Goal: Information Seeking & Learning: Find specific fact

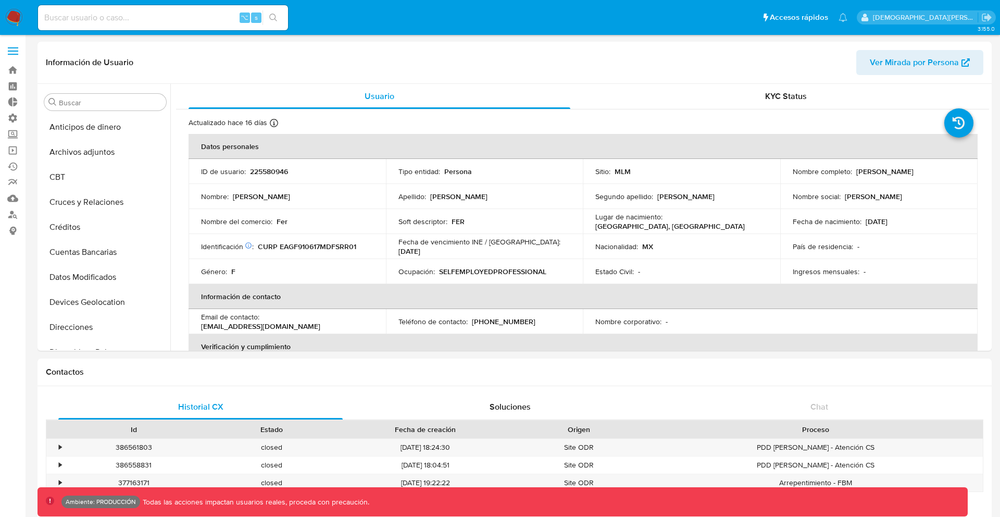
select select "10"
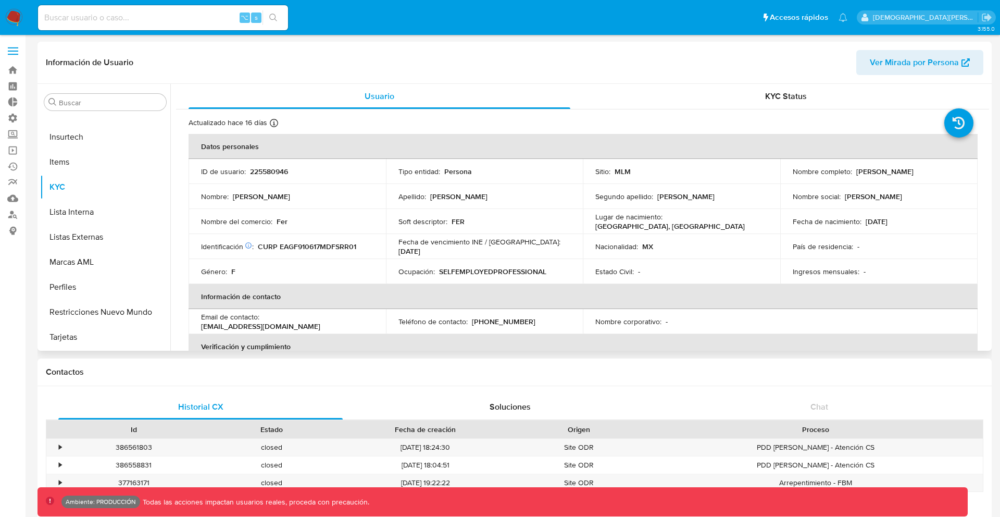
scroll to position [440, 0]
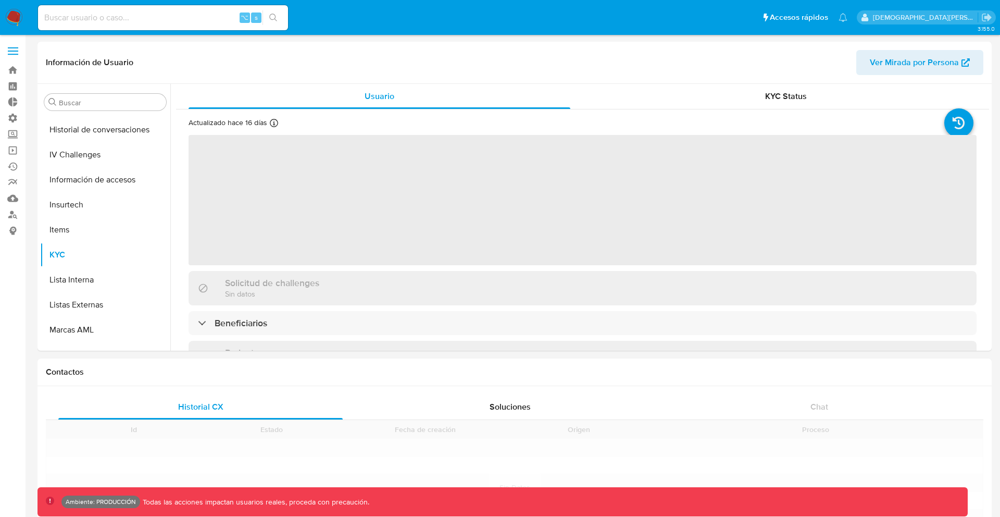
scroll to position [440, 0]
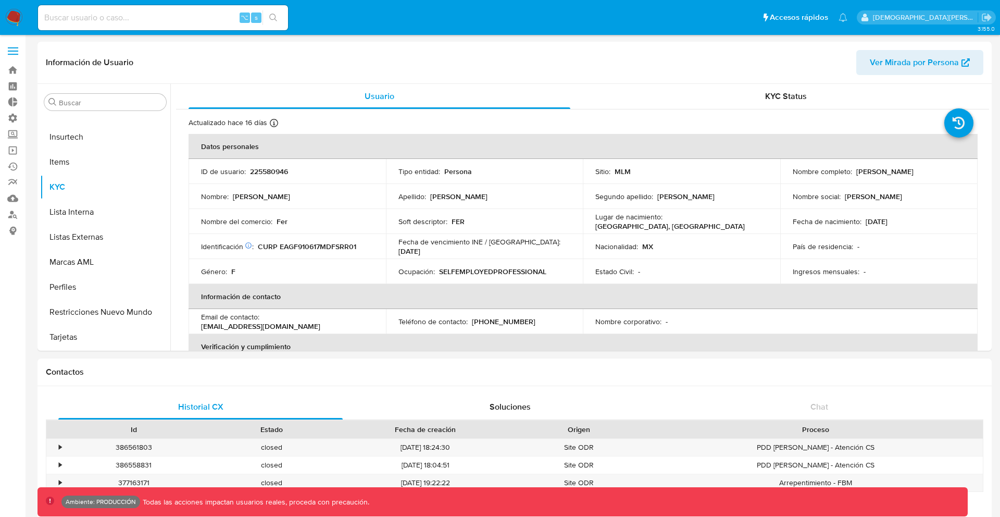
select select "10"
click at [316, 255] on td "Identificación CIC: 240291427 : CURP EAGF910617MDFSRR01" at bounding box center [287, 246] width 197 height 25
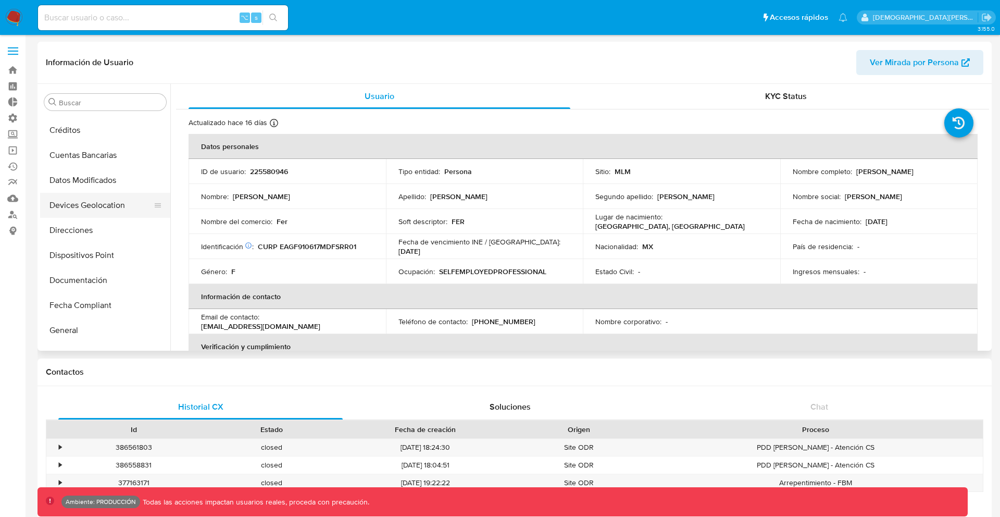
scroll to position [104, 0]
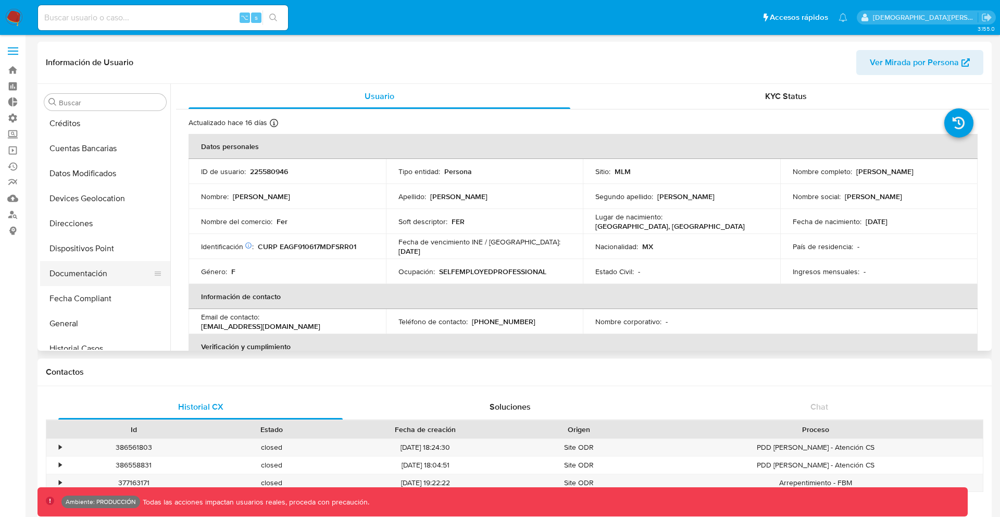
click at [90, 272] on button "Documentación" at bounding box center [101, 273] width 122 height 25
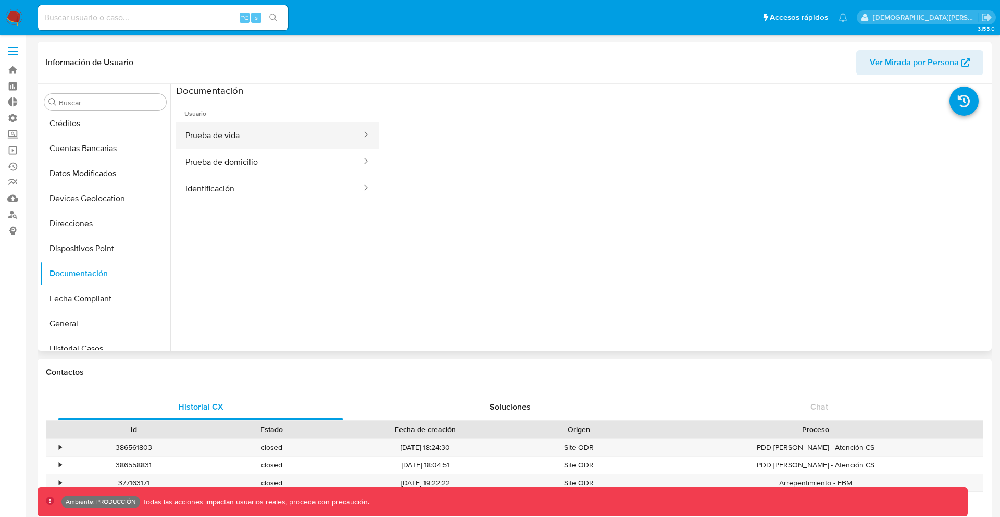
click at [281, 129] on button "Prueba de vida" at bounding box center [269, 135] width 186 height 27
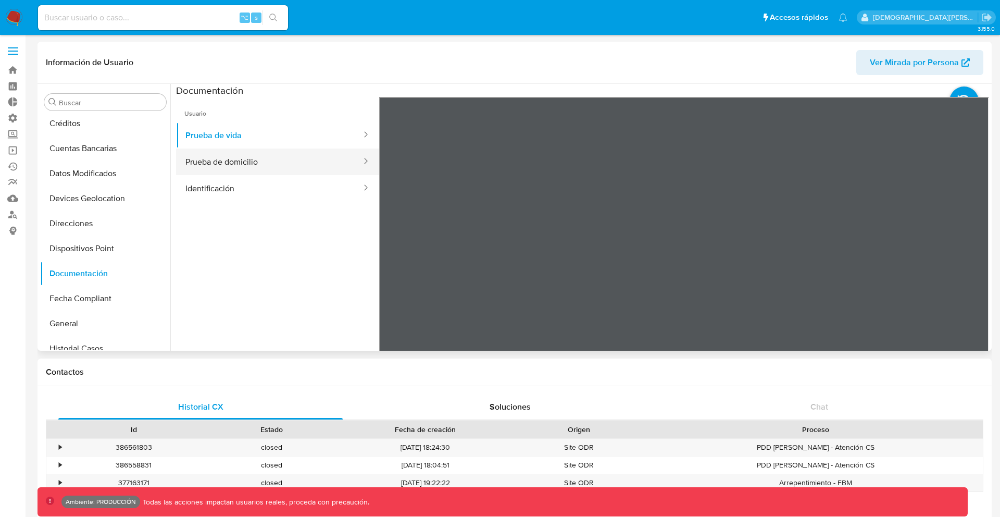
click at [285, 162] on button "Prueba de domicilio" at bounding box center [269, 161] width 186 height 27
click at [285, 196] on button "Identificación" at bounding box center [269, 188] width 186 height 27
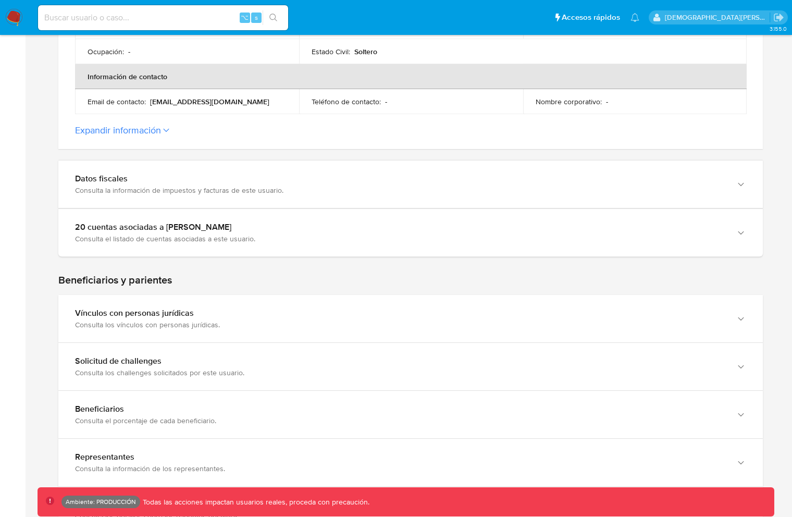
scroll to position [379, 0]
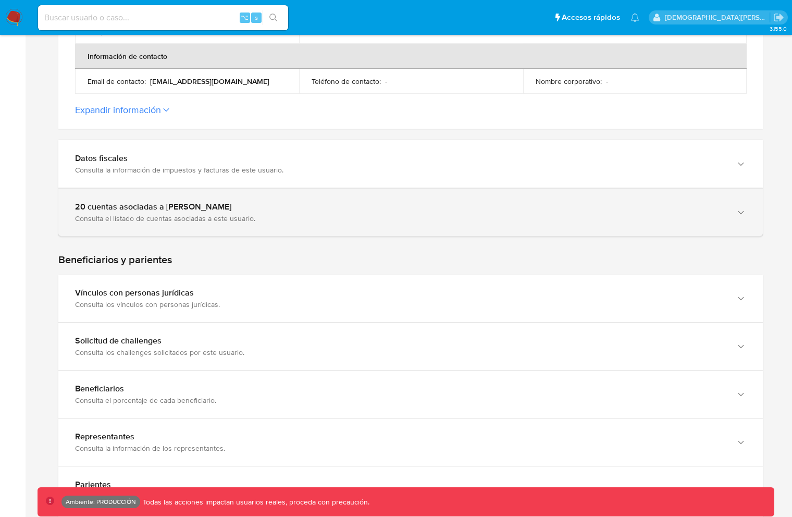
click at [207, 204] on div "20 cuentas asociadas a Pedro Mauricio Orguelt" at bounding box center [400, 207] width 650 height 10
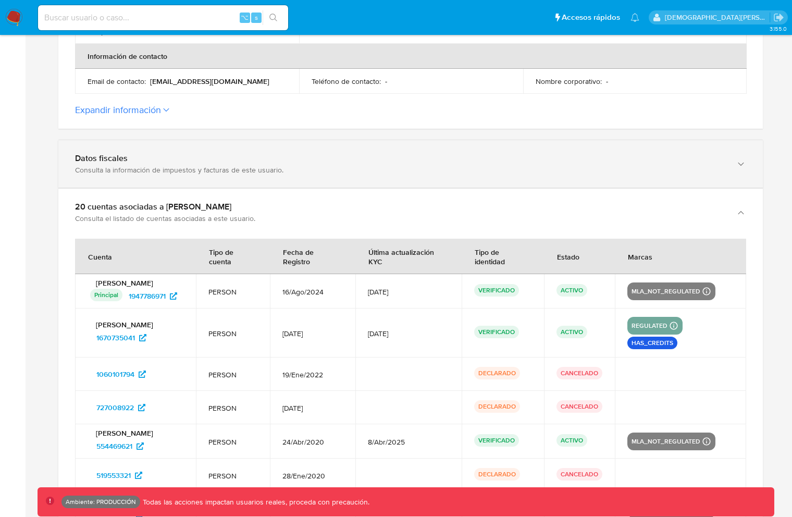
click at [155, 165] on div "Consulta la información de impuestos y facturas de este usuario." at bounding box center [400, 169] width 650 height 9
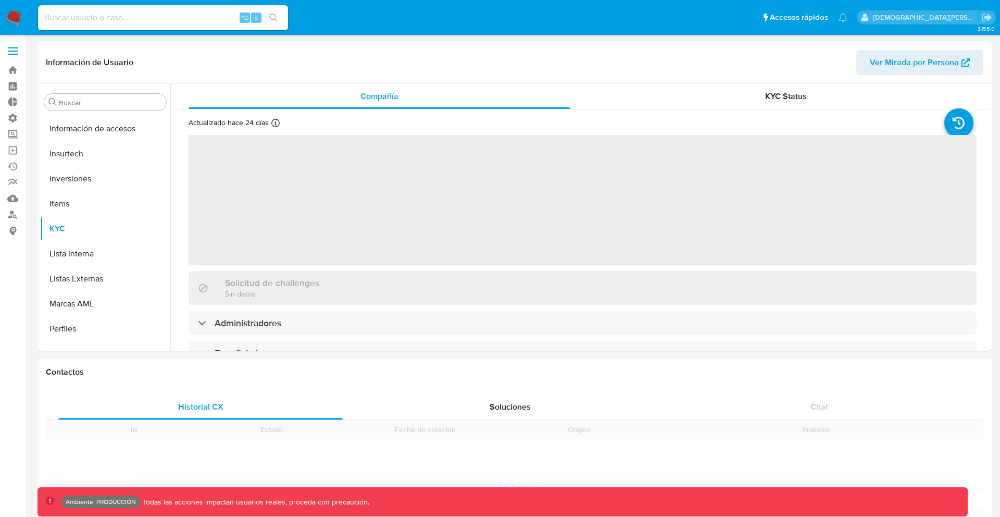
scroll to position [490, 0]
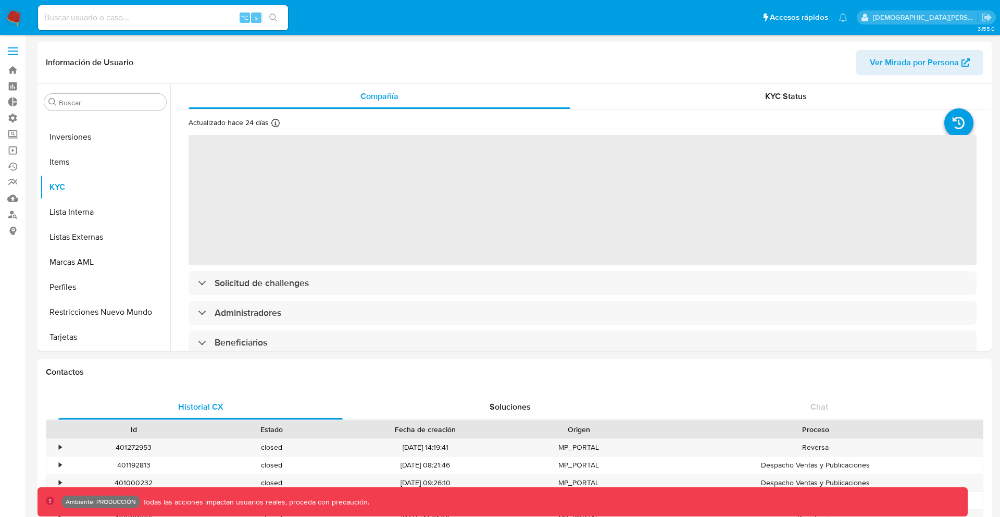
select select "10"
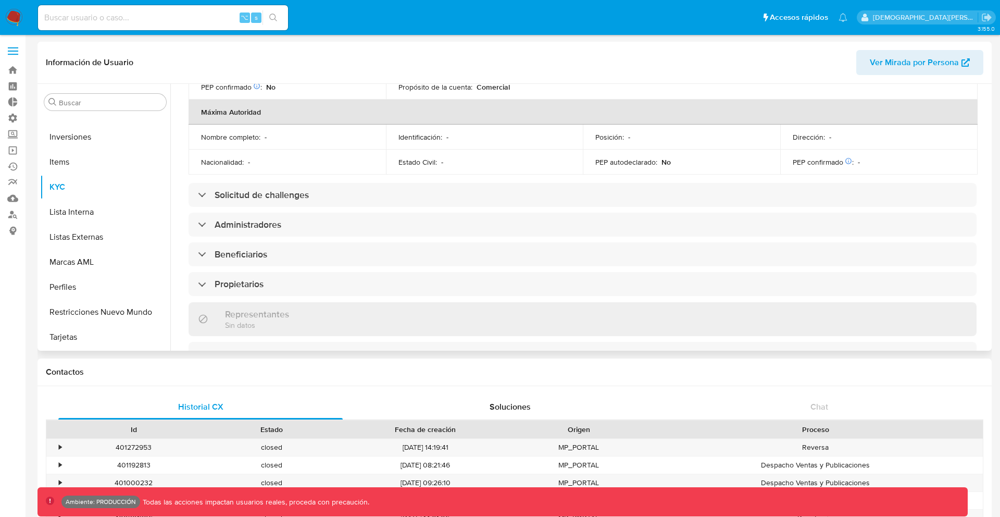
scroll to position [459, 0]
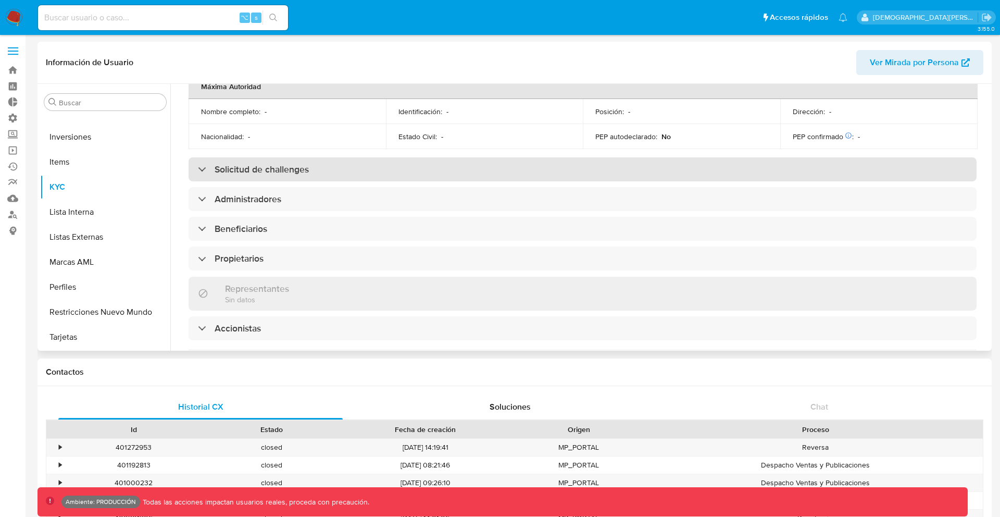
click at [254, 164] on h3 "Solicitud de challenges" at bounding box center [262, 169] width 94 height 11
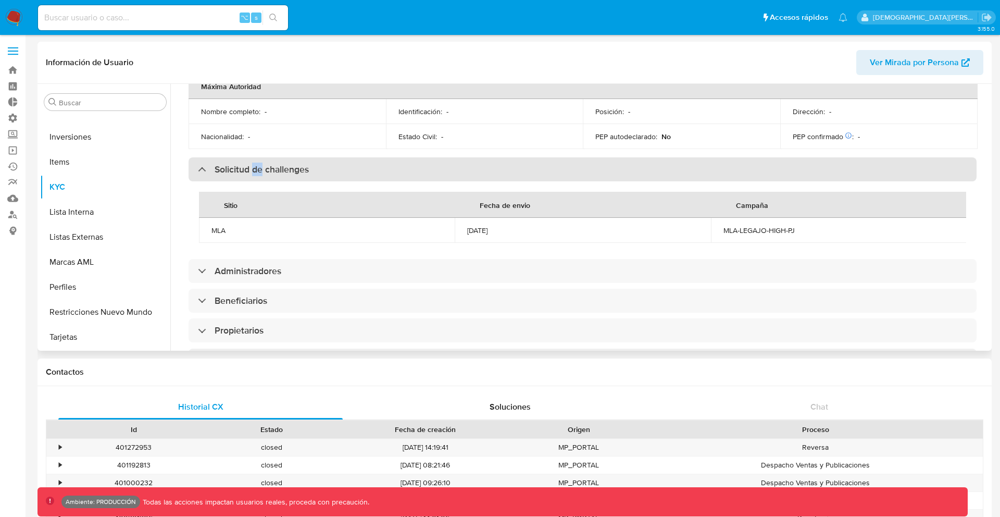
click at [254, 164] on h3 "Solicitud de challenges" at bounding box center [262, 169] width 94 height 11
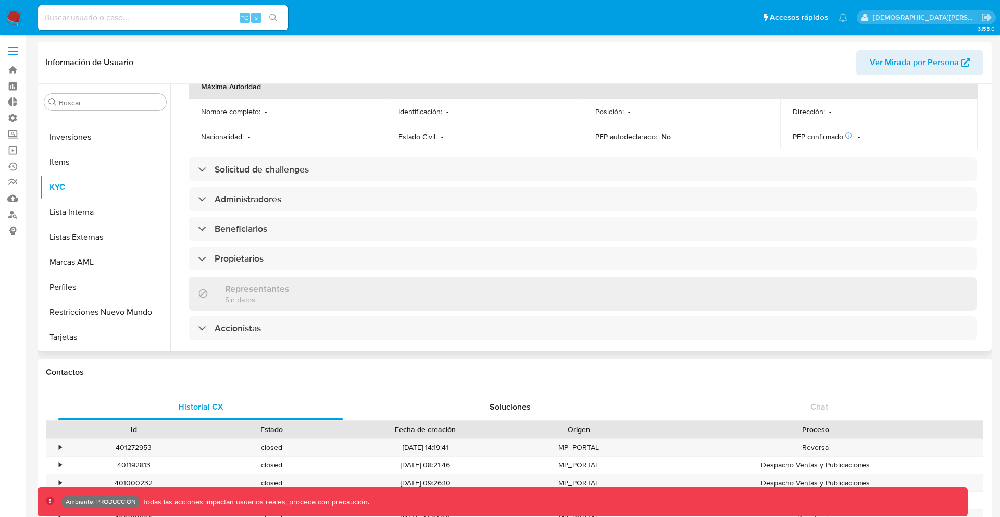
click at [254, 194] on div "Información de empresa ID de usuario : 143125485 Nombre del comercio : Fravega …" at bounding box center [583, 130] width 788 height 911
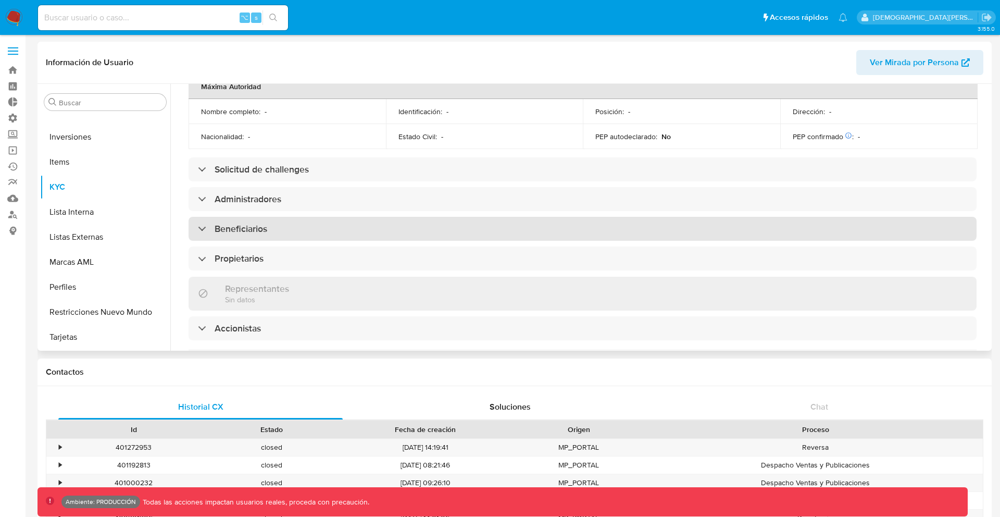
click at [254, 223] on h3 "Beneficiarios" at bounding box center [241, 228] width 53 height 11
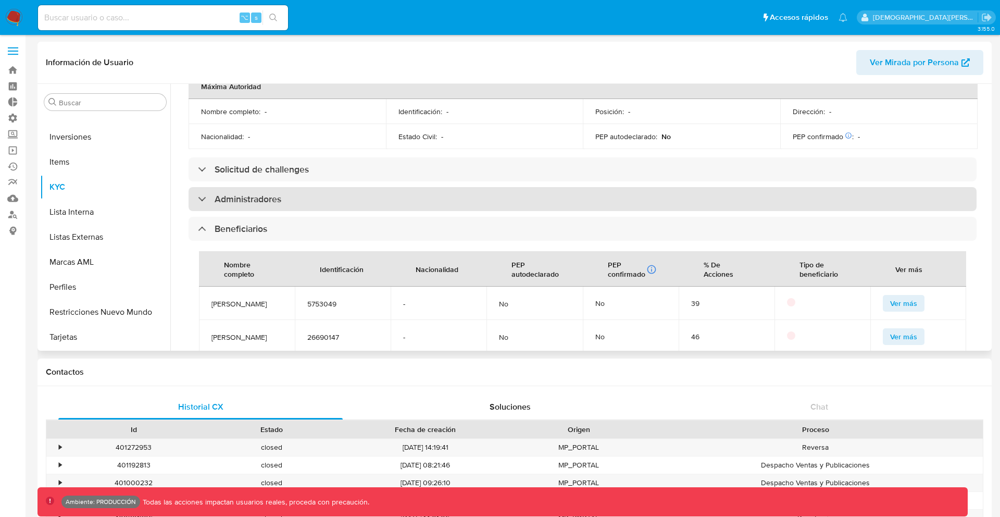
click at [254, 187] on div "Administradores" at bounding box center [583, 199] width 788 height 24
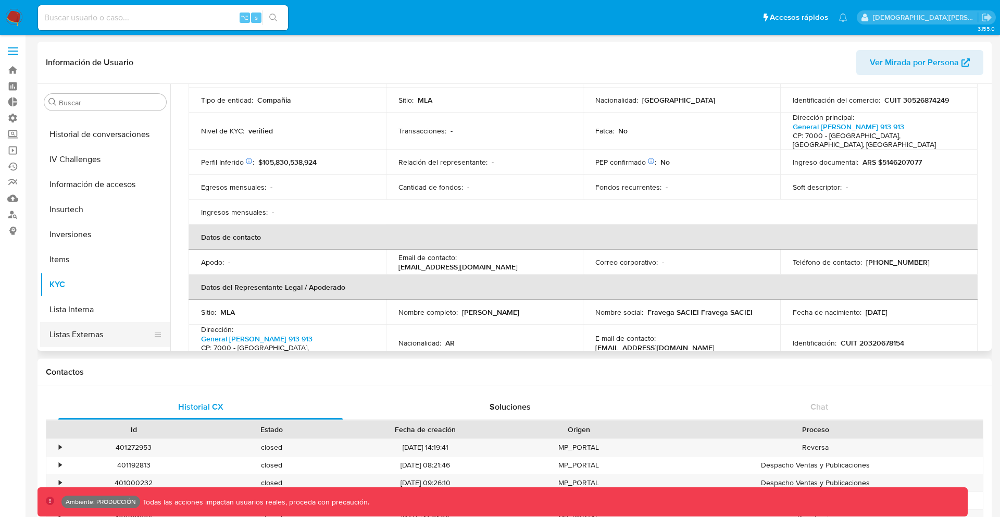
scroll to position [370, 0]
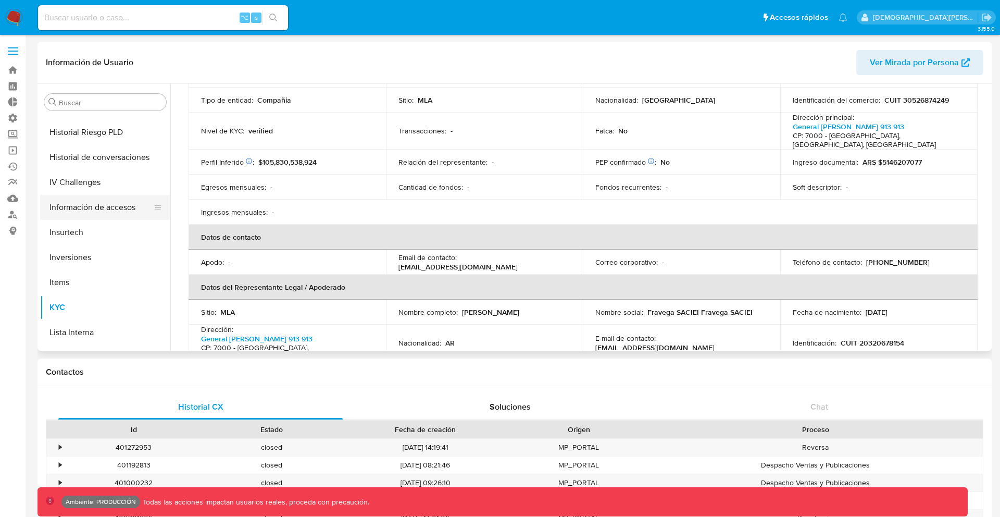
click at [90, 199] on button "Información de accesos" at bounding box center [101, 207] width 122 height 25
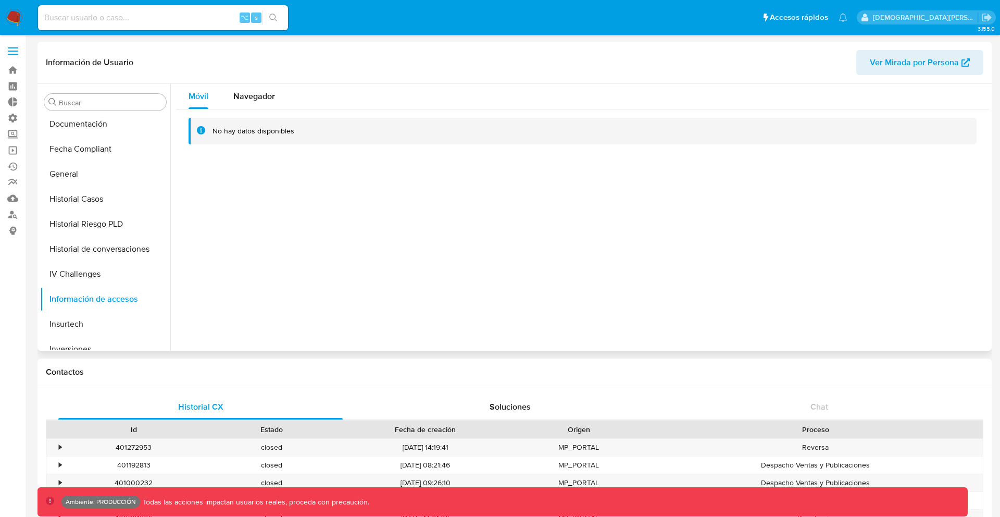
scroll to position [266, 0]
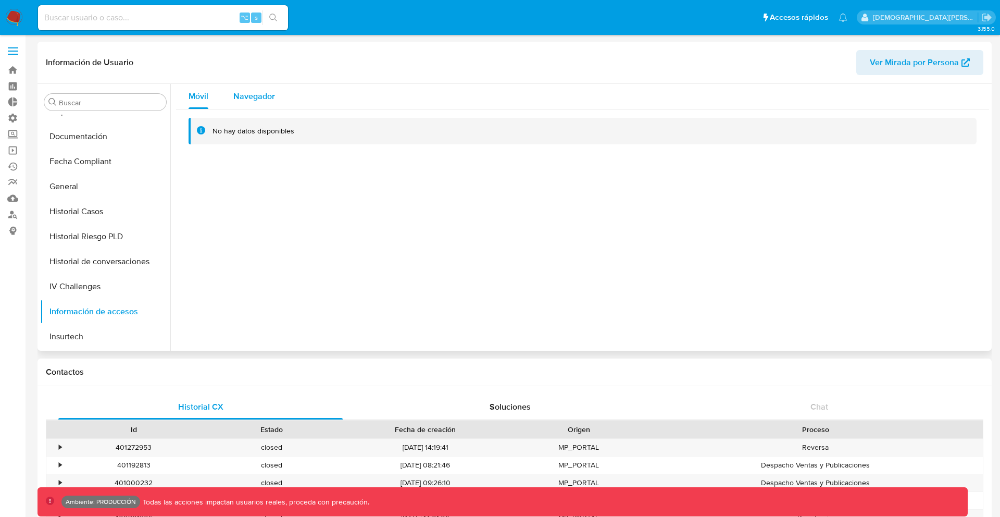
click at [259, 93] on span "Navegador" at bounding box center [254, 96] width 42 height 12
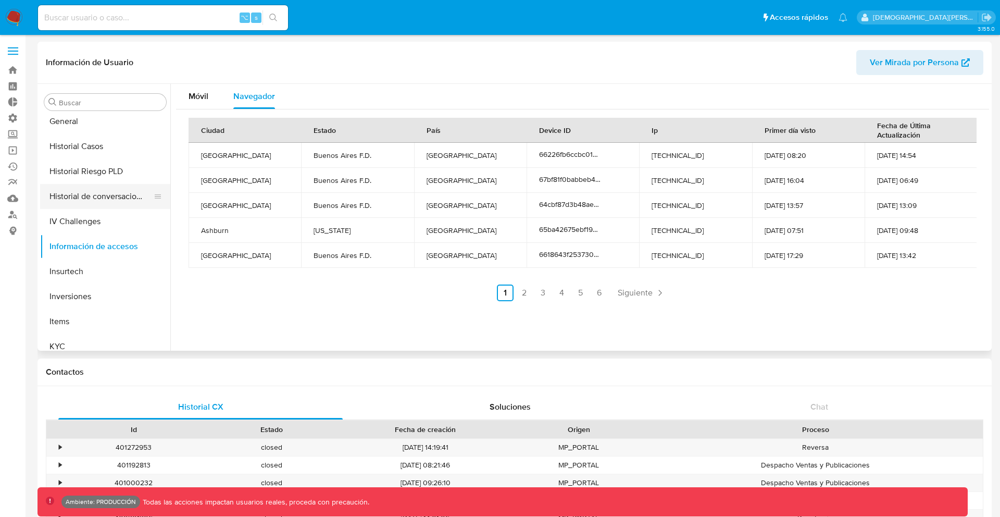
scroll to position [332, 0]
click at [618, 288] on span "Siguiente" at bounding box center [635, 292] width 35 height 8
click at [651, 288] on span "Siguiente" at bounding box center [663, 292] width 35 height 8
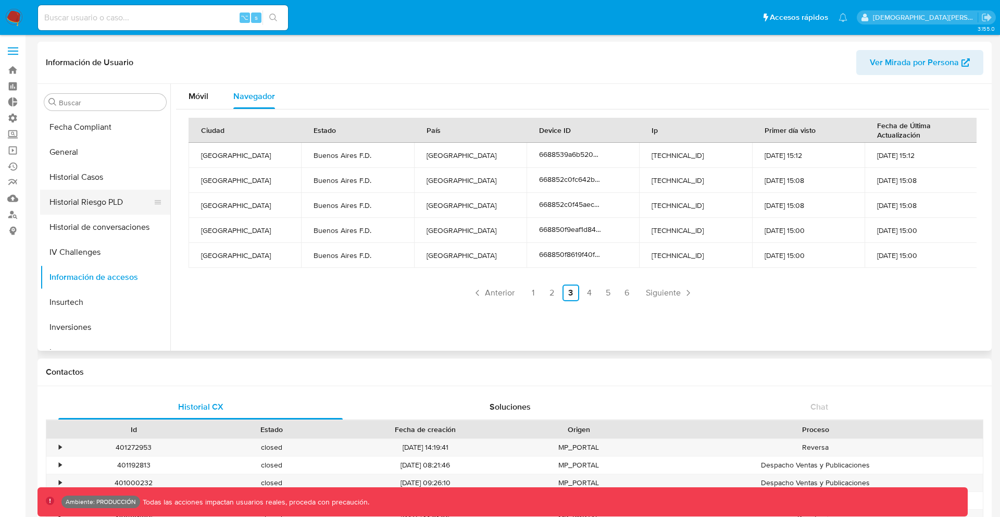
scroll to position [297, 0]
click at [87, 196] on button "Historial Riesgo PLD" at bounding box center [101, 205] width 122 height 25
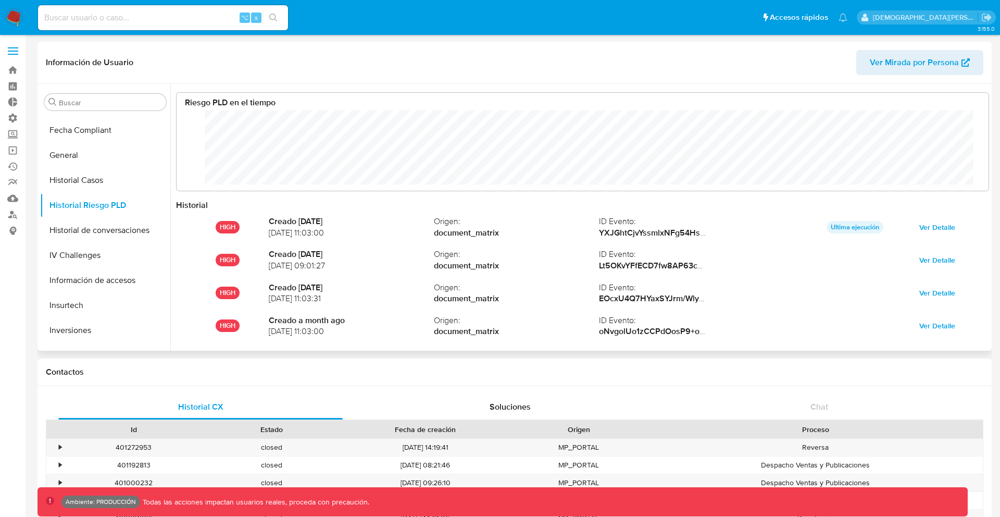
scroll to position [520661, 519948]
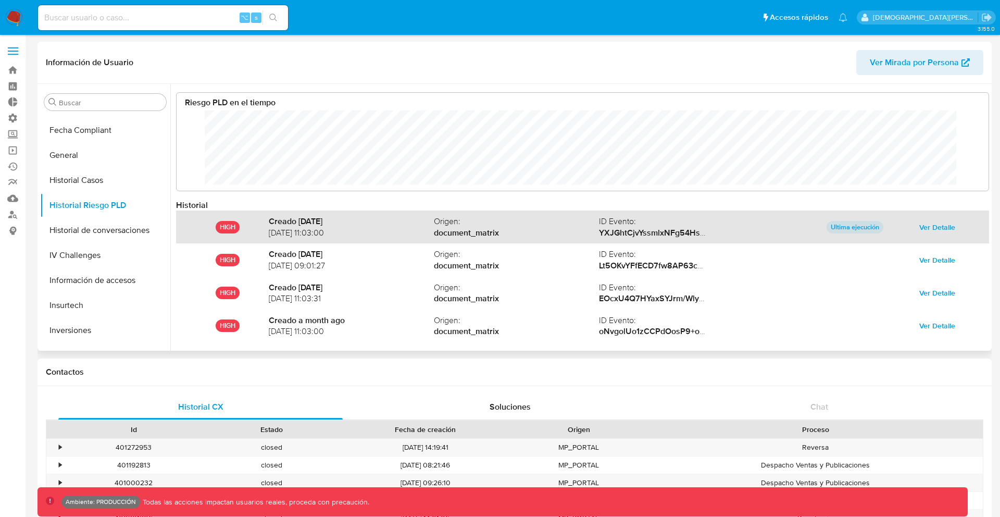
click at [928, 224] on span "Ver Detalle" at bounding box center [937, 227] width 36 height 15
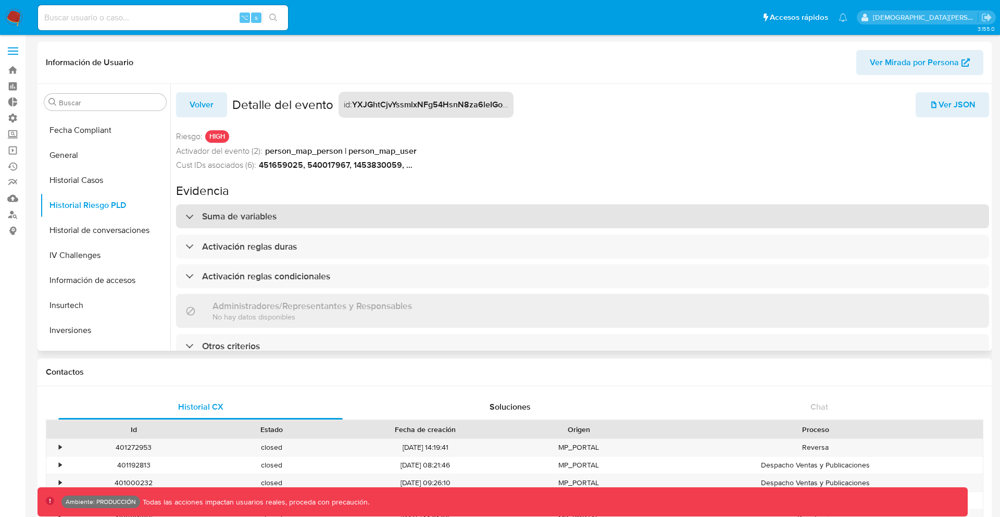
click at [411, 228] on div "Suma de variables" at bounding box center [582, 216] width 813 height 24
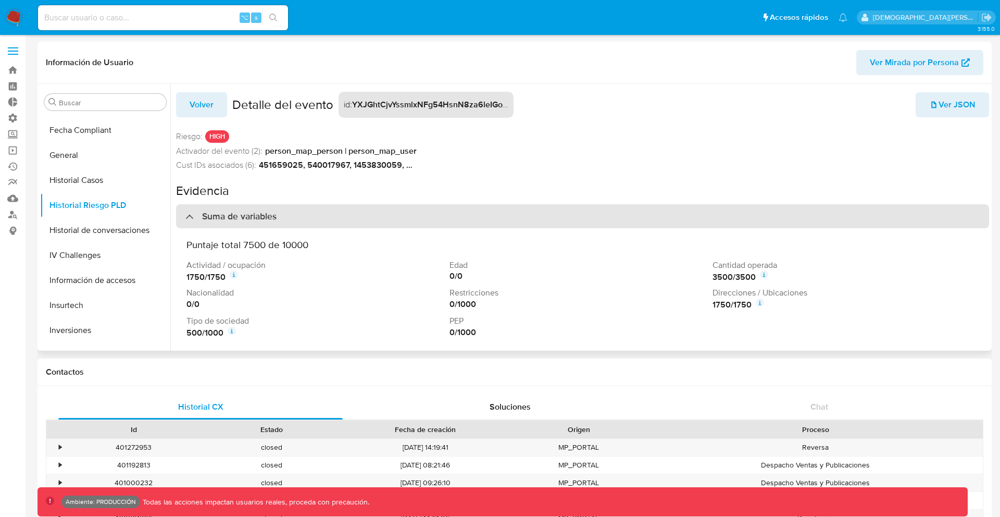
click at [410, 223] on div "Suma de variables" at bounding box center [582, 216] width 813 height 24
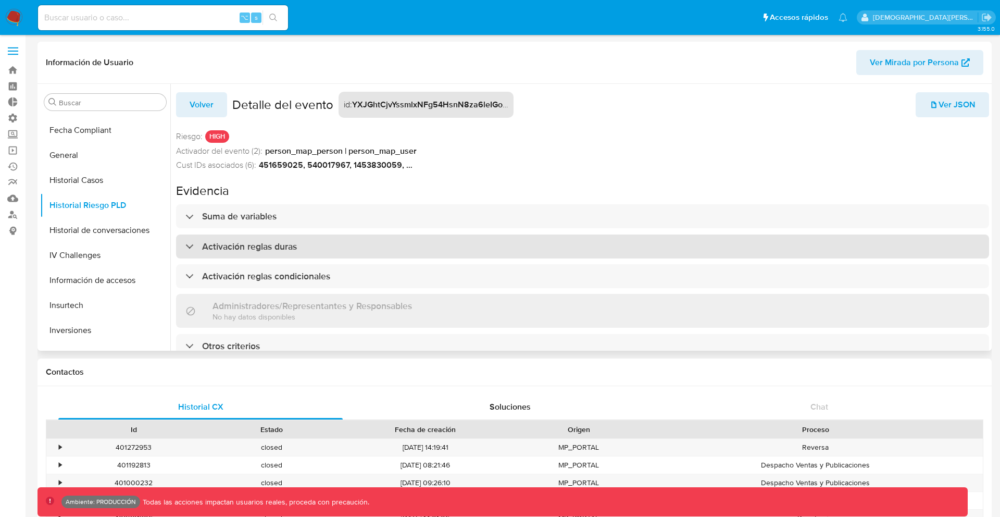
click at [401, 250] on div "Activación reglas duras" at bounding box center [582, 246] width 813 height 24
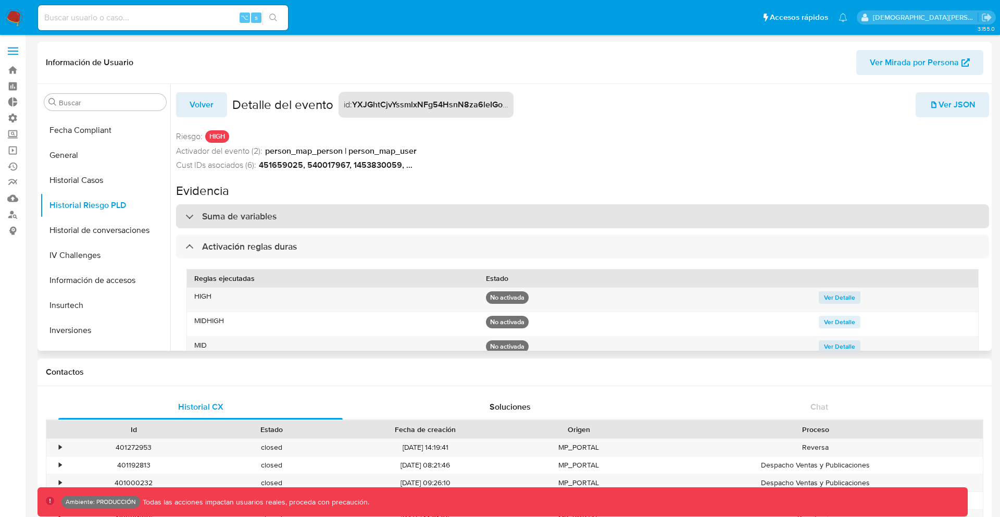
click at [393, 216] on div "Suma de variables" at bounding box center [582, 216] width 813 height 24
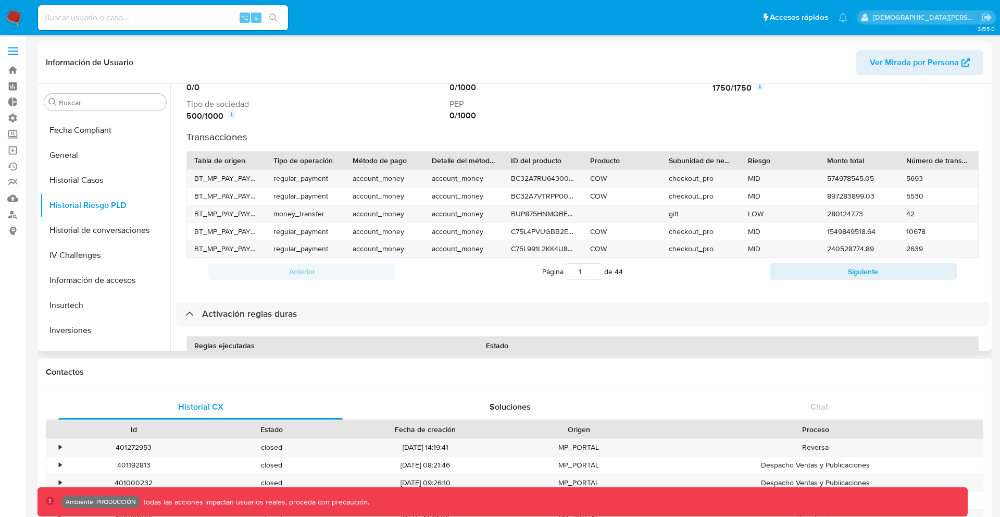
scroll to position [0, 0]
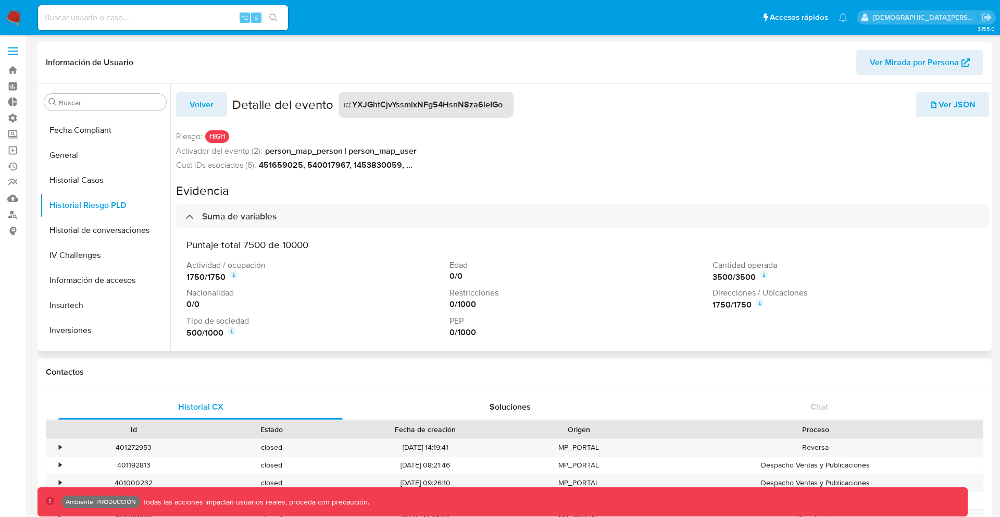
click at [930, 107] on icon "button" at bounding box center [933, 104] width 9 height 9
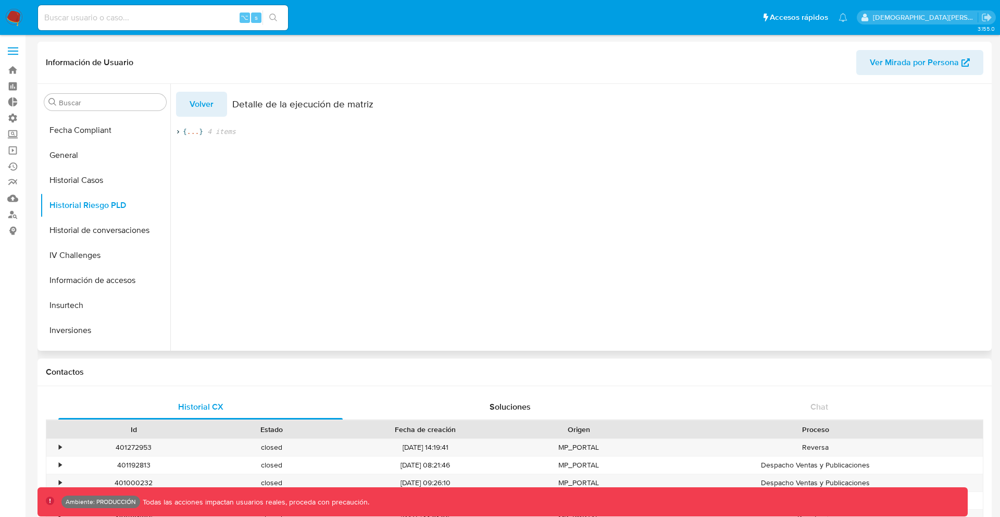
click at [213, 130] on span "4 items" at bounding box center [219, 131] width 33 height 9
click at [216, 153] on span "non_variable_evidence" at bounding box center [240, 150] width 85 height 8
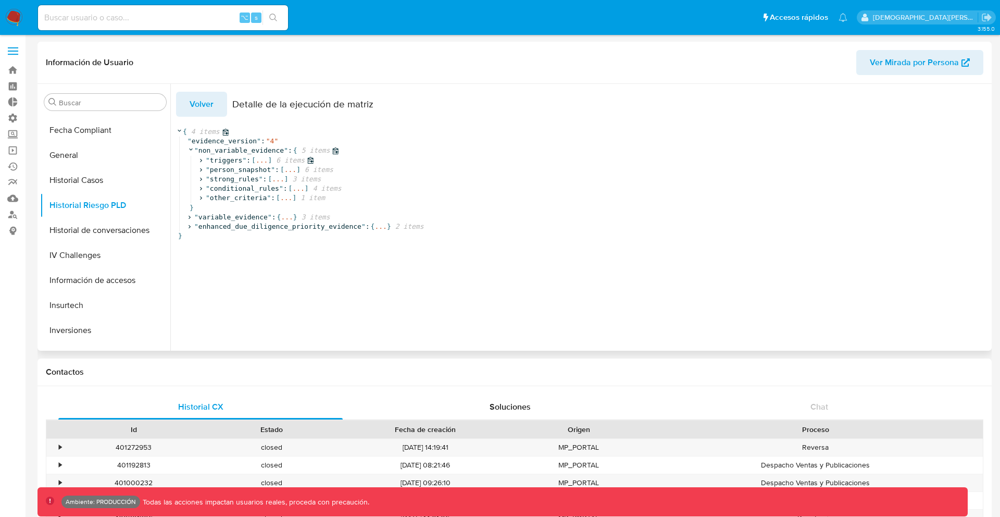
click at [216, 160] on span "triggers" at bounding box center [226, 160] width 33 height 8
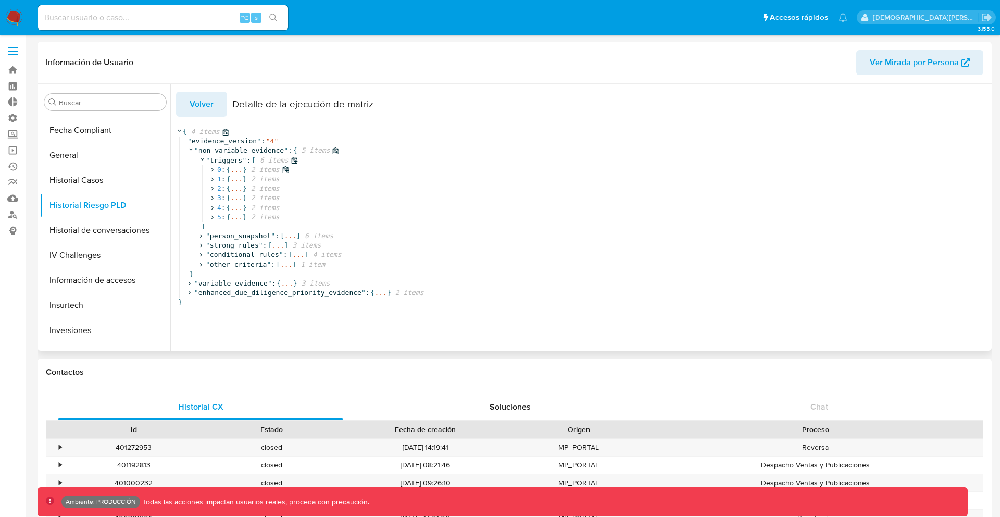
click at [223, 173] on span ":" at bounding box center [223, 169] width 4 height 9
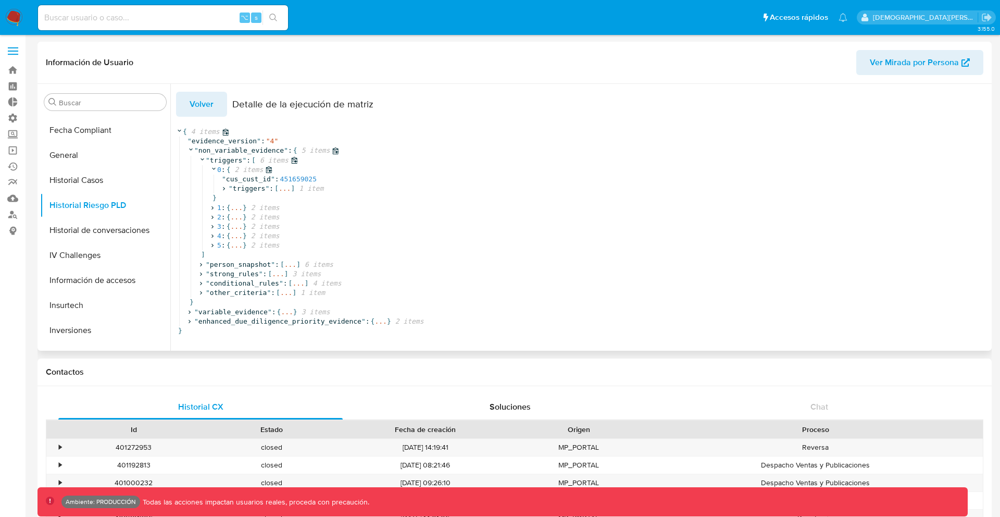
click at [225, 169] on span "0 : { 2 items" at bounding box center [241, 169] width 62 height 9
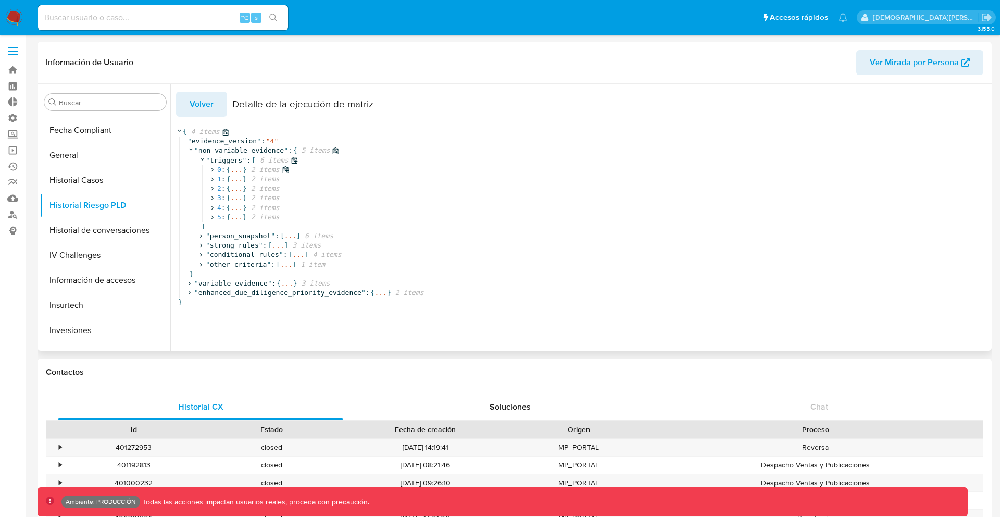
click at [225, 169] on span "0 : { ... } 2 items" at bounding box center [249, 169] width 79 height 9
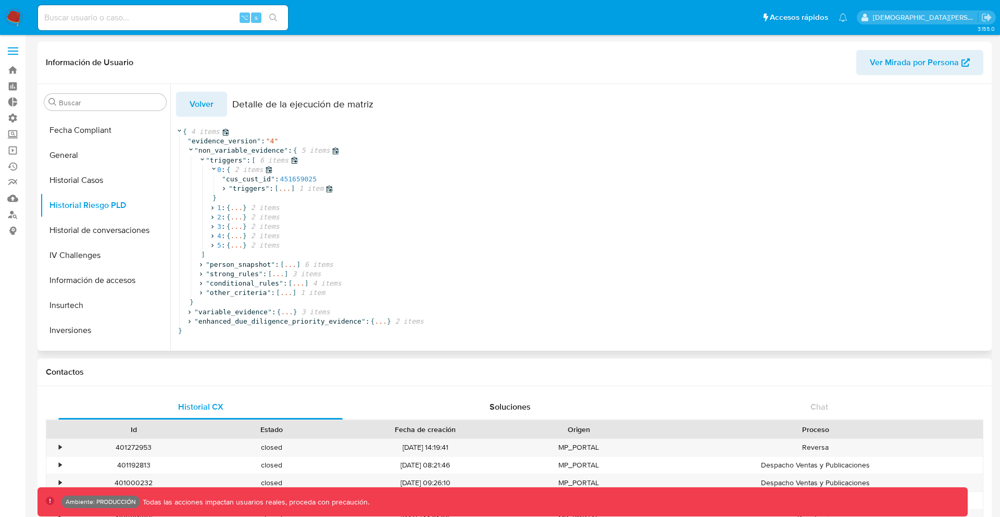
click at [230, 186] on span """ at bounding box center [231, 188] width 4 height 8
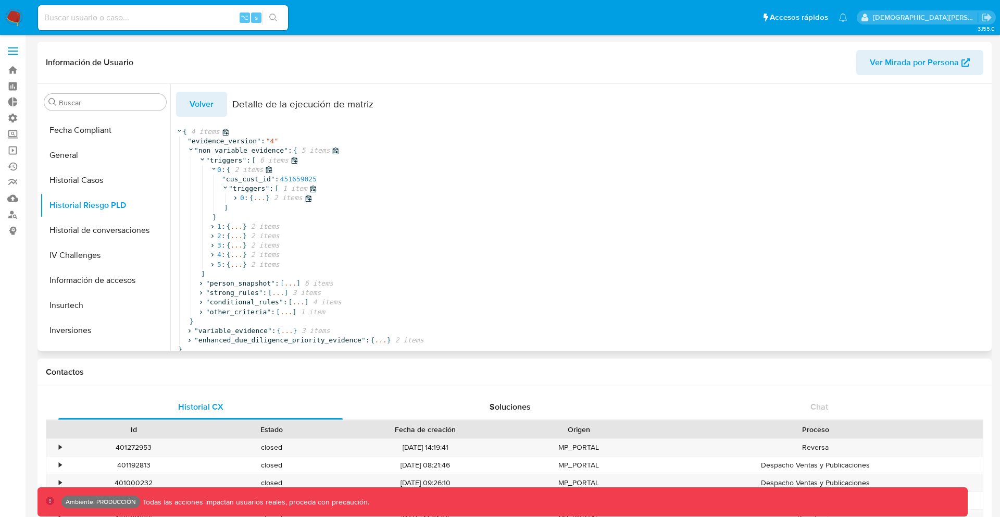
click at [238, 195] on icon at bounding box center [235, 198] width 7 height 7
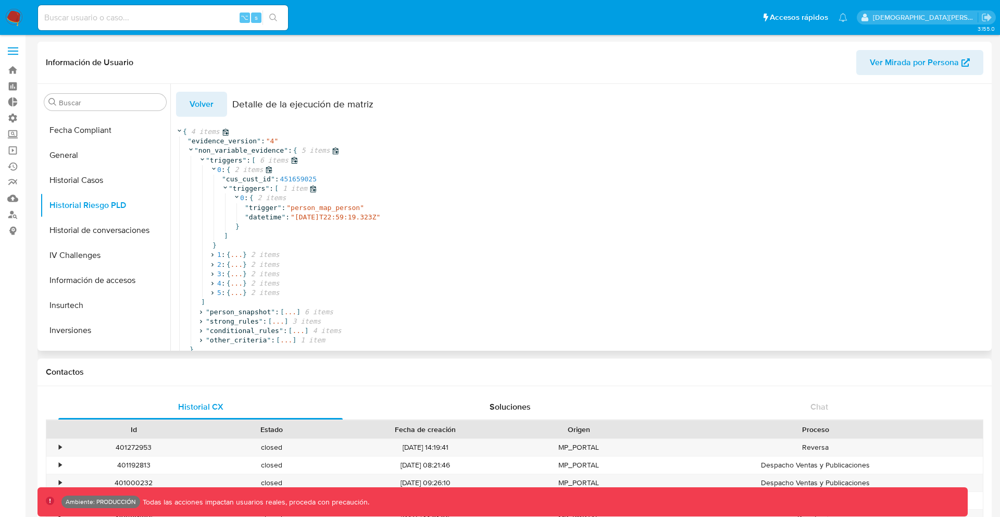
click at [236, 186] on span "triggers" at bounding box center [249, 188] width 33 height 8
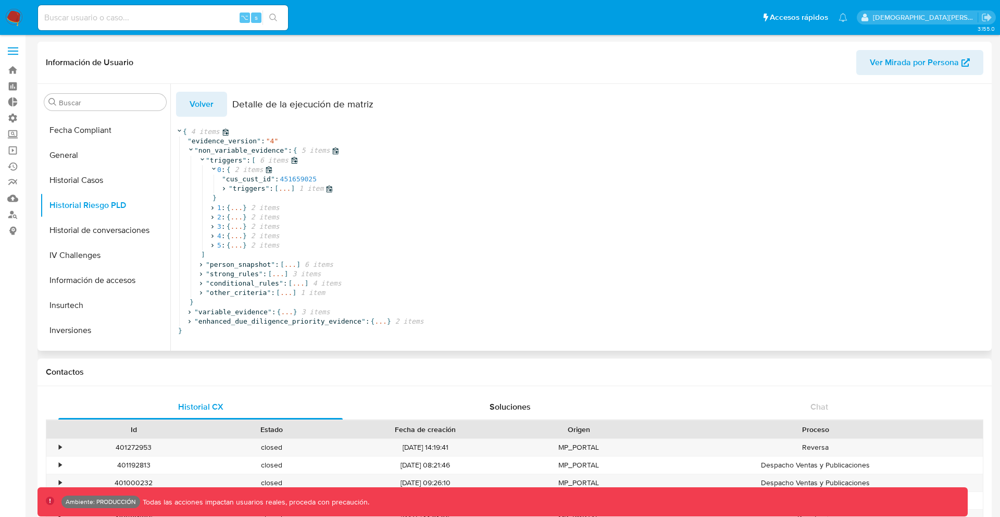
click at [229, 188] on span at bounding box center [224, 188] width 9 height 7
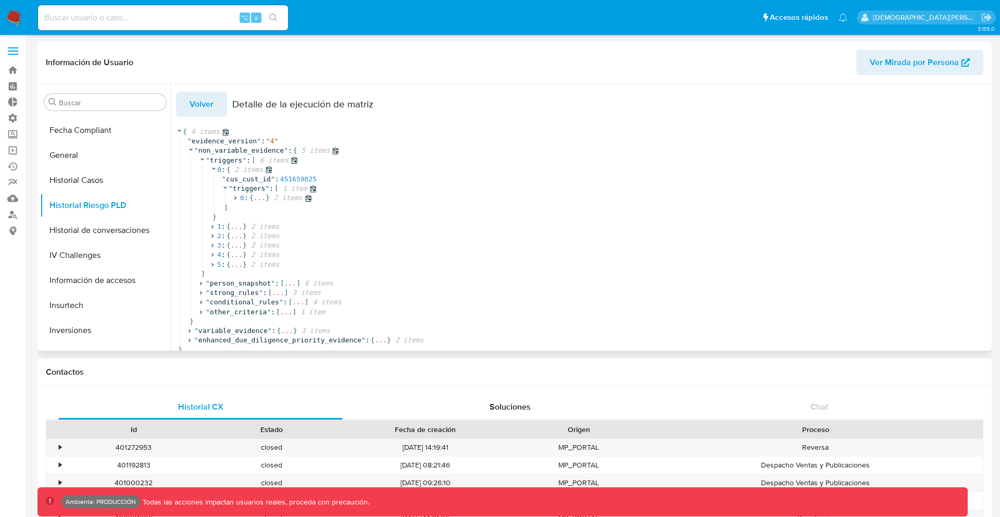
click at [238, 198] on icon at bounding box center [235, 198] width 7 height 7
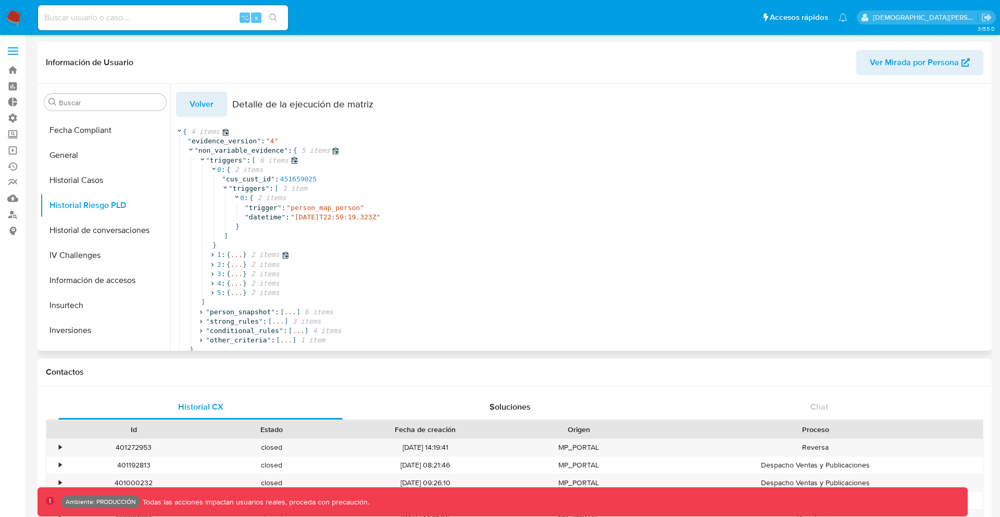
click at [231, 250] on span "..." at bounding box center [236, 254] width 12 height 9
click at [232, 268] on div "" cus_cust_id " : 540017967" at bounding box center [641, 264] width 839 height 9
click at [232, 274] on span """ at bounding box center [231, 274] width 4 height 8
click at [238, 291] on div "]" at bounding box center [641, 292] width 839 height 9
click at [238, 283] on icon at bounding box center [235, 283] width 7 height 7
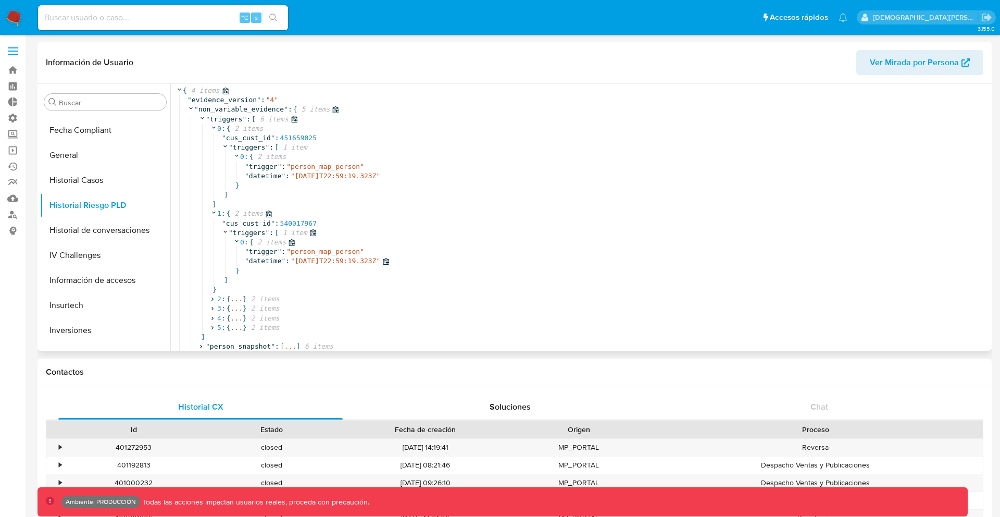
scroll to position [49, 0]
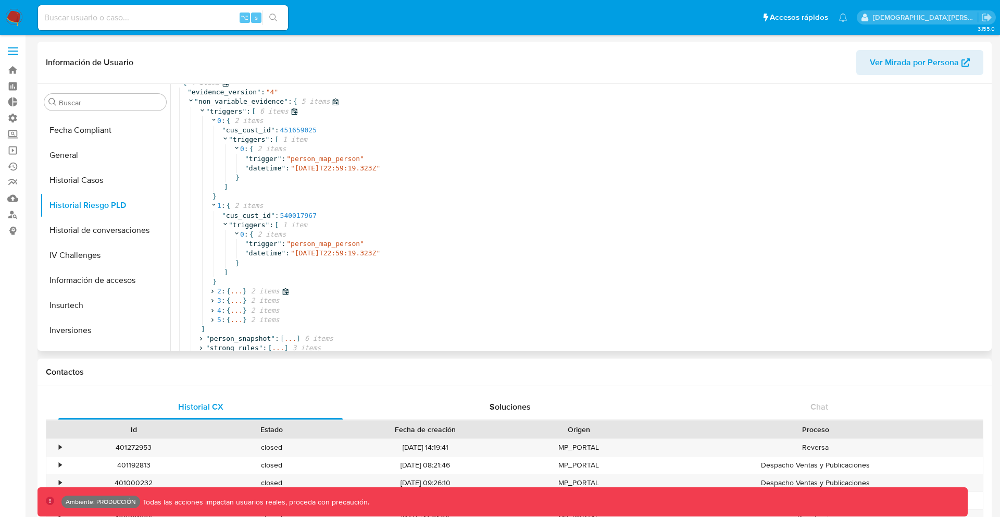
click at [253, 293] on span "2 items" at bounding box center [263, 290] width 33 height 9
click at [251, 309] on span "triggers" at bounding box center [249, 310] width 33 height 8
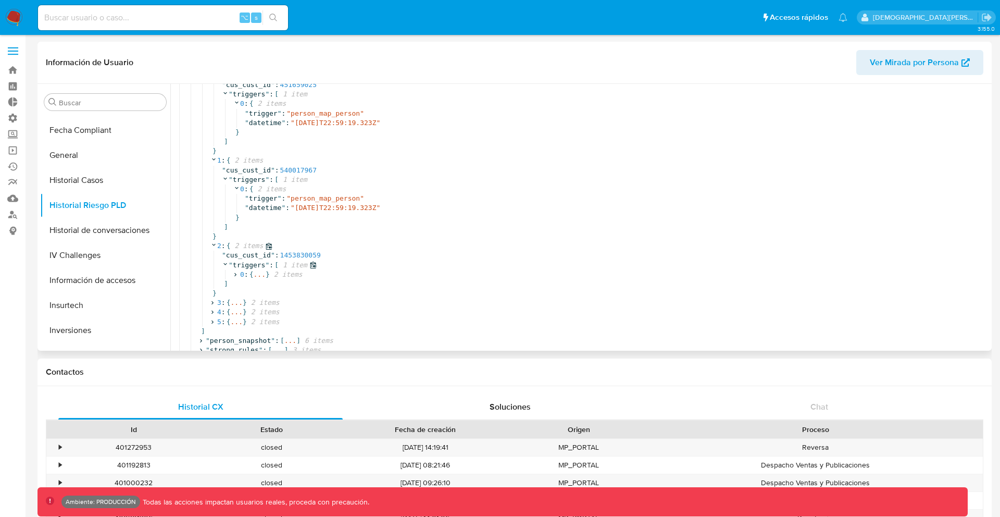
scroll to position [147, 0]
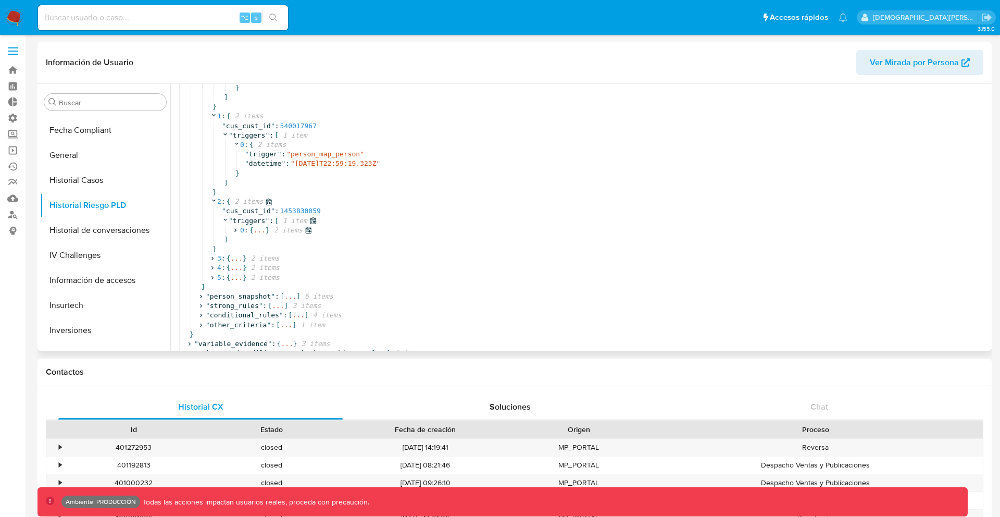
click at [257, 225] on span "..." at bounding box center [259, 229] width 12 height 9
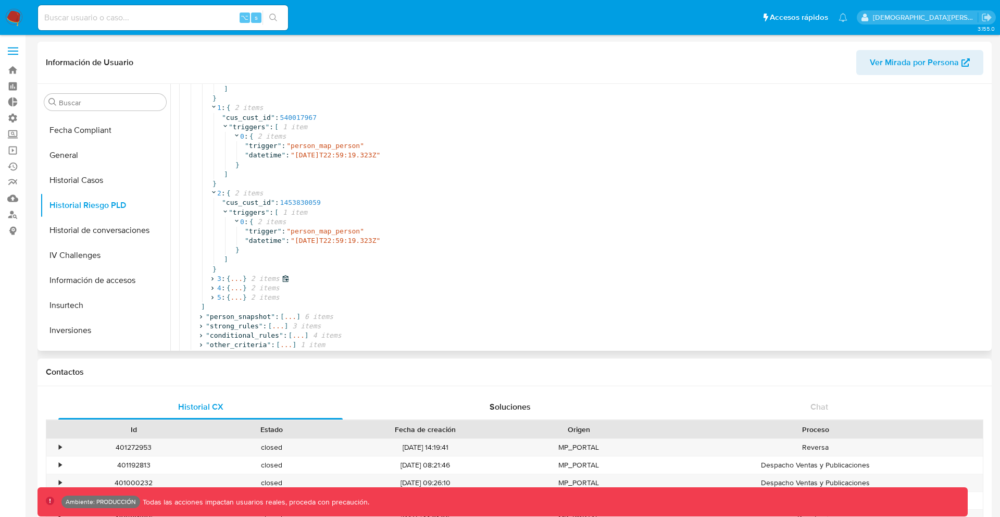
click at [251, 279] on span "2 items" at bounding box center [263, 278] width 33 height 9
click at [252, 300] on span "triggers" at bounding box center [249, 297] width 33 height 8
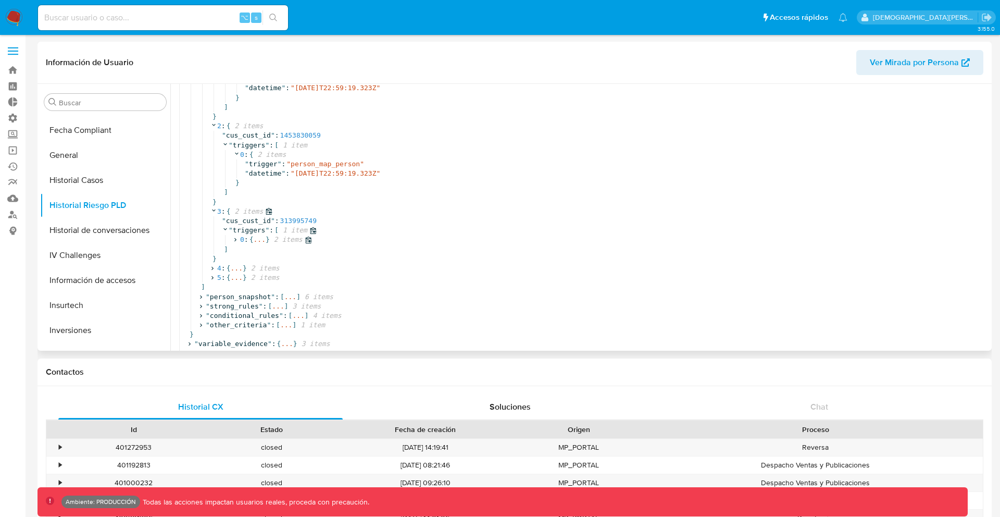
click at [246, 235] on span ":" at bounding box center [246, 239] width 4 height 9
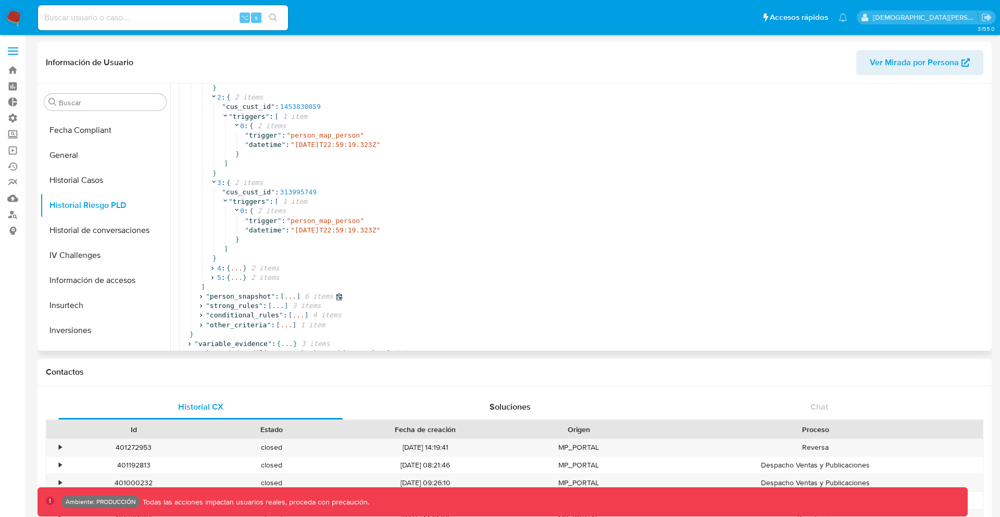
click at [248, 292] on span "person_snapshot" at bounding box center [240, 296] width 61 height 8
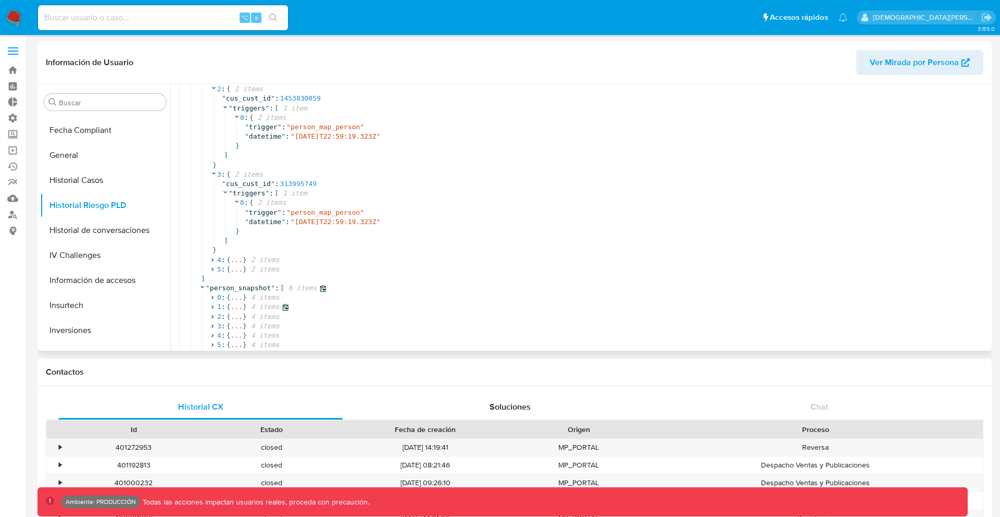
scroll to position [317, 0]
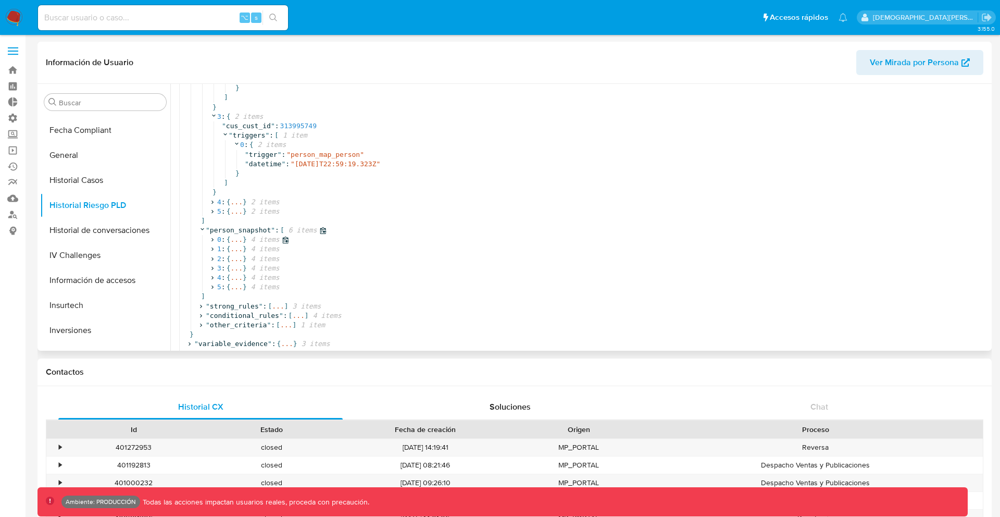
click at [231, 235] on span "..." at bounding box center [236, 239] width 12 height 9
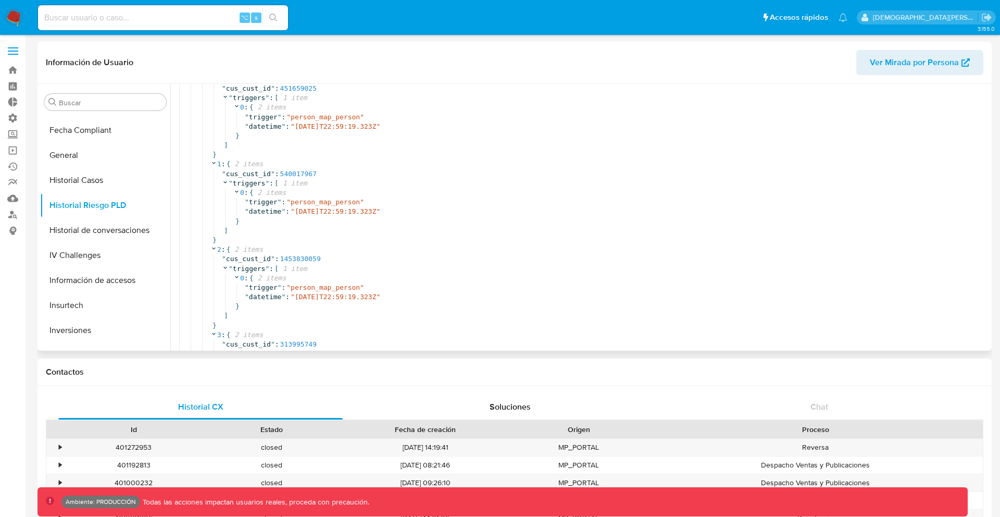
scroll to position [0, 0]
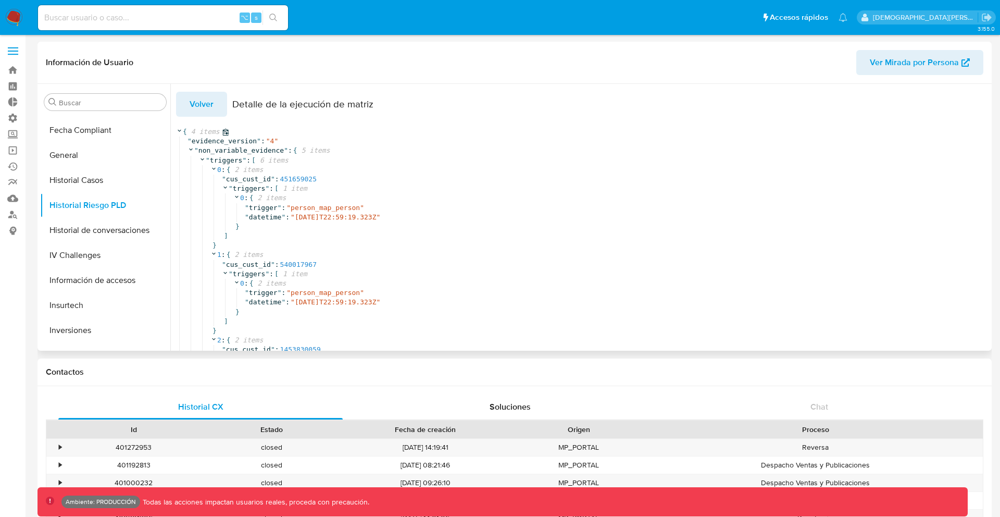
click at [224, 131] on icon at bounding box center [225, 132] width 6 height 7
click at [99, 157] on button "General" at bounding box center [101, 155] width 122 height 25
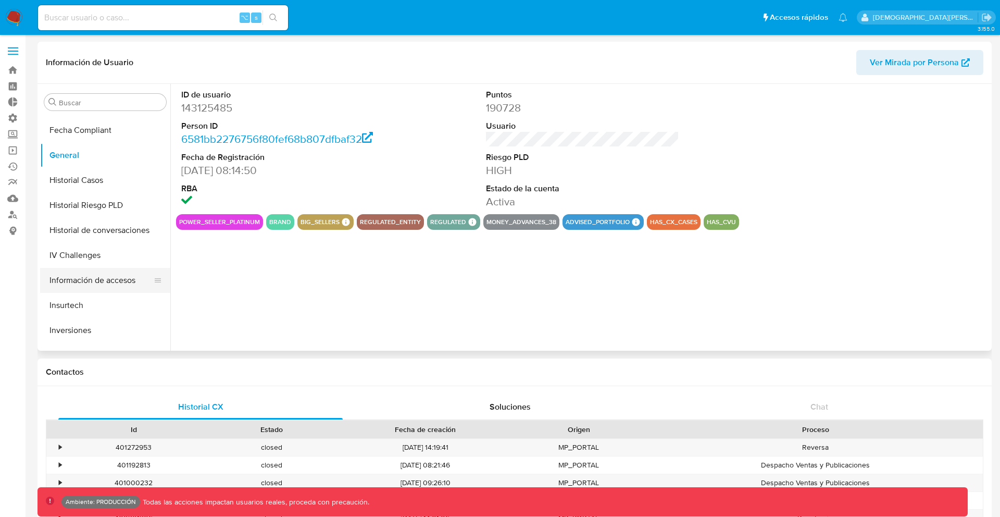
click at [109, 278] on button "Información de accesos" at bounding box center [101, 280] width 122 height 25
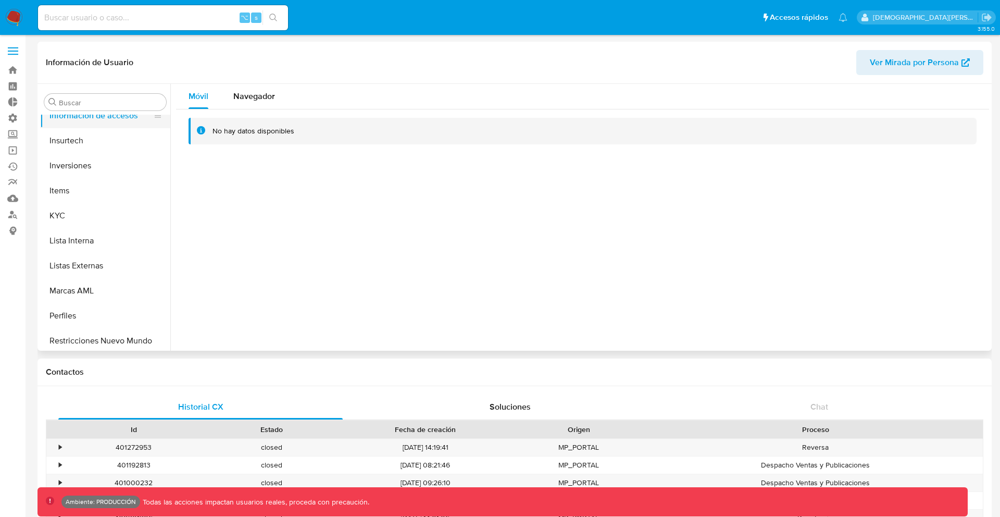
scroll to position [490, 0]
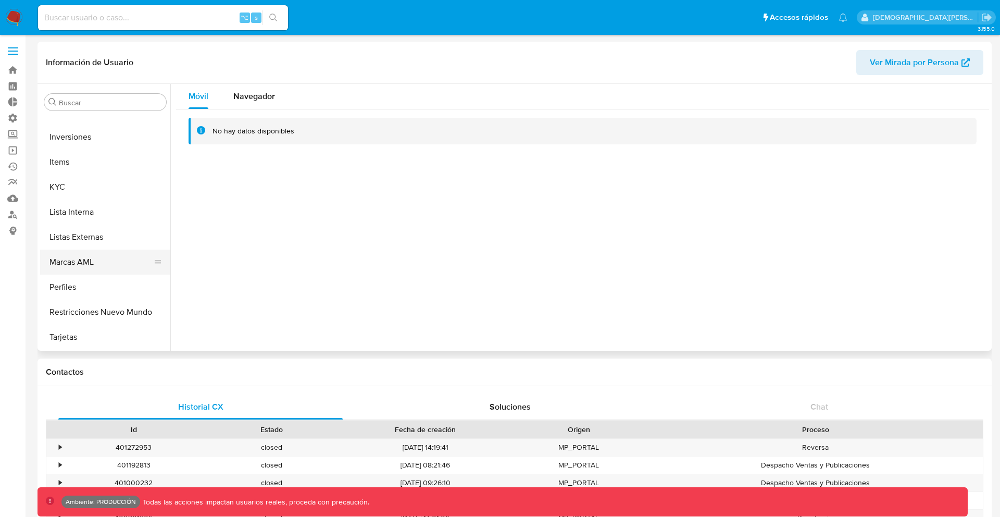
click at [112, 252] on button "Marcas AML" at bounding box center [101, 261] width 122 height 25
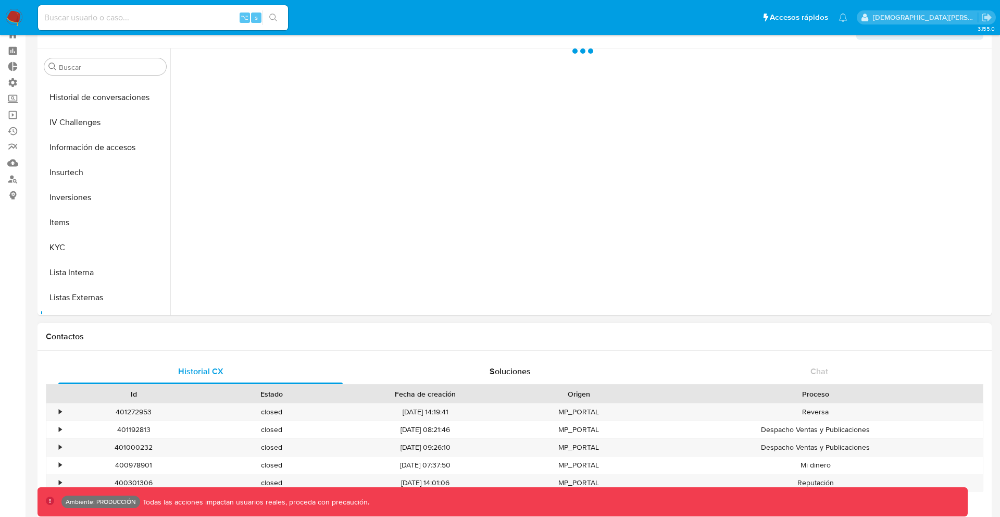
scroll to position [0, 0]
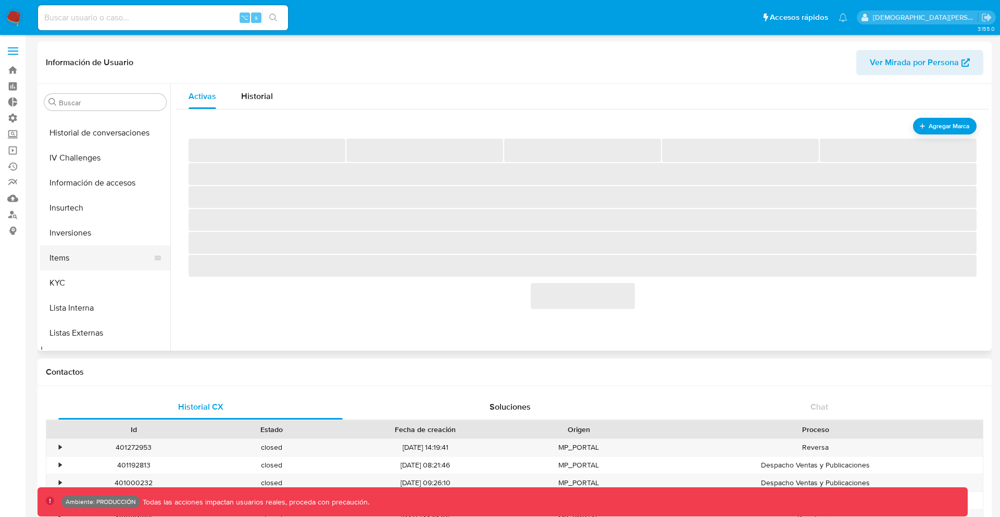
click at [89, 248] on button "Items" at bounding box center [101, 257] width 122 height 25
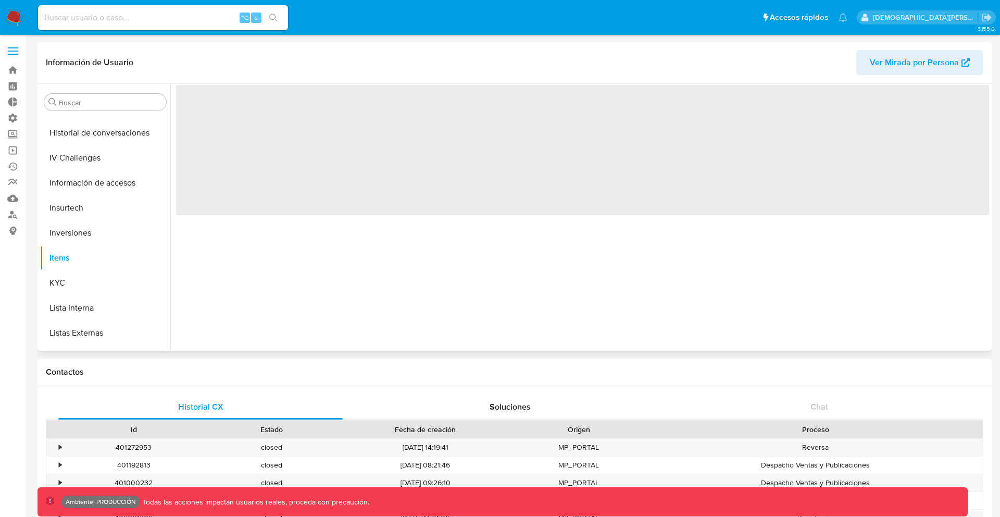
click at [881, 58] on span "Ver Mirada por Persona" at bounding box center [914, 62] width 89 height 25
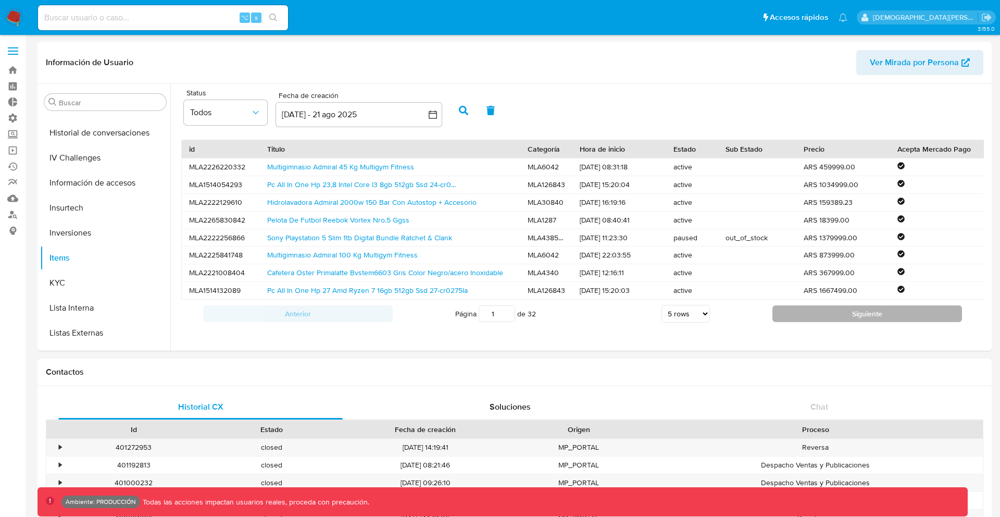
click at [827, 317] on button "Siguiente" at bounding box center [867, 313] width 190 height 17
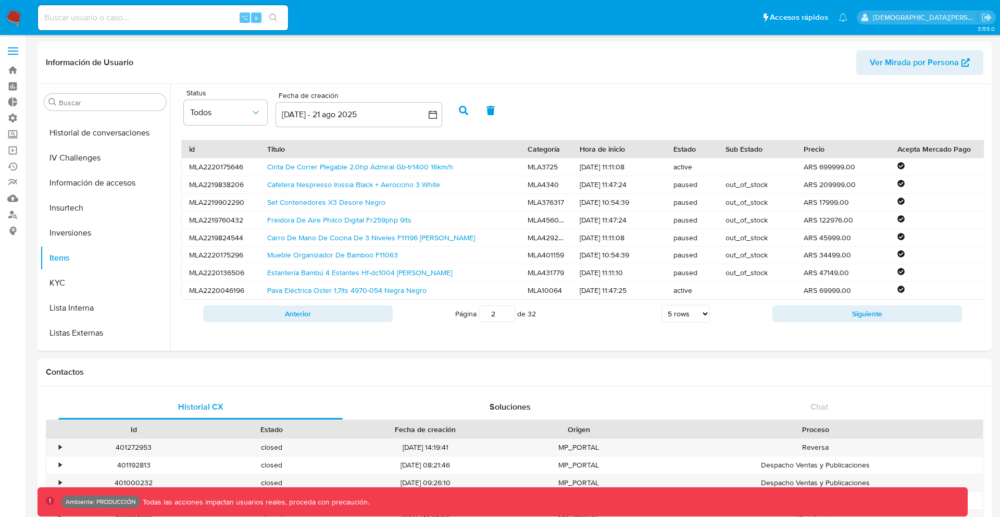
click at [827, 317] on button "Siguiente" at bounding box center [867, 313] width 190 height 17
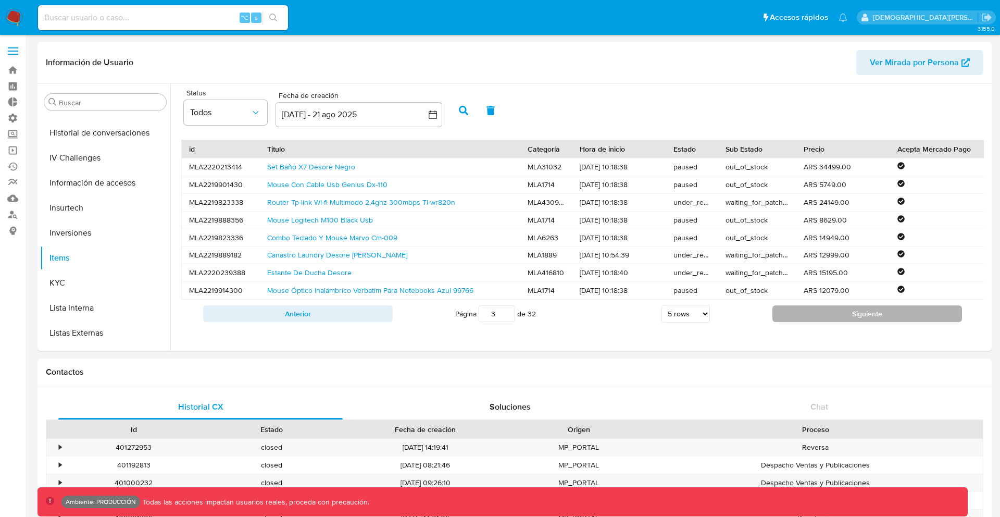
click at [783, 322] on button "Siguiente" at bounding box center [867, 313] width 190 height 17
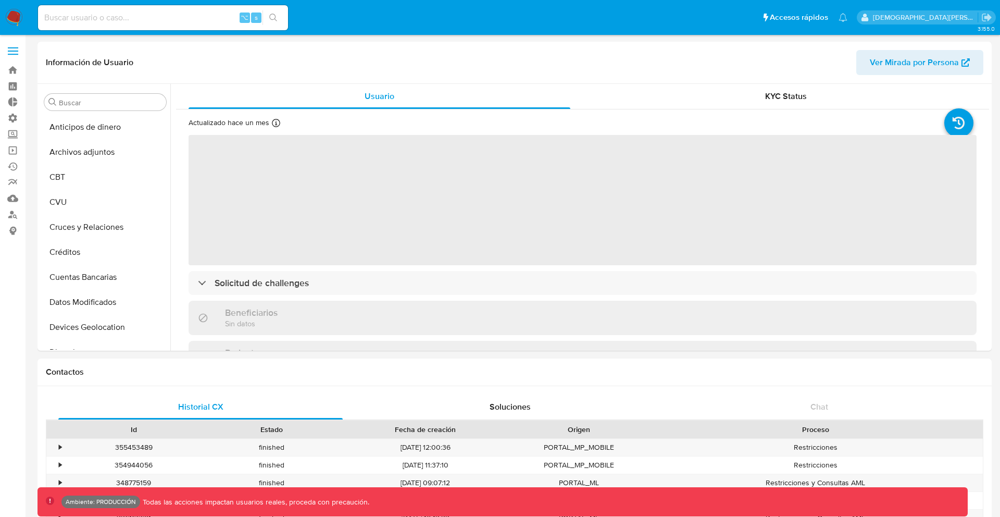
select select "10"
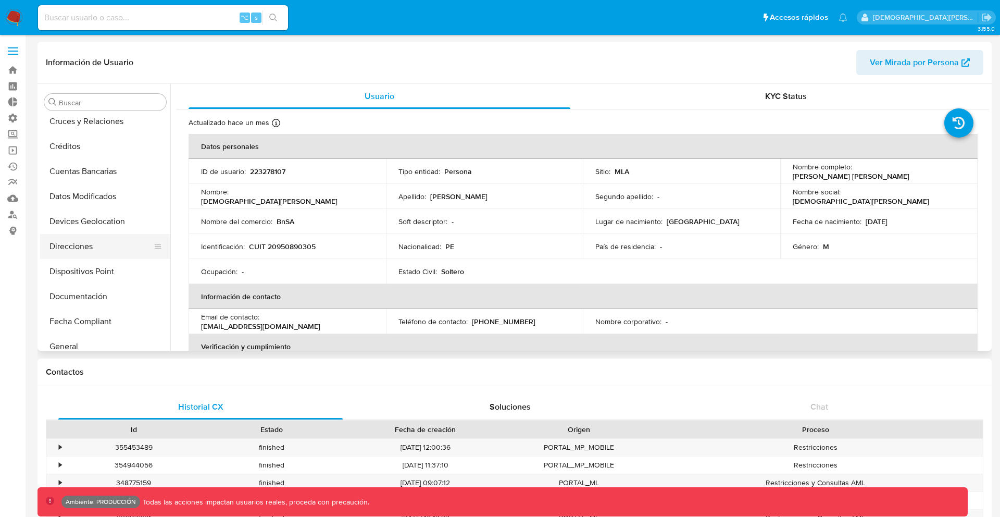
scroll to position [119, 0]
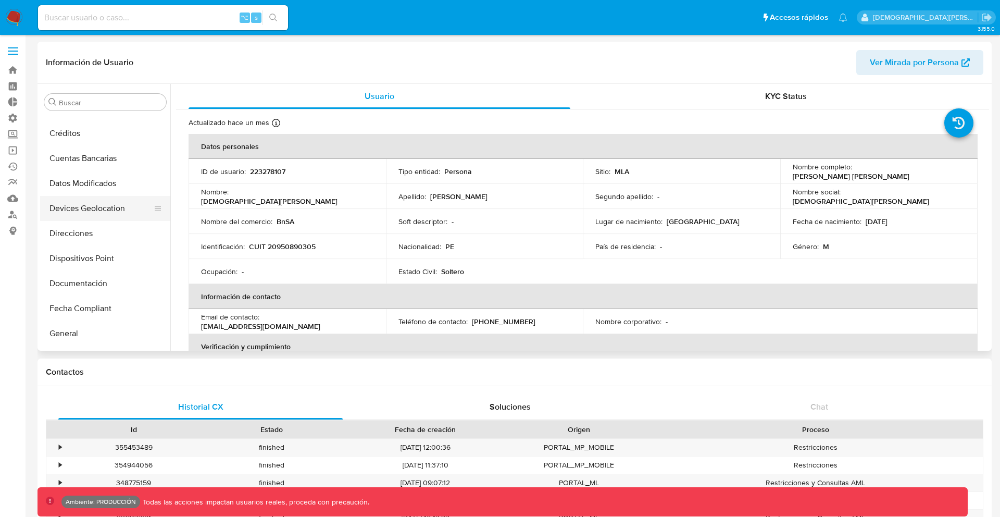
click at [100, 210] on button "Devices Geolocation" at bounding box center [101, 208] width 122 height 25
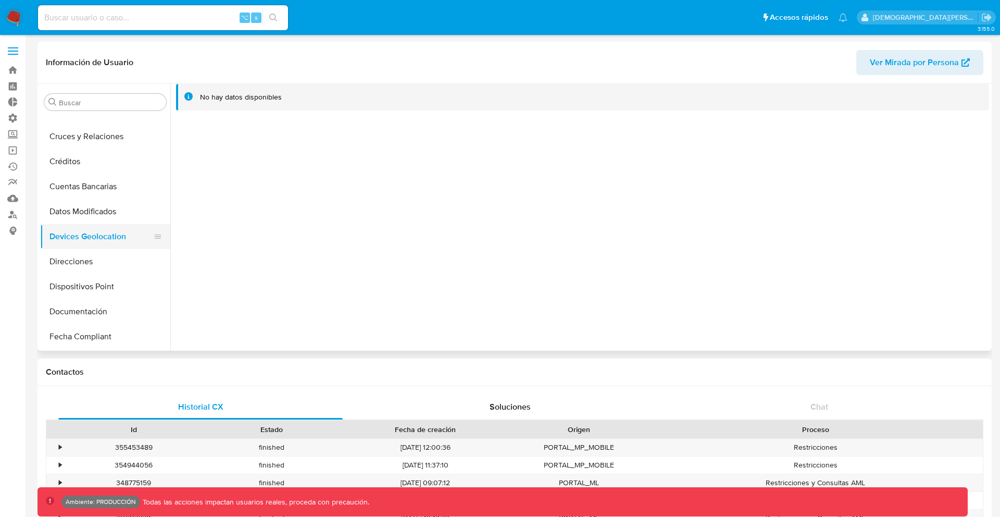
scroll to position [90, 0]
click at [91, 286] on button "Dispositivos Point" at bounding box center [101, 286] width 122 height 25
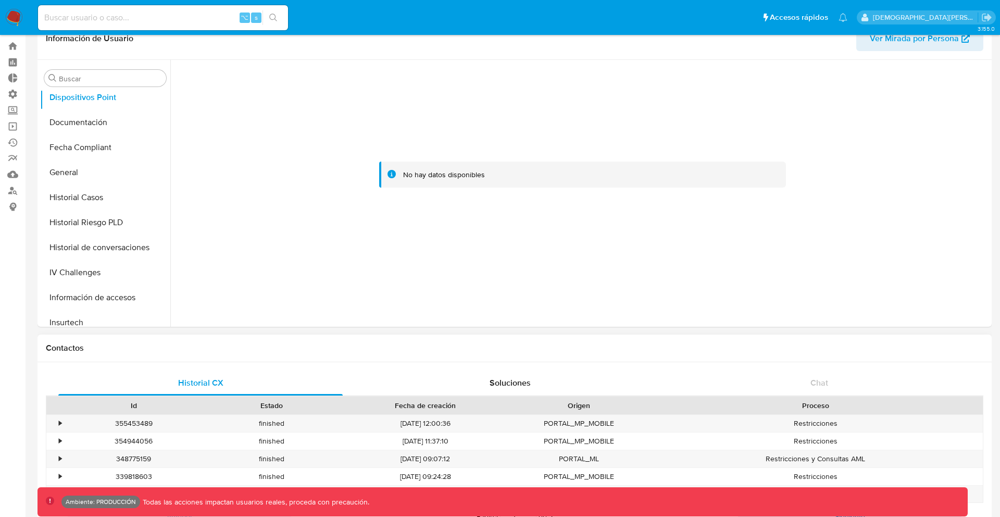
scroll to position [0, 0]
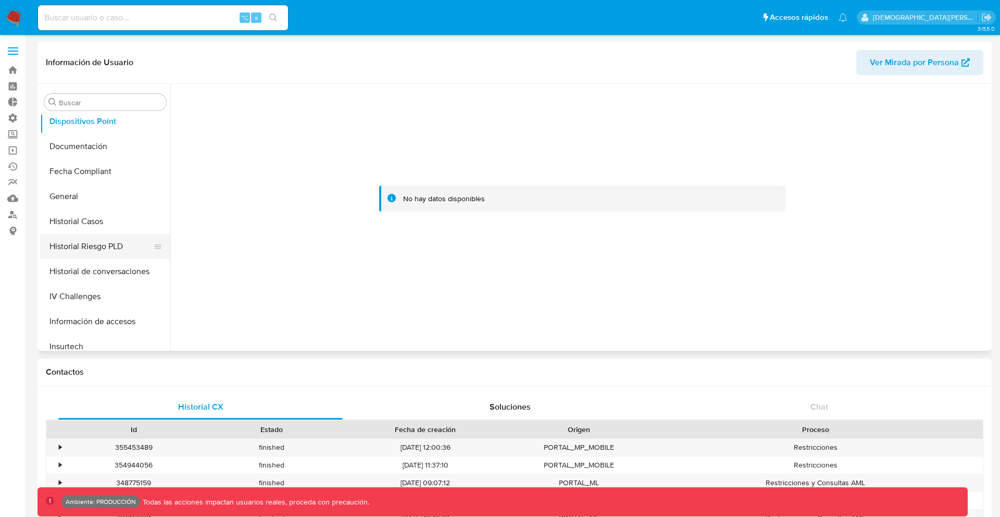
click at [116, 242] on button "Historial Riesgo PLD" at bounding box center [101, 246] width 122 height 25
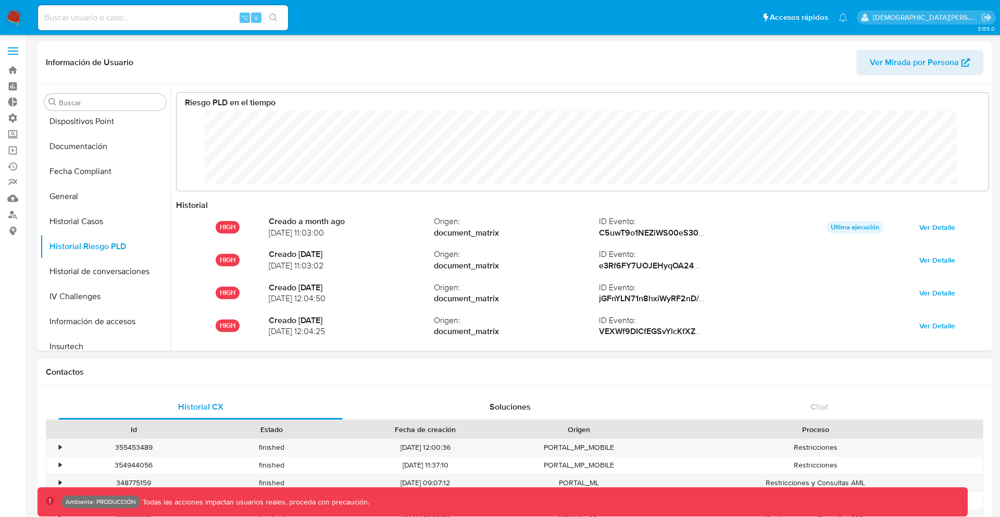
scroll to position [78, 791]
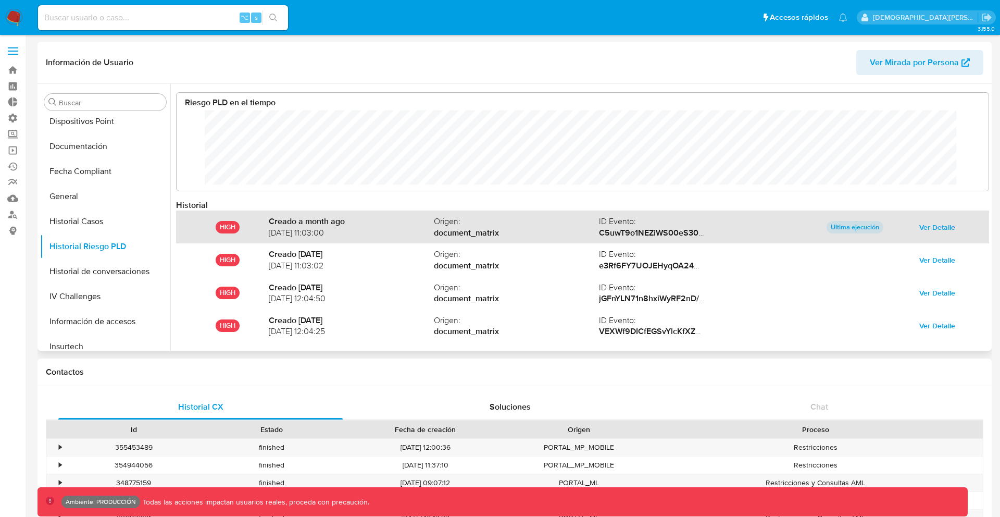
click at [925, 225] on span "Ver Detalle" at bounding box center [937, 227] width 36 height 15
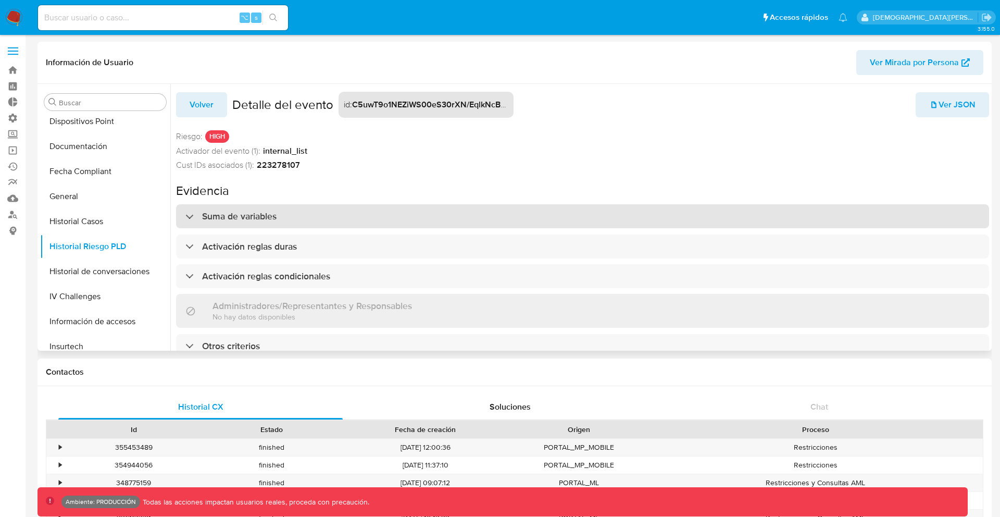
click at [399, 211] on div "Suma de variables" at bounding box center [582, 216] width 813 height 24
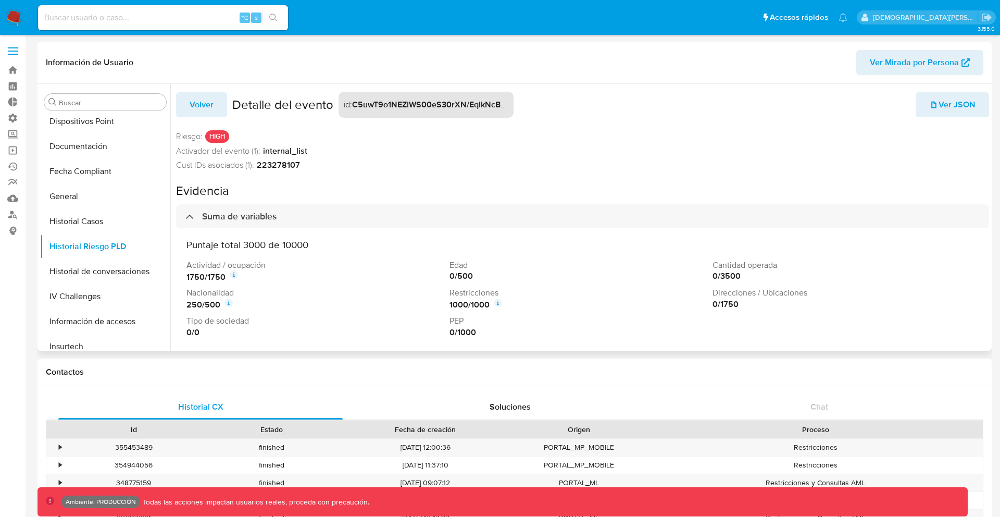
scroll to position [123, 0]
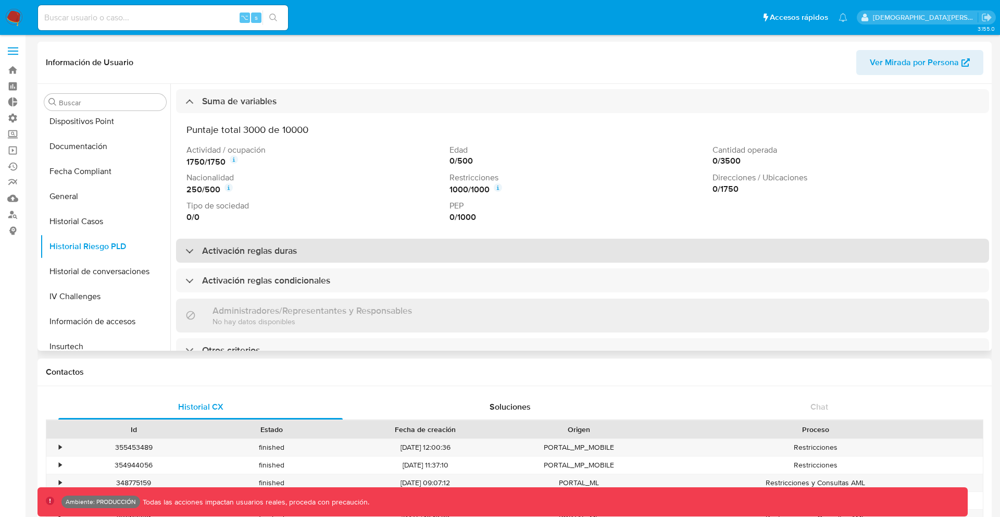
click at [458, 240] on div "Activación reglas duras" at bounding box center [582, 250] width 813 height 24
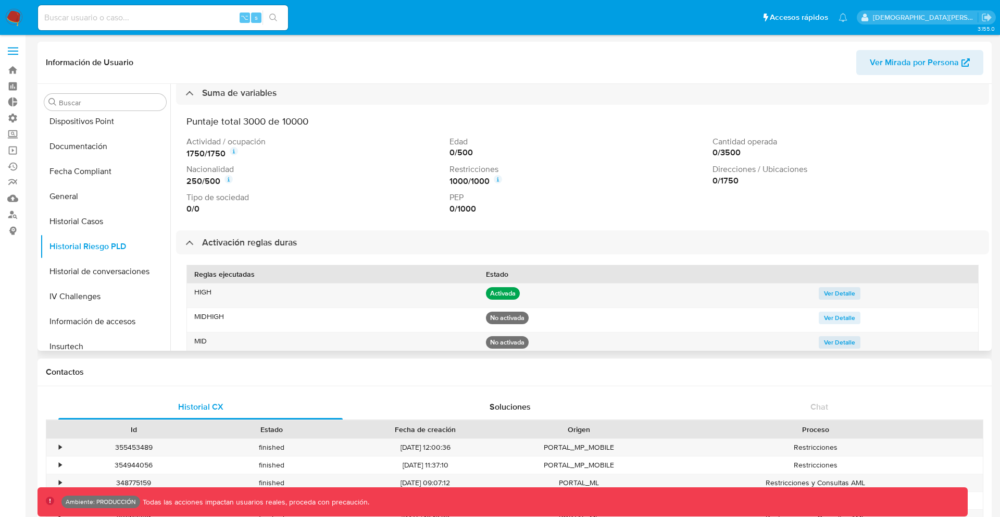
click at [499, 181] on icon at bounding box center [498, 179] width 8 height 8
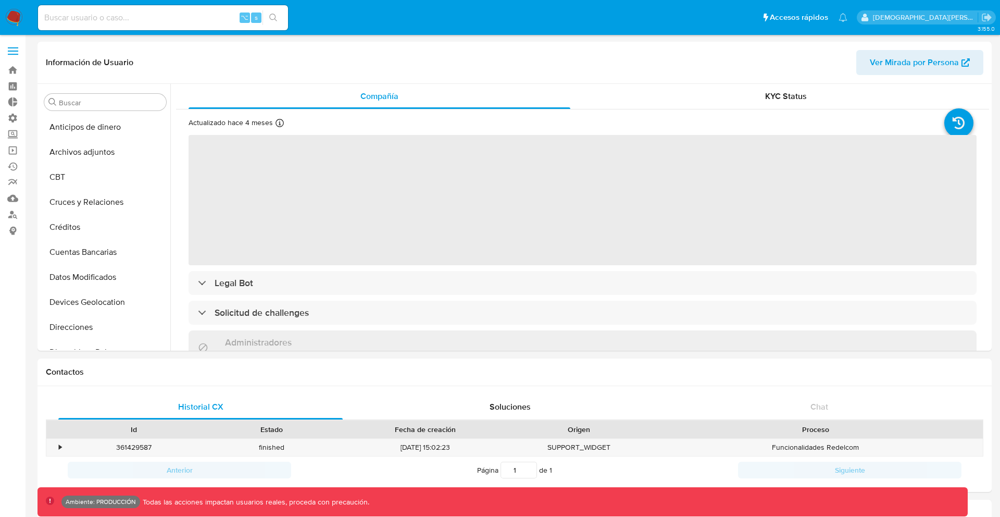
select select "10"
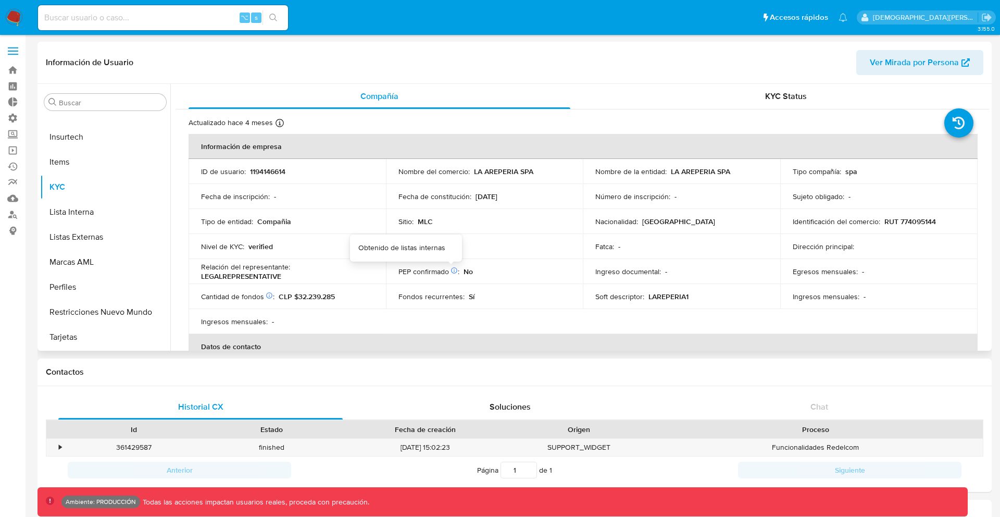
click at [450, 270] on icon at bounding box center [453, 270] width 7 height 7
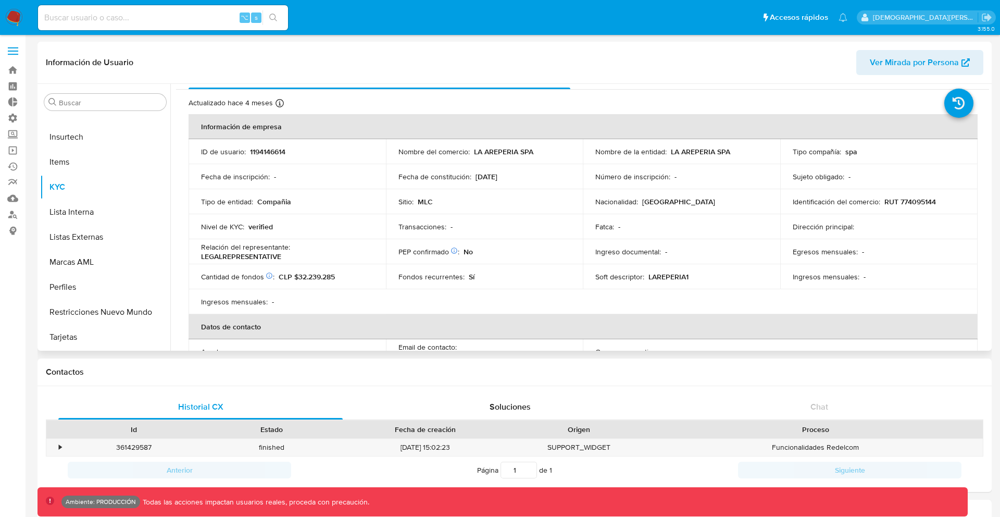
scroll to position [25, 0]
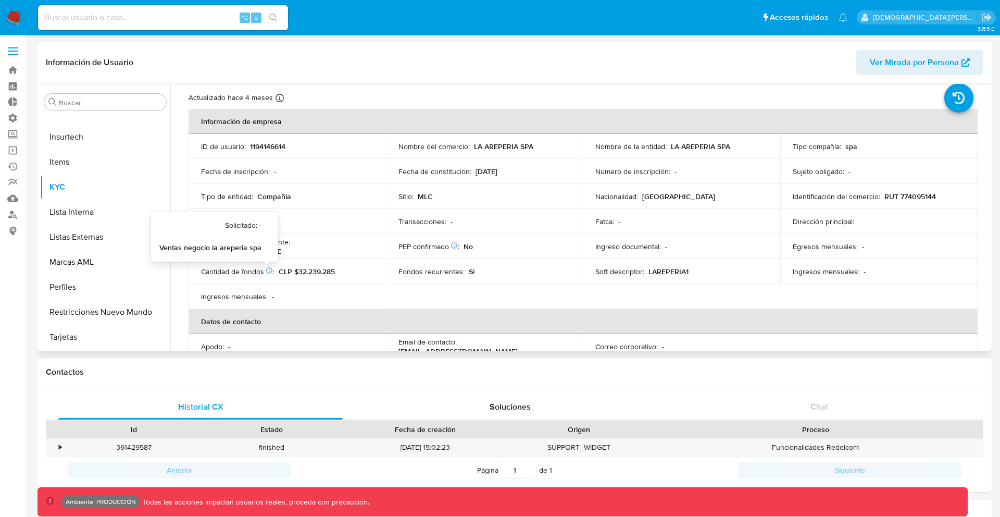
click at [266, 269] on icon at bounding box center [269, 270] width 7 height 7
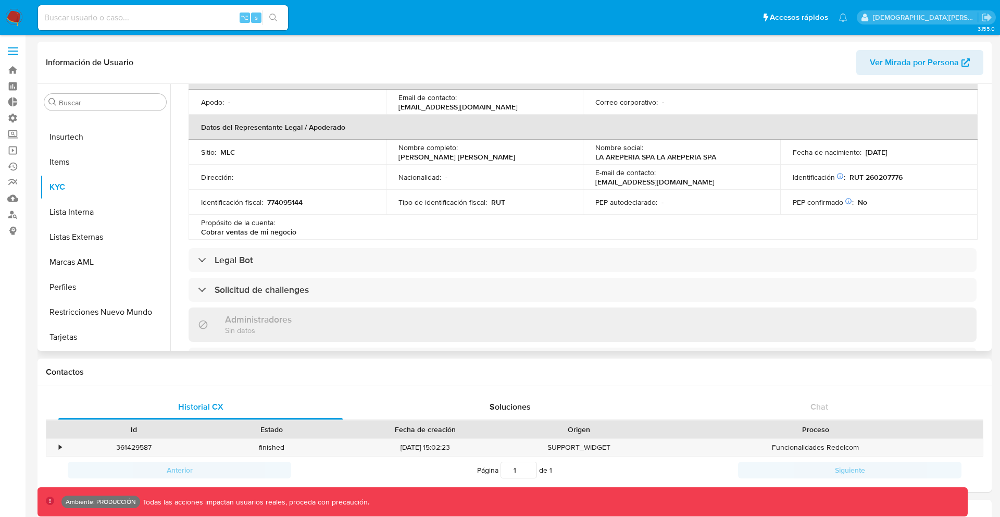
scroll to position [283, 0]
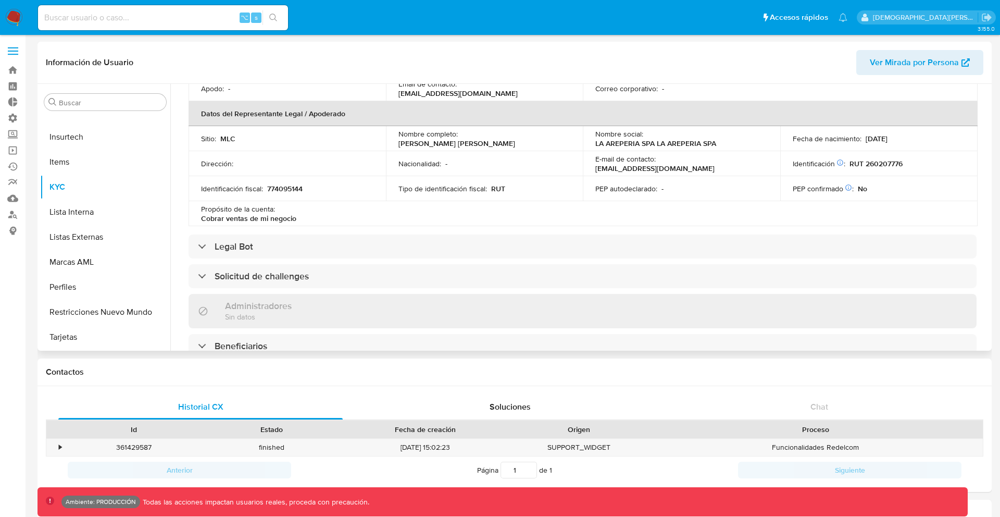
click at [319, 229] on div "Información de empresa ID de usuario : 1194146614 Nombre del comercio : LA AREP…" at bounding box center [583, 287] width 788 height 872
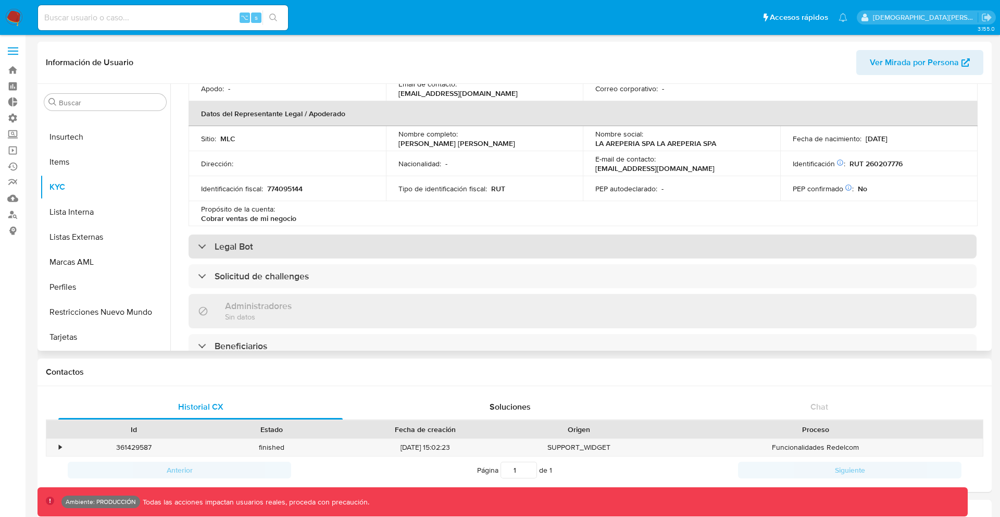
click at [318, 248] on div "Legal Bot" at bounding box center [583, 246] width 788 height 24
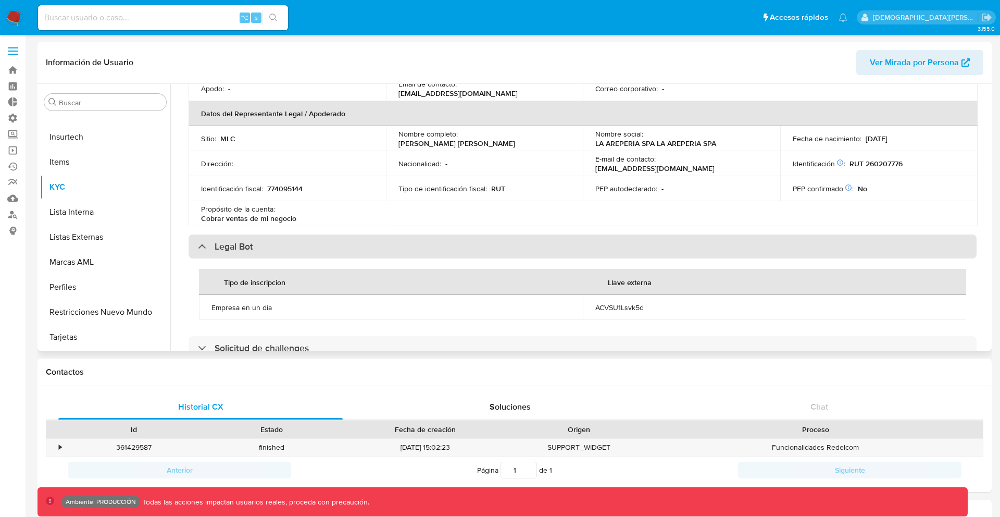
scroll to position [504, 0]
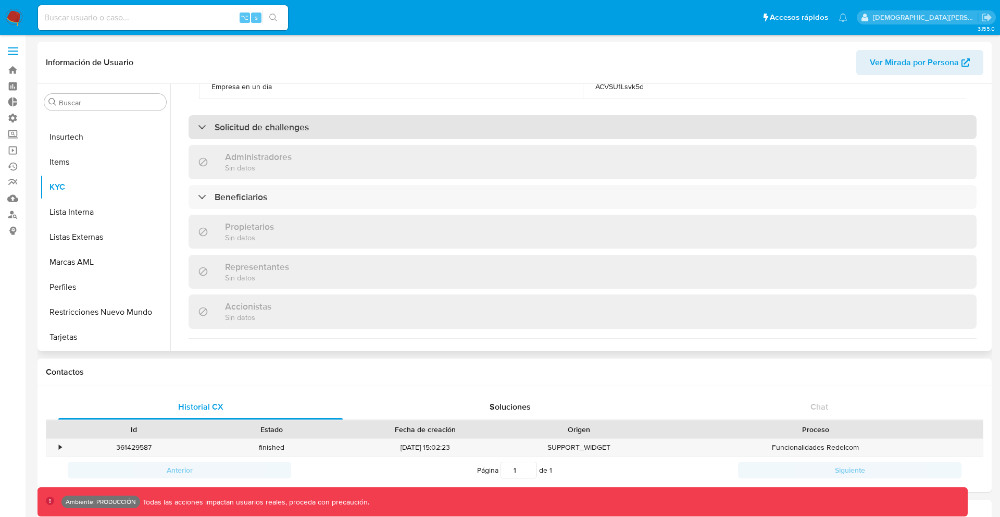
click at [319, 128] on div "Solicitud de challenges" at bounding box center [583, 127] width 788 height 24
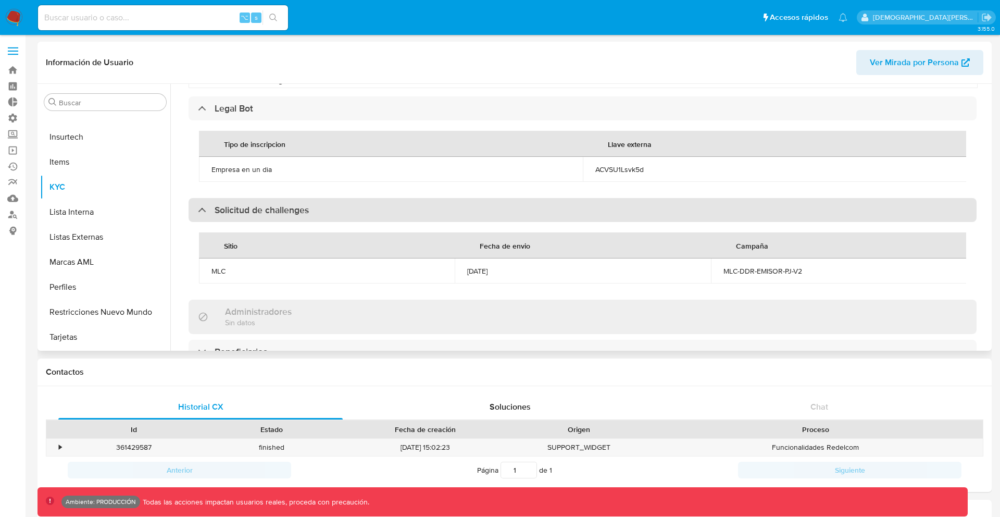
scroll to position [415, 0]
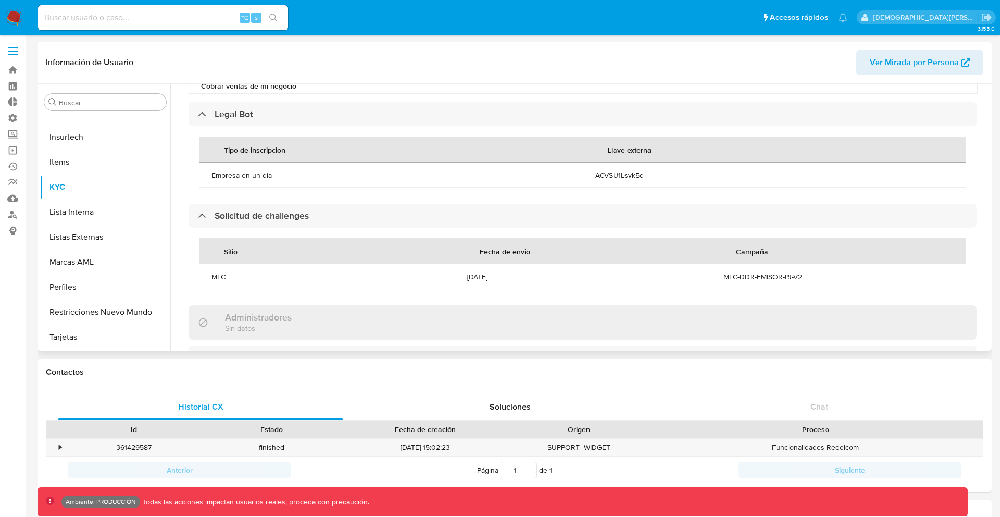
click at [243, 172] on div "Empresa en un dia" at bounding box center [390, 174] width 359 height 9
drag, startPoint x: 243, startPoint y: 172, endPoint x: 240, endPoint y: 157, distance: 15.3
click at [240, 157] on table "Tipo de inscripcion Llave externa Empresa en un dia ACVSU1Lsvk5d" at bounding box center [583, 161] width 768 height 51
click at [240, 157] on div "Tipo de inscripcion" at bounding box center [254, 149] width 86 height 25
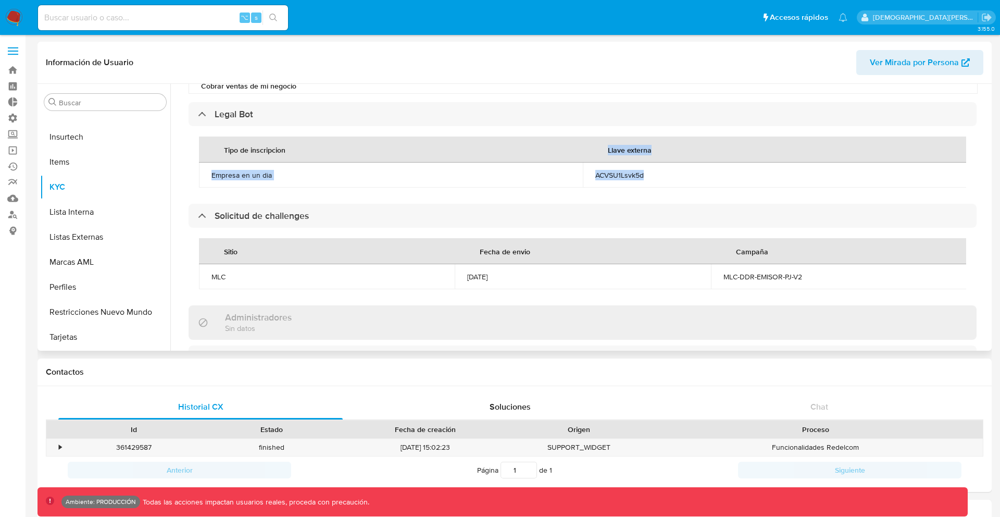
drag, startPoint x: 240, startPoint y: 157, endPoint x: 644, endPoint y: 178, distance: 404.6
click at [644, 178] on table "Tipo de inscripcion Llave externa Empresa en un dia ACVSU1Lsvk5d" at bounding box center [583, 161] width 768 height 51
click at [644, 178] on div "ACVSU1Lsvk5d" at bounding box center [774, 174] width 359 height 9
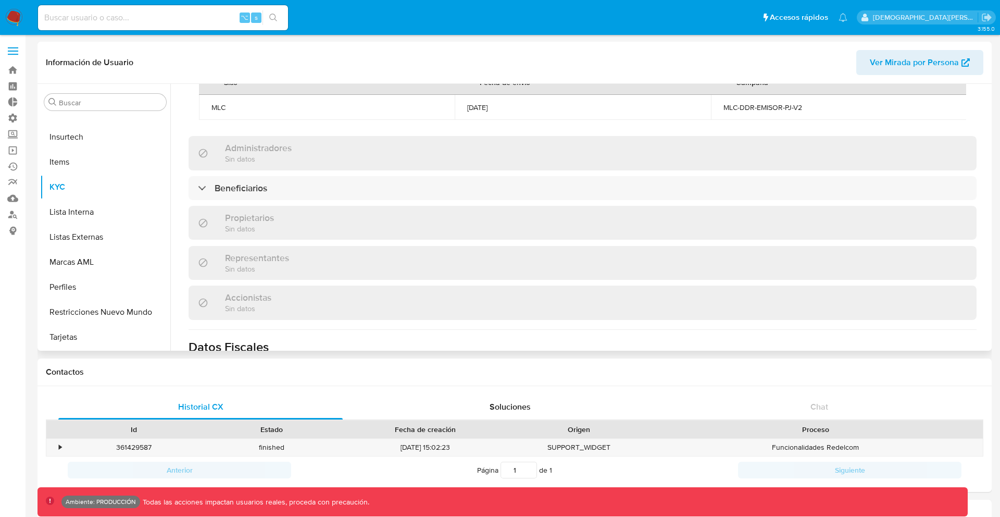
scroll to position [469, 0]
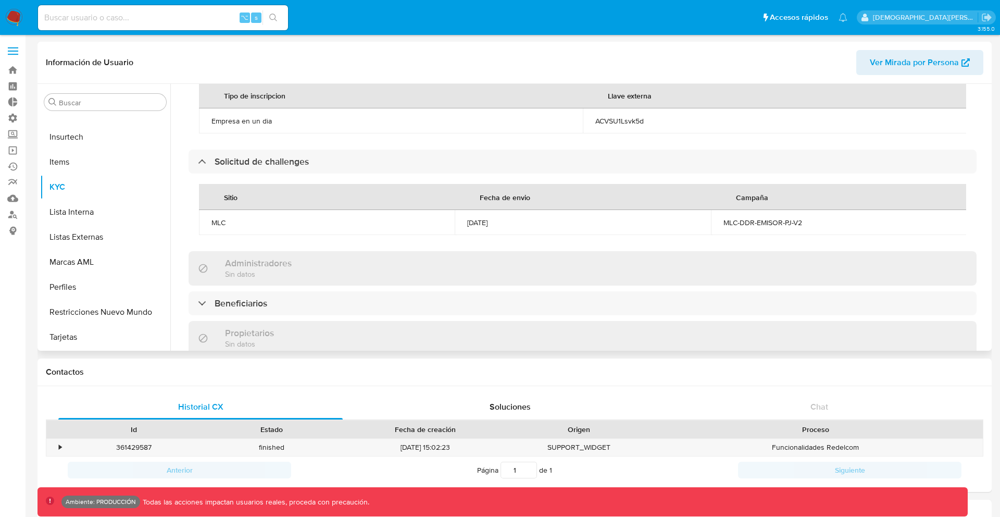
click at [390, 332] on div "Información de empresa ID de usuario : 1194146614 Nombre del comercio : LA AREP…" at bounding box center [583, 173] width 788 height 1016
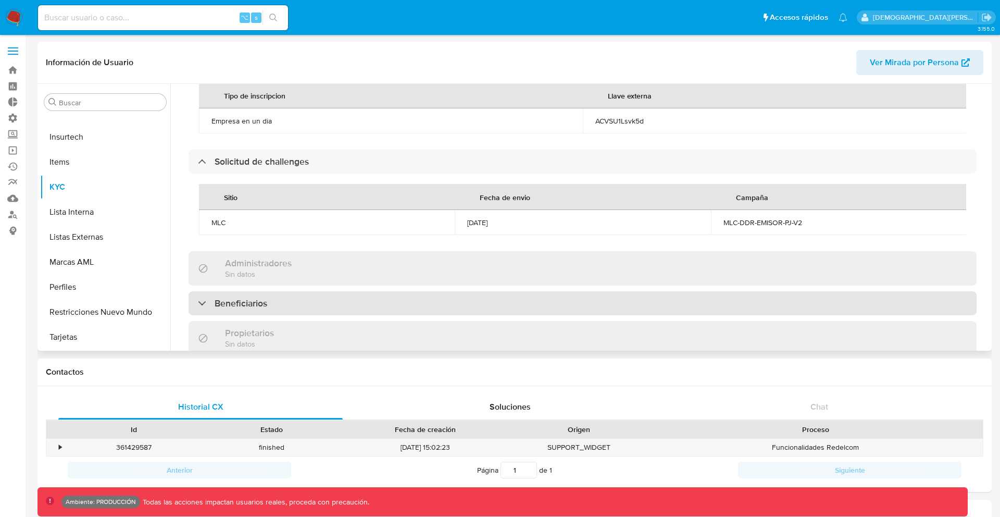
click at [390, 315] on div "Beneficiarios" at bounding box center [583, 303] width 788 height 24
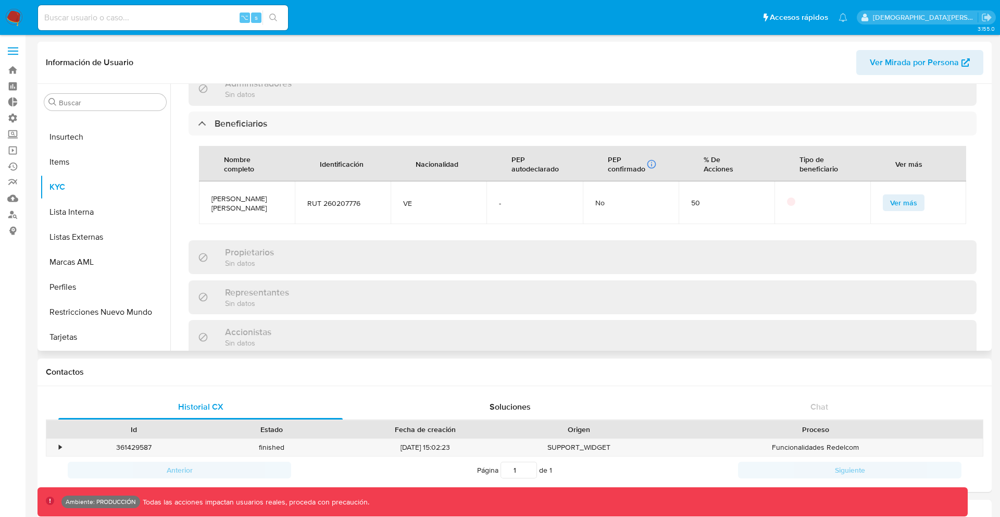
scroll to position [636, 0]
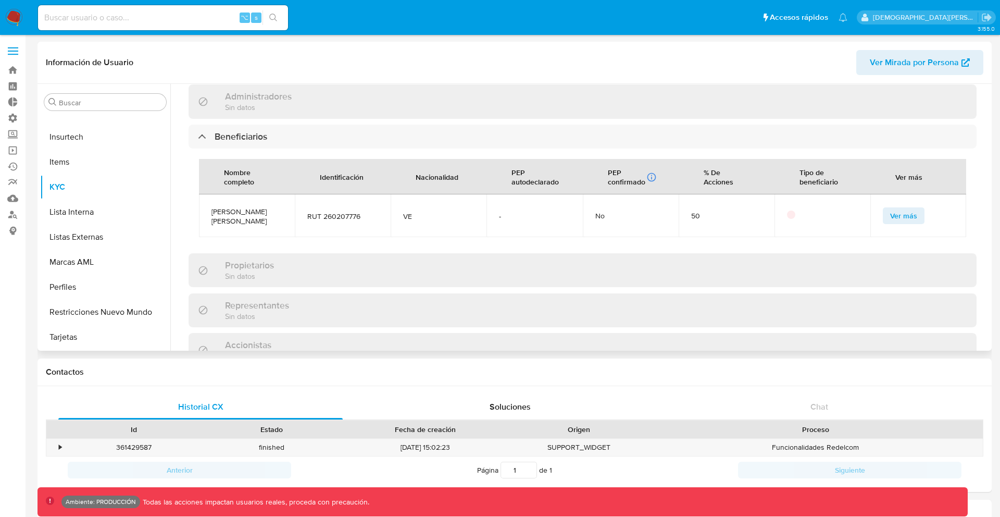
click at [892, 223] on span "Ver más" at bounding box center [903, 215] width 27 height 15
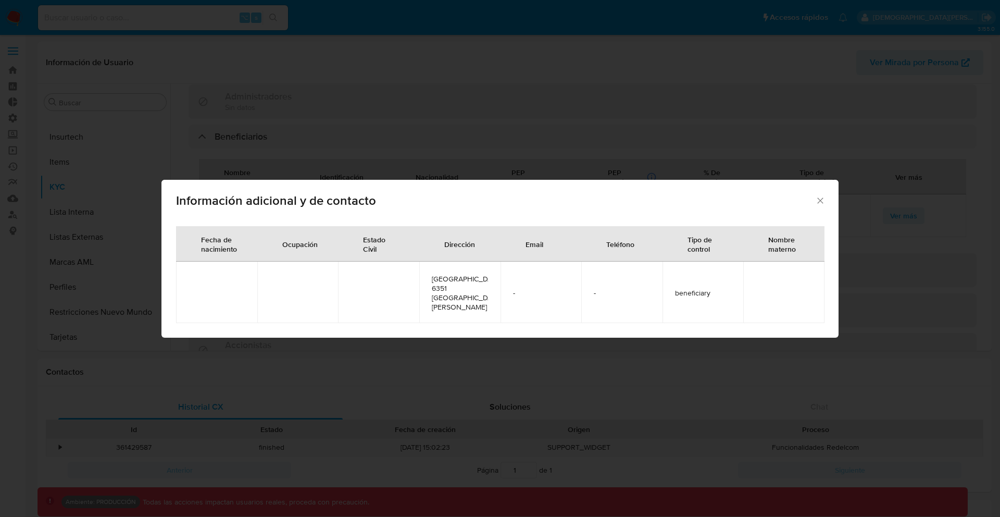
click at [822, 206] on icon "Cerrar" at bounding box center [820, 200] width 10 height 10
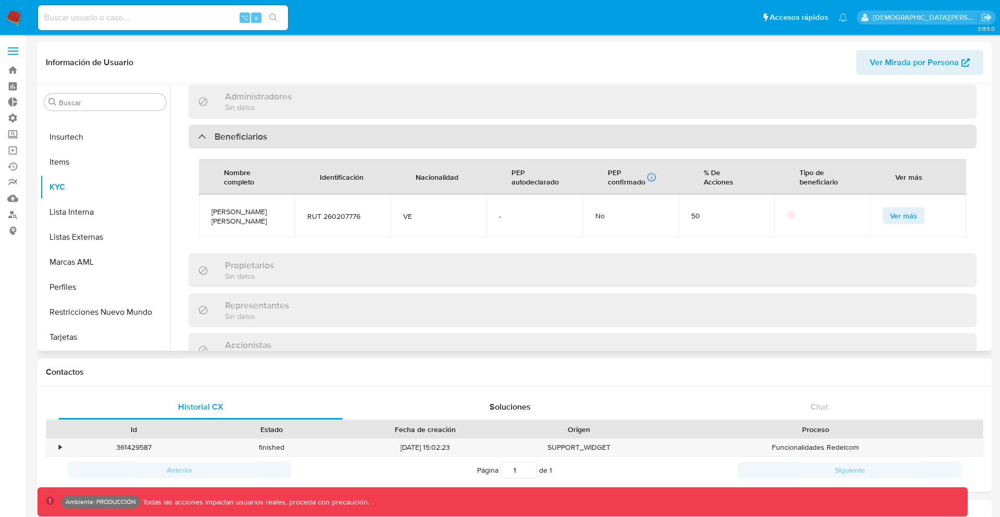
click at [684, 148] on div "Beneficiarios" at bounding box center [583, 136] width 788 height 24
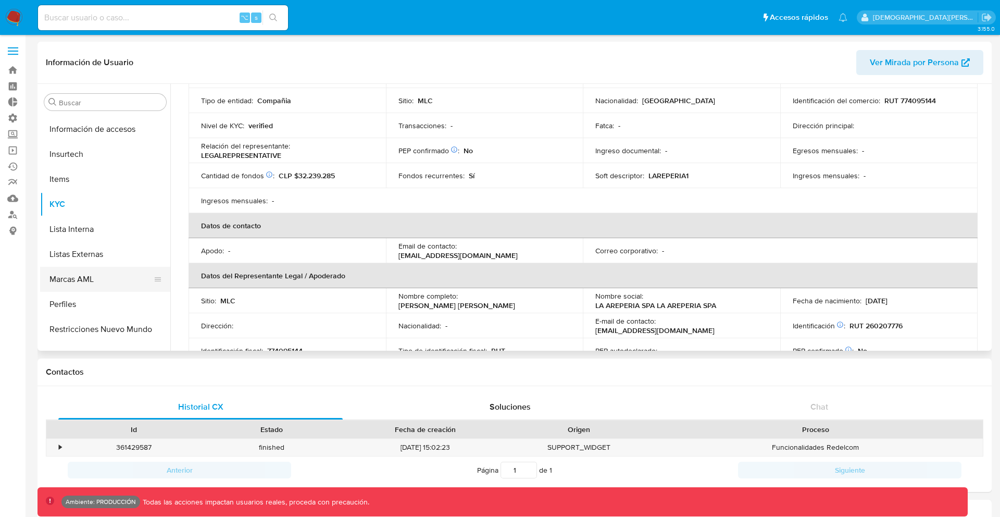
scroll to position [440, 0]
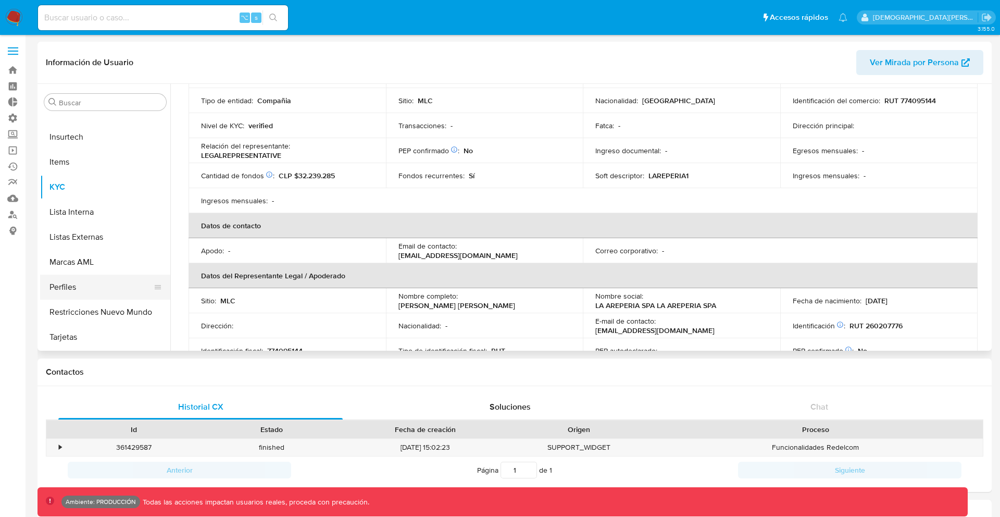
click at [104, 296] on button "Perfiles" at bounding box center [101, 286] width 122 height 25
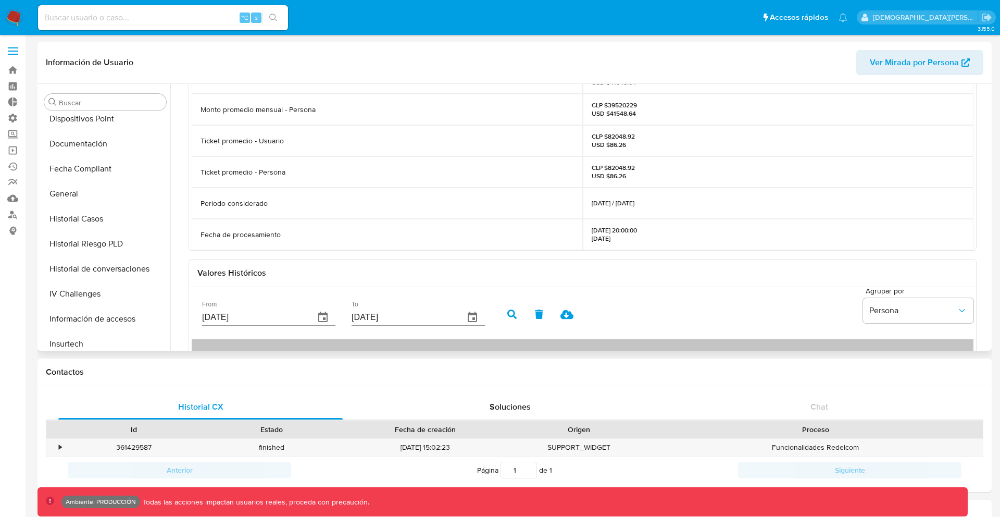
scroll to position [0, 0]
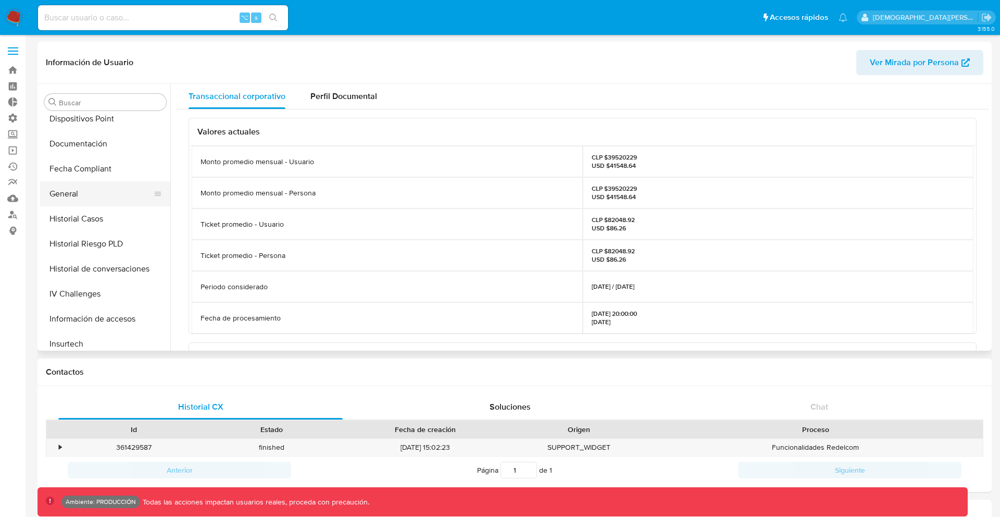
click at [102, 194] on button "General" at bounding box center [101, 193] width 122 height 25
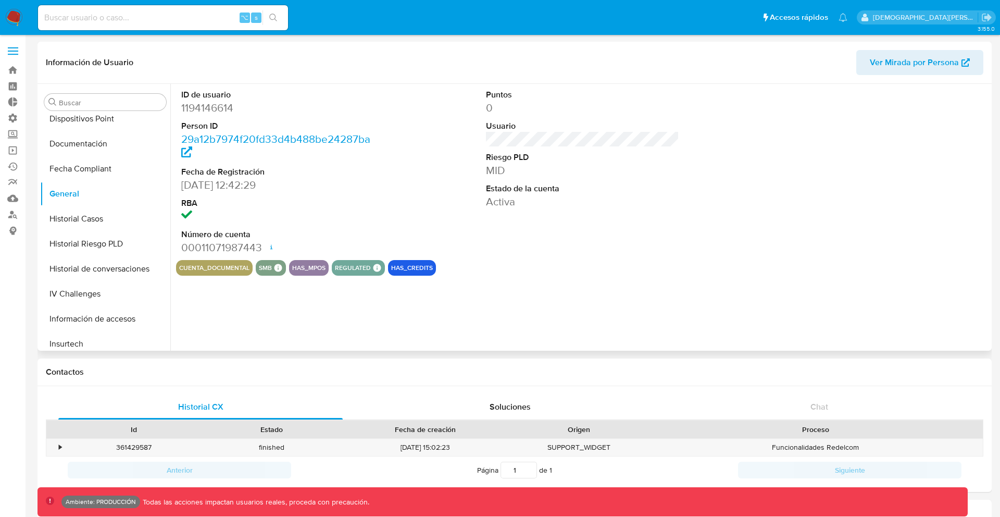
click at [894, 62] on span "Ver Mirada por Persona" at bounding box center [914, 62] width 89 height 25
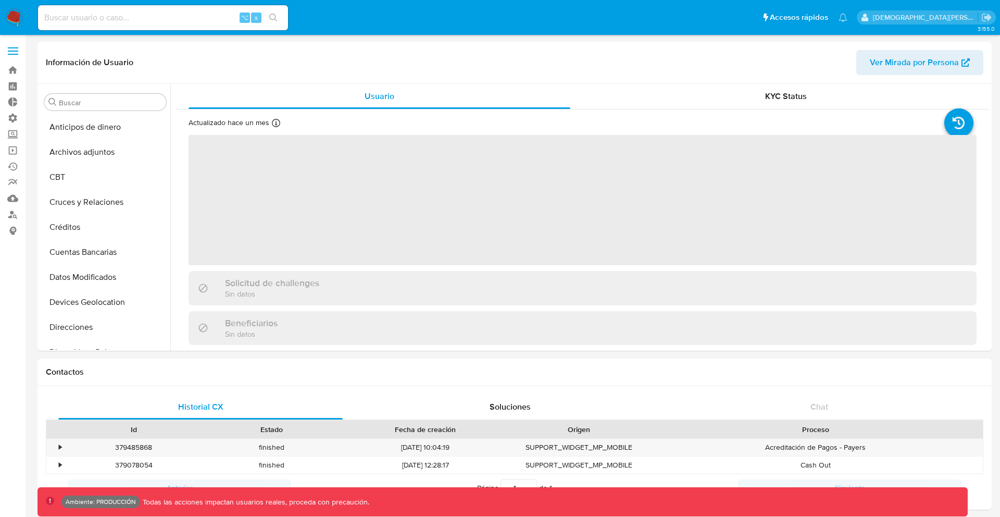
select select "10"
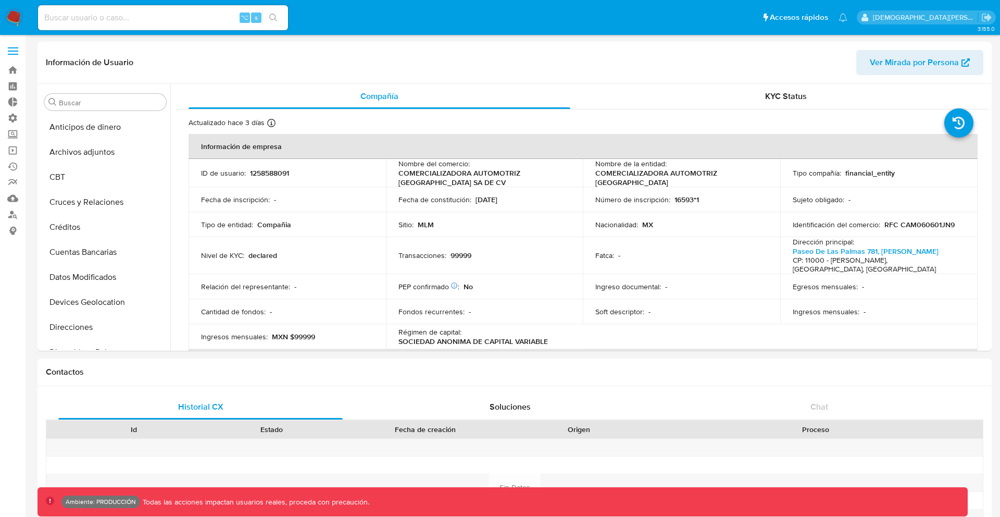
select select "10"
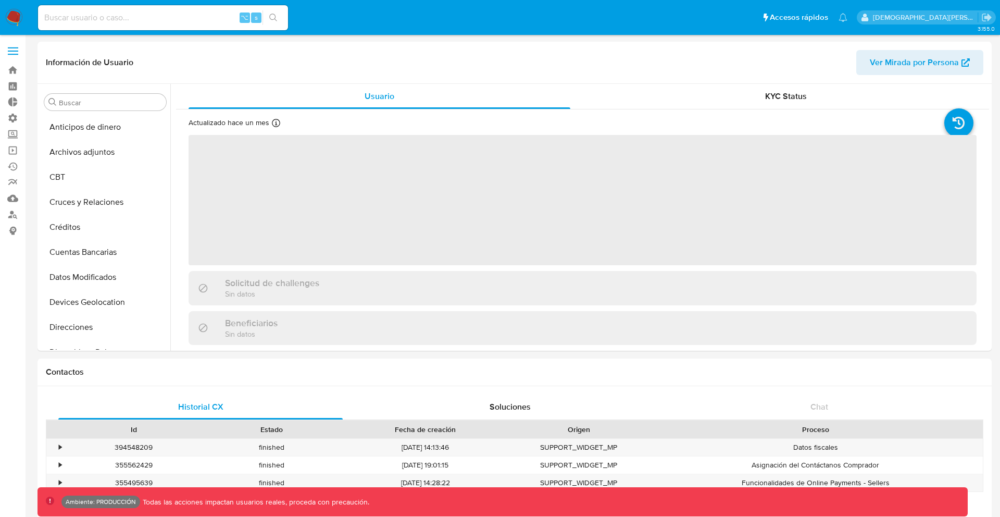
select select "10"
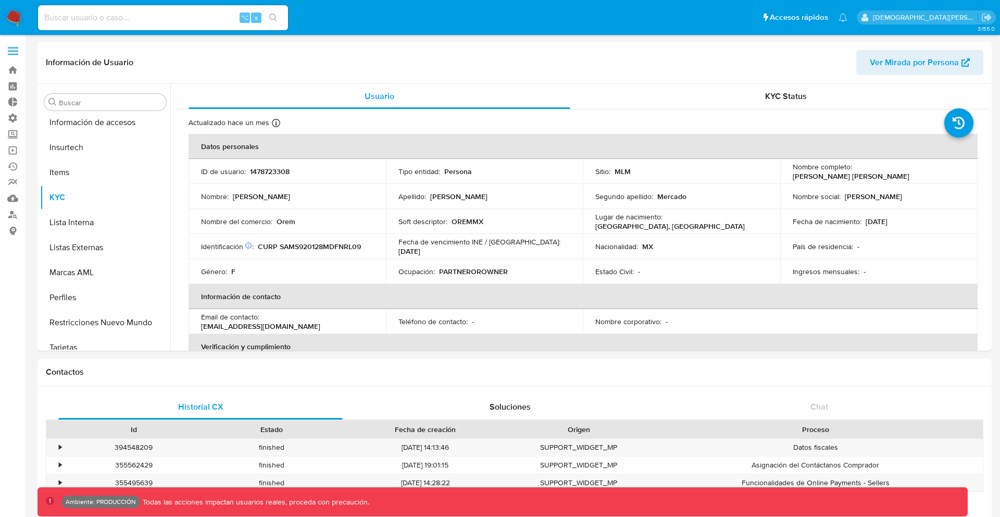
scroll to position [440, 0]
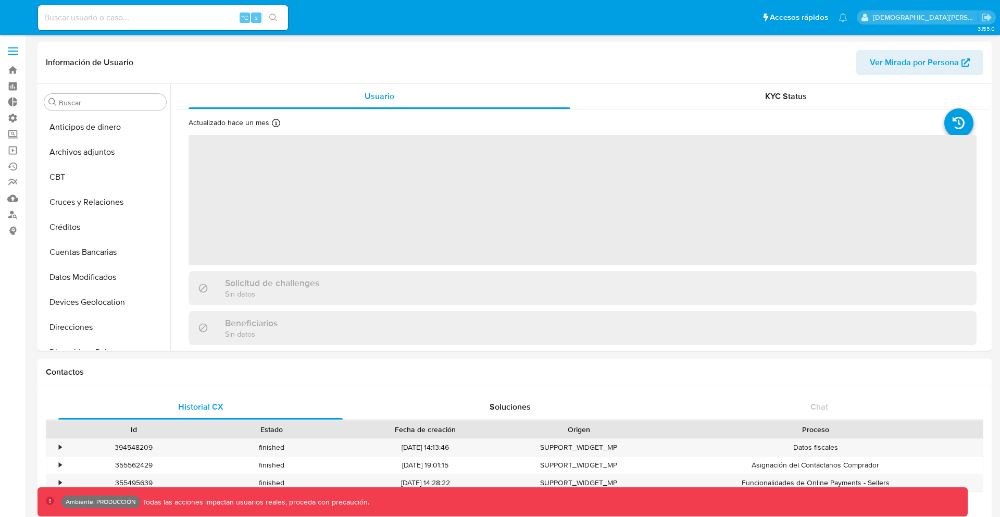
select select "10"
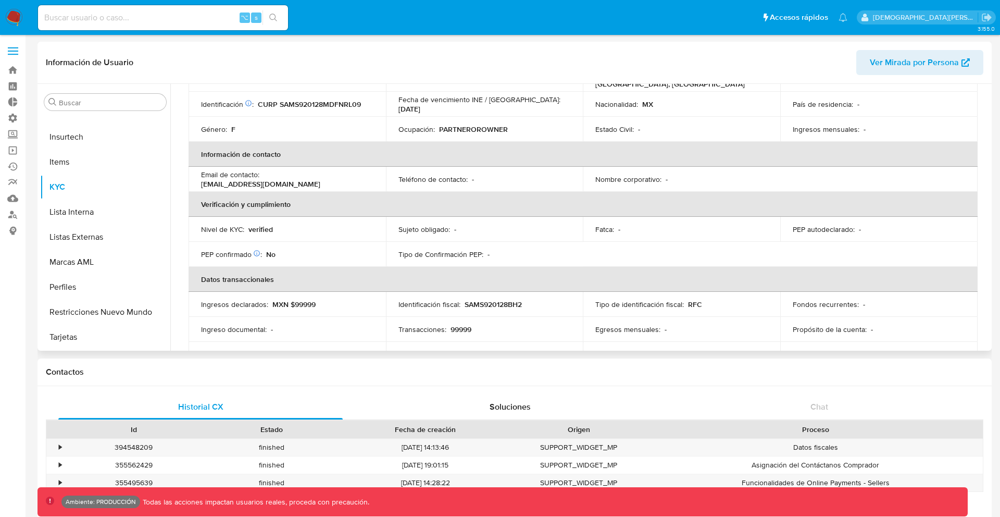
scroll to position [555, 0]
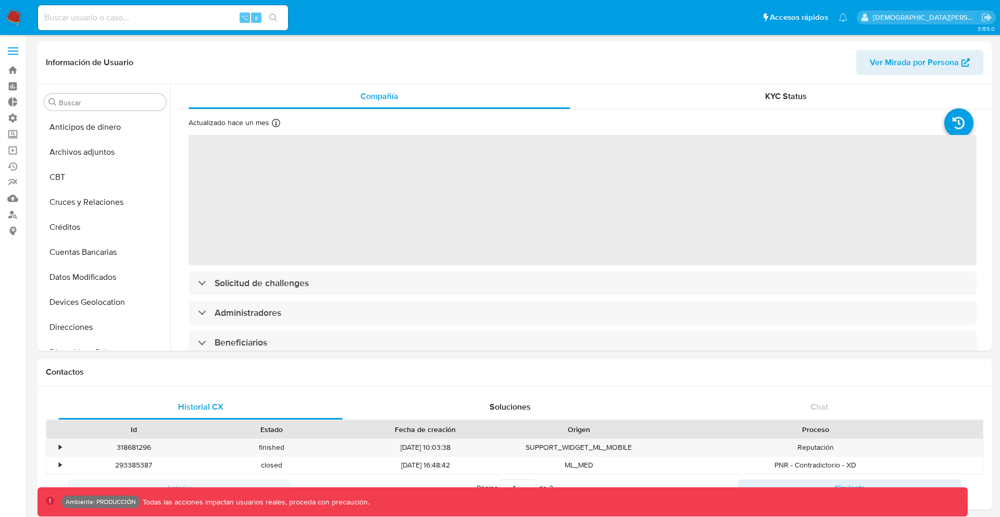
select select "10"
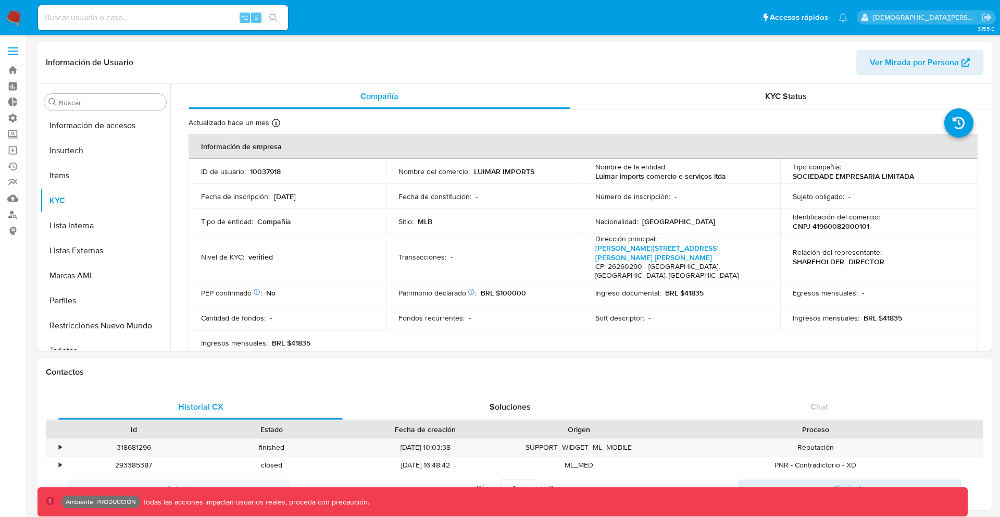
scroll to position [465, 0]
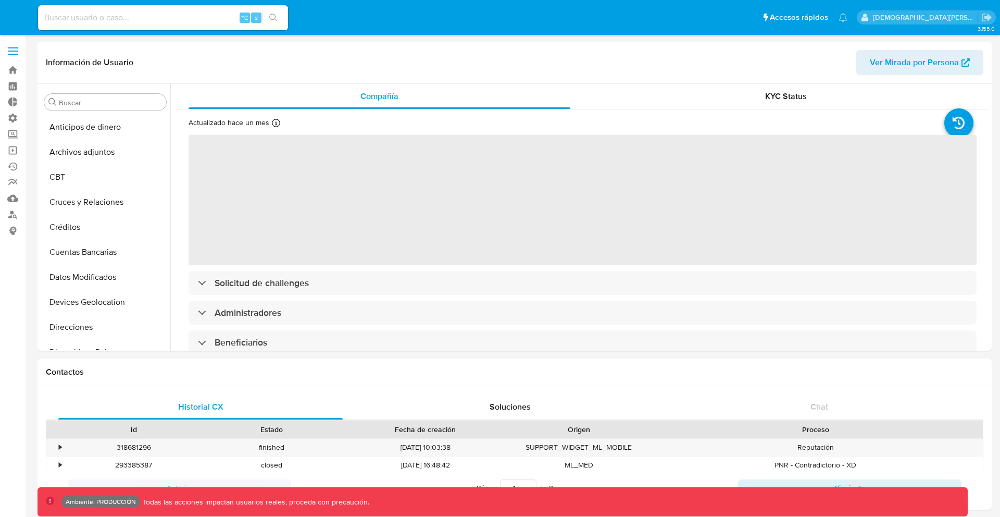
select select "10"
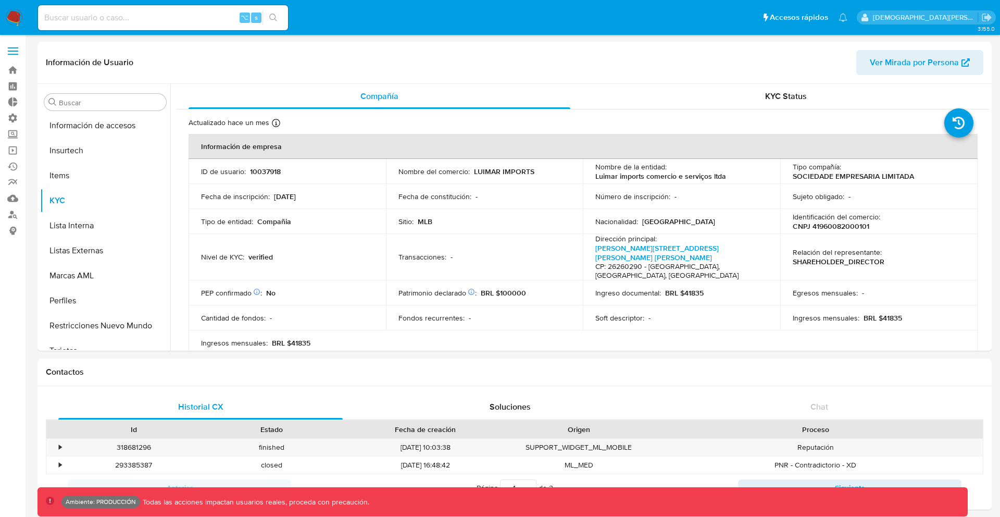
scroll to position [465, 0]
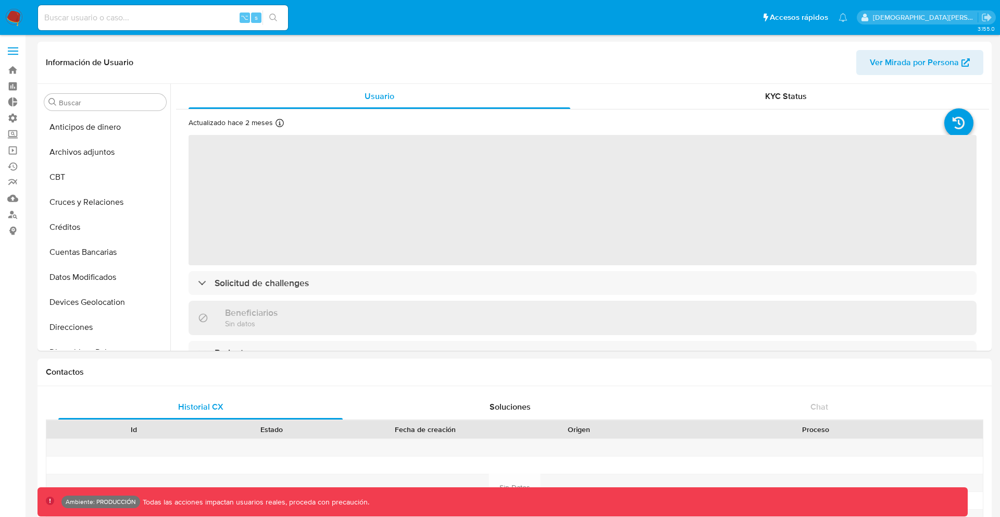
select select "10"
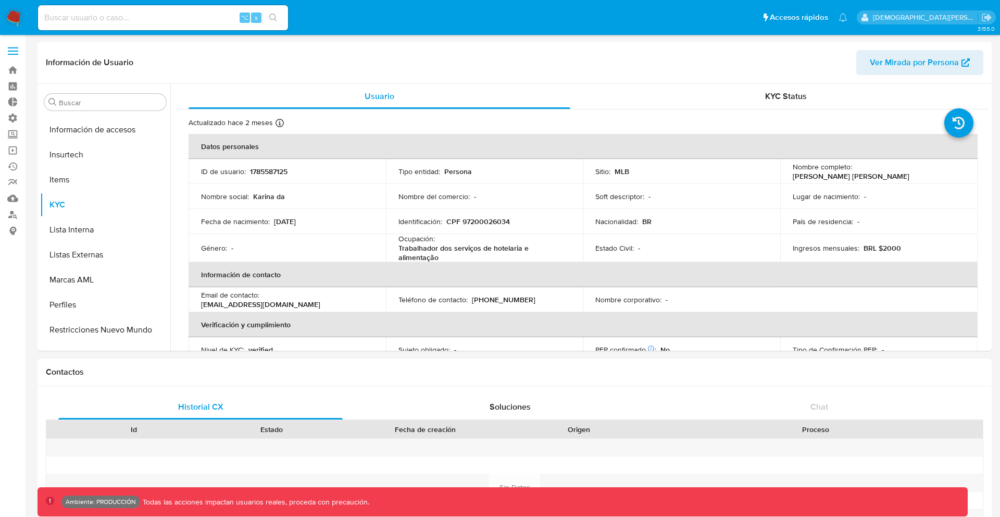
scroll to position [465, 0]
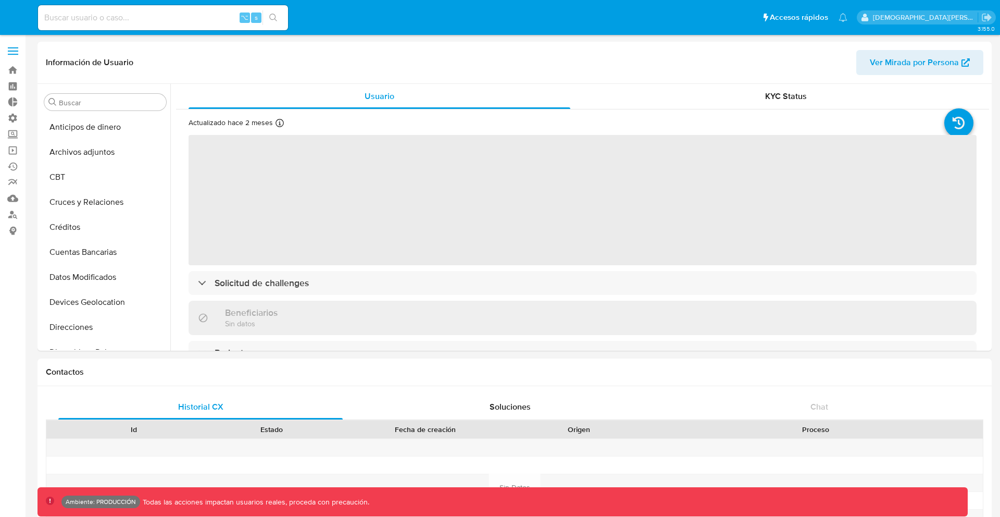
select select "10"
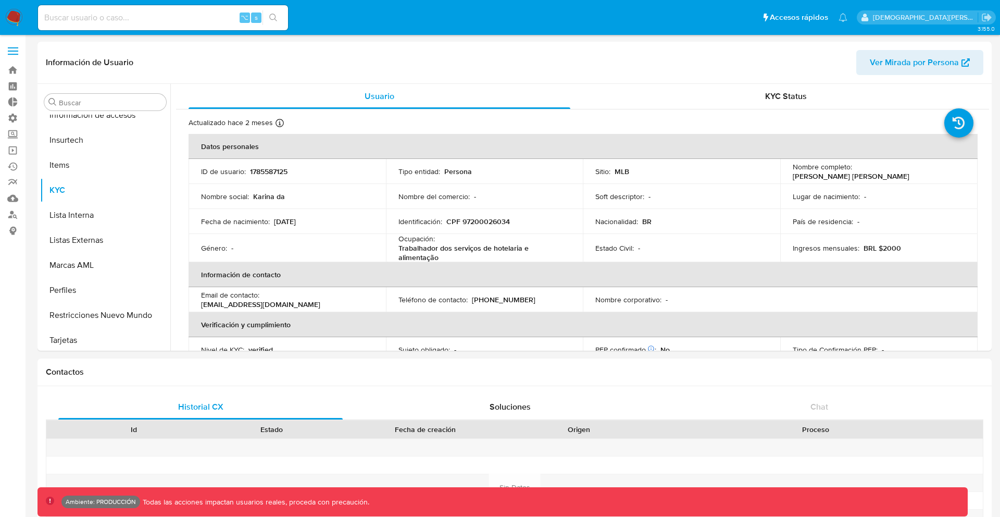
scroll to position [465, 0]
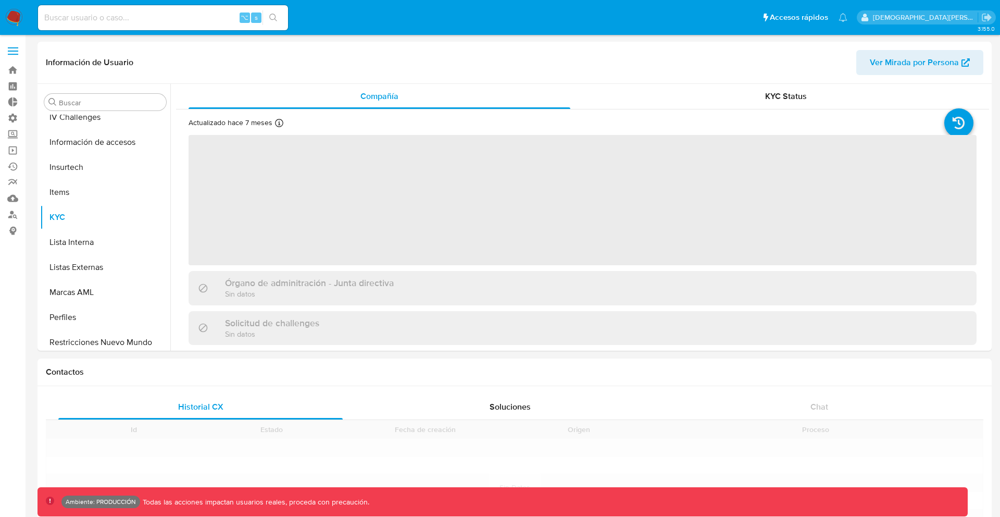
scroll to position [440, 0]
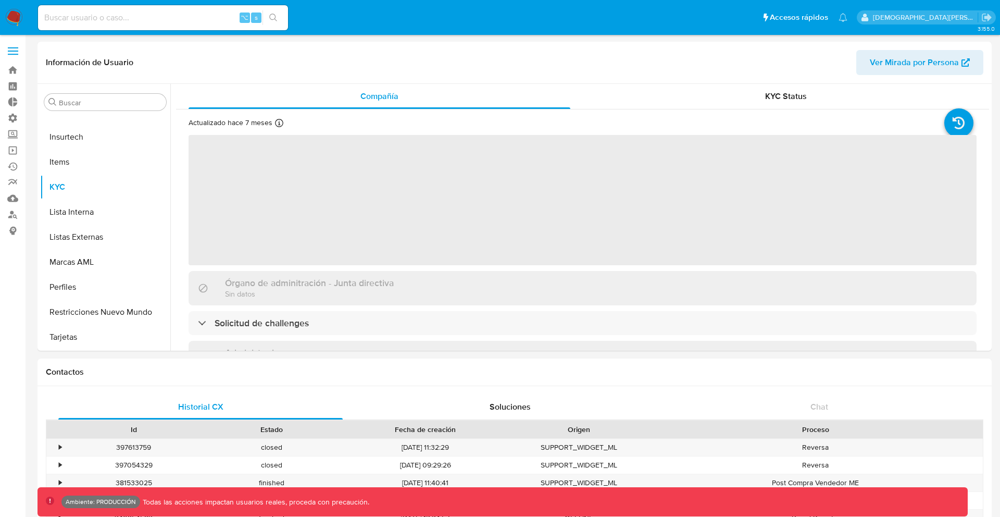
select select "10"
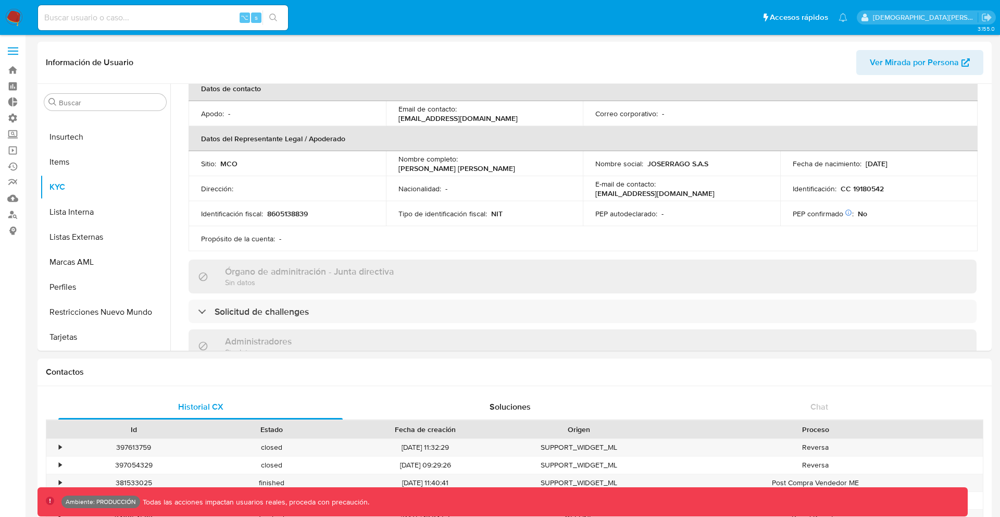
scroll to position [248, 0]
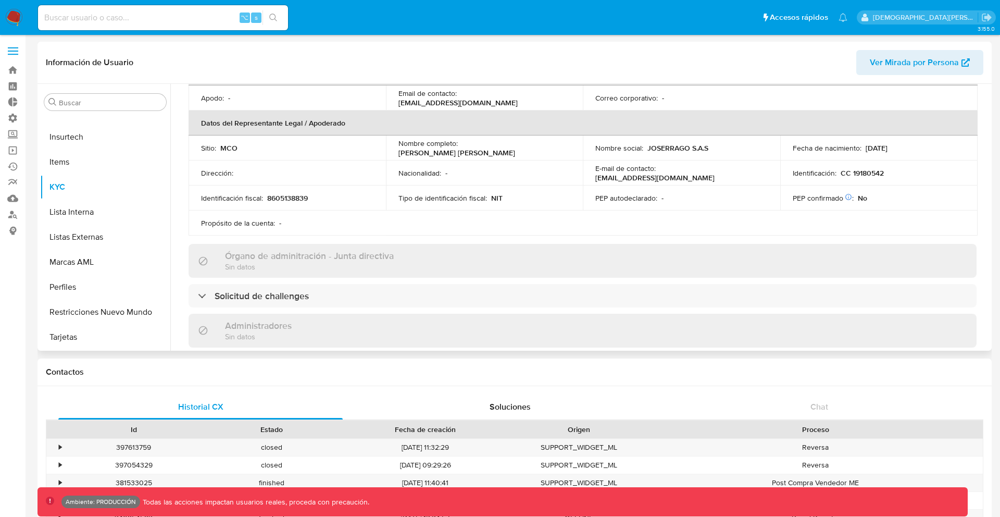
click at [935, 56] on span "Ver Mirada por Persona" at bounding box center [914, 62] width 89 height 25
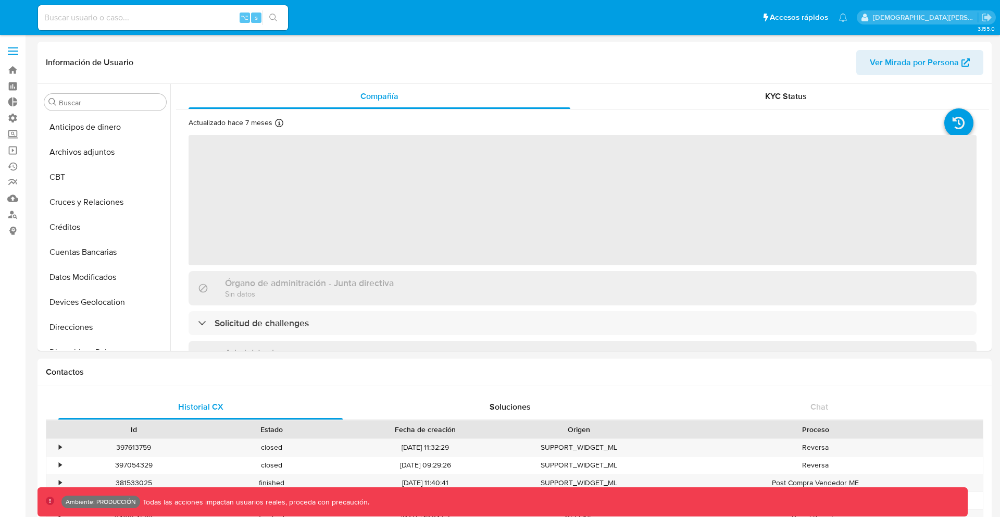
select select "10"
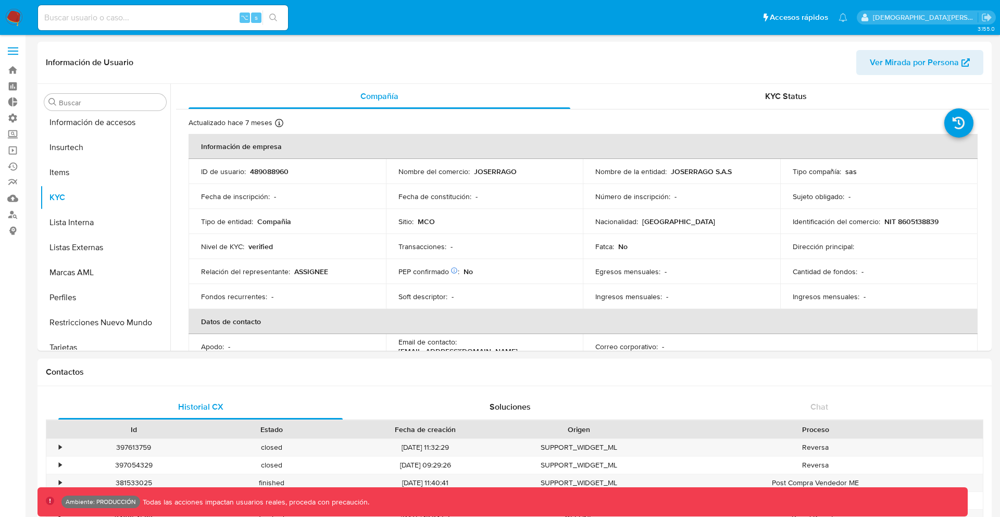
scroll to position [440, 0]
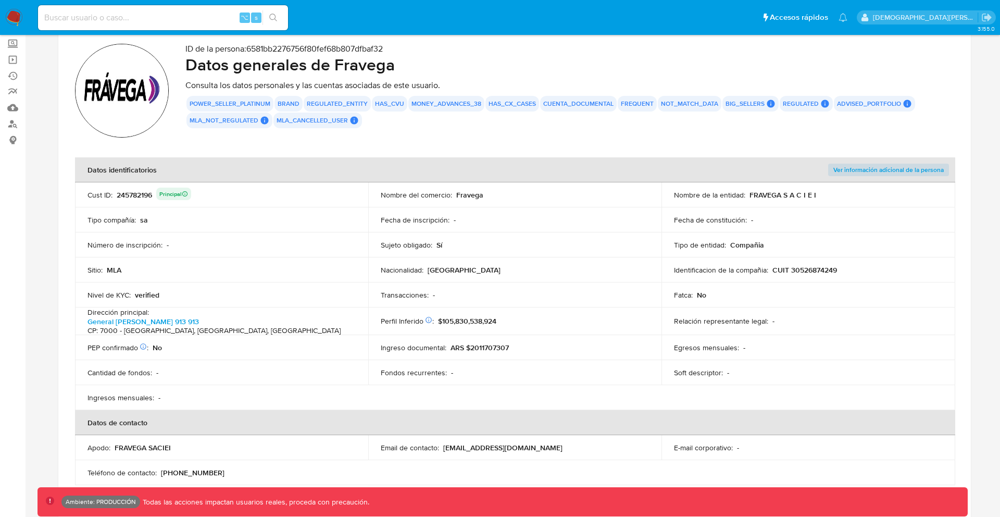
scroll to position [95, 0]
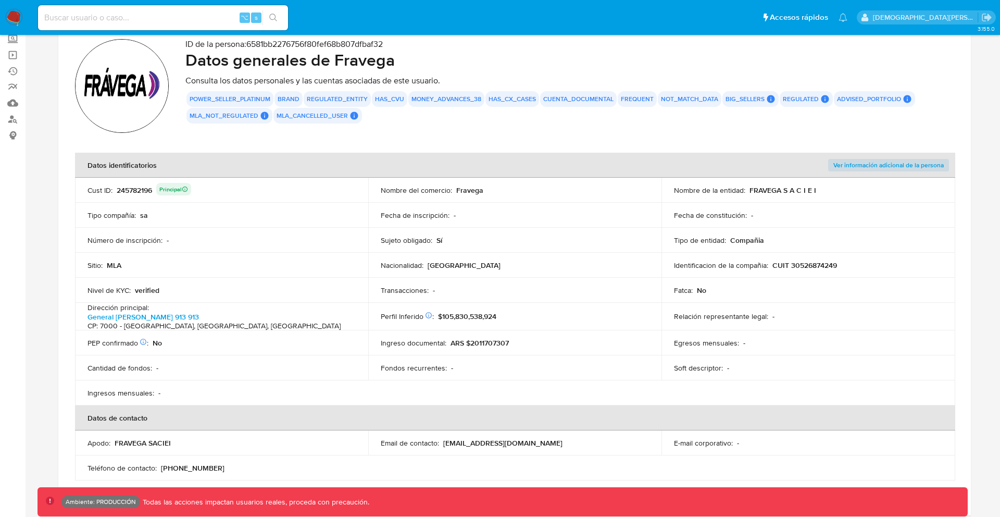
click at [898, 162] on span "Ver información adicional de la persona" at bounding box center [888, 165] width 110 height 10
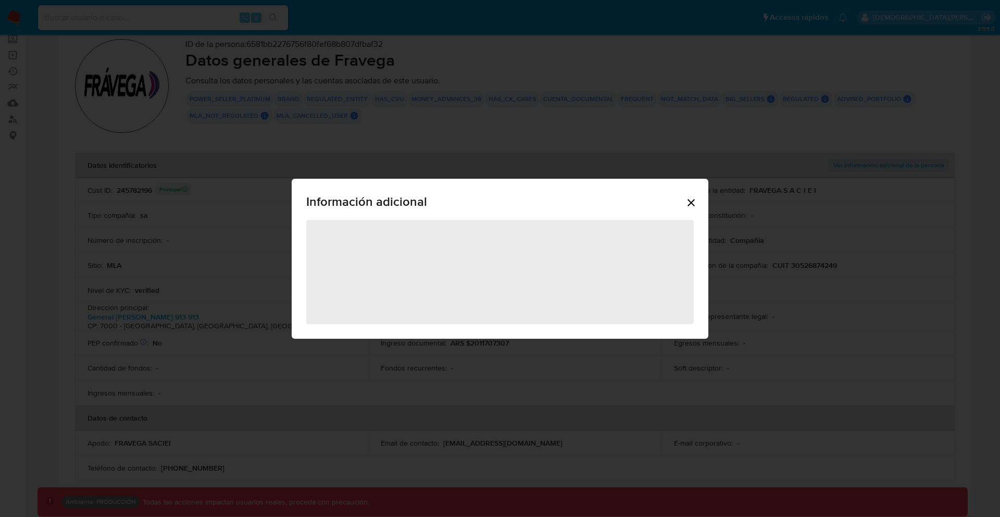
click at [692, 197] on icon "Cerrar" at bounding box center [691, 202] width 12 height 12
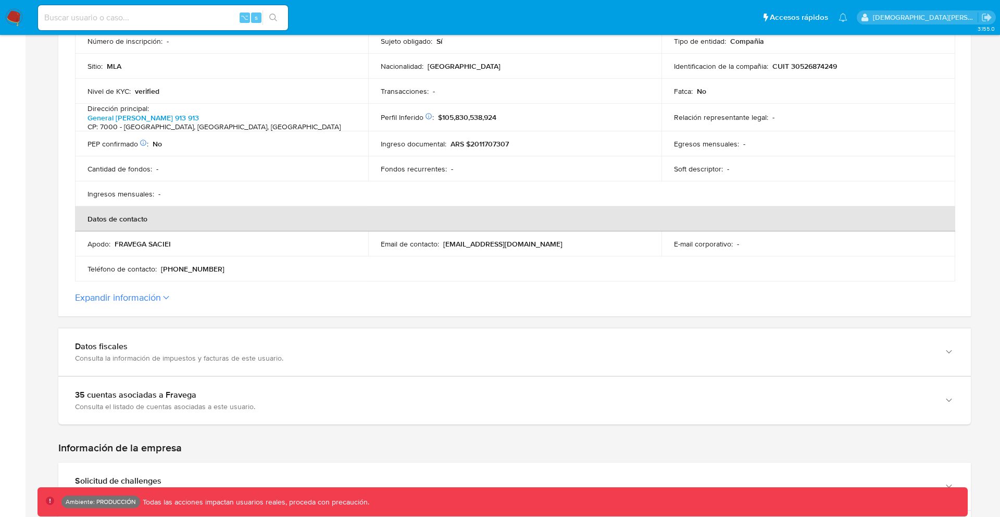
scroll to position [398, 0]
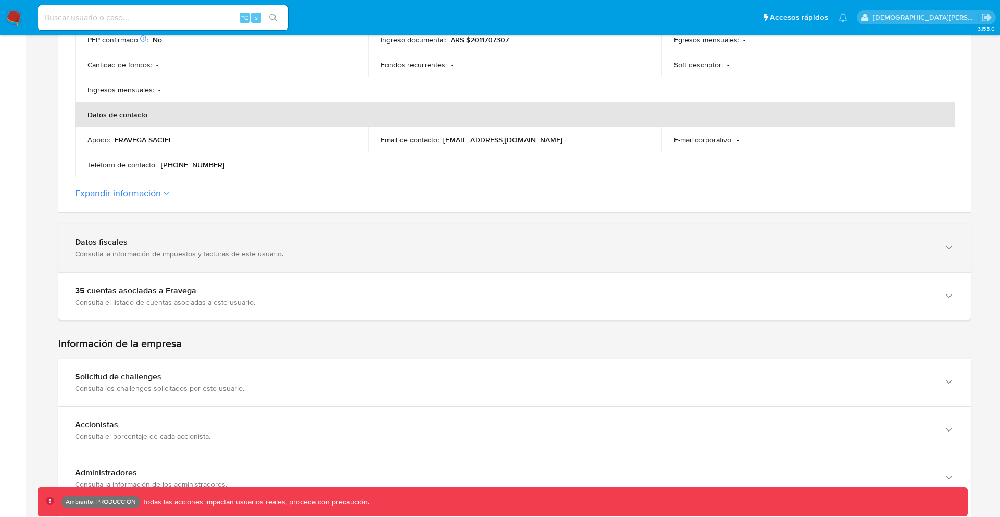
click at [229, 244] on div "Datos fiscales" at bounding box center [504, 242] width 858 height 10
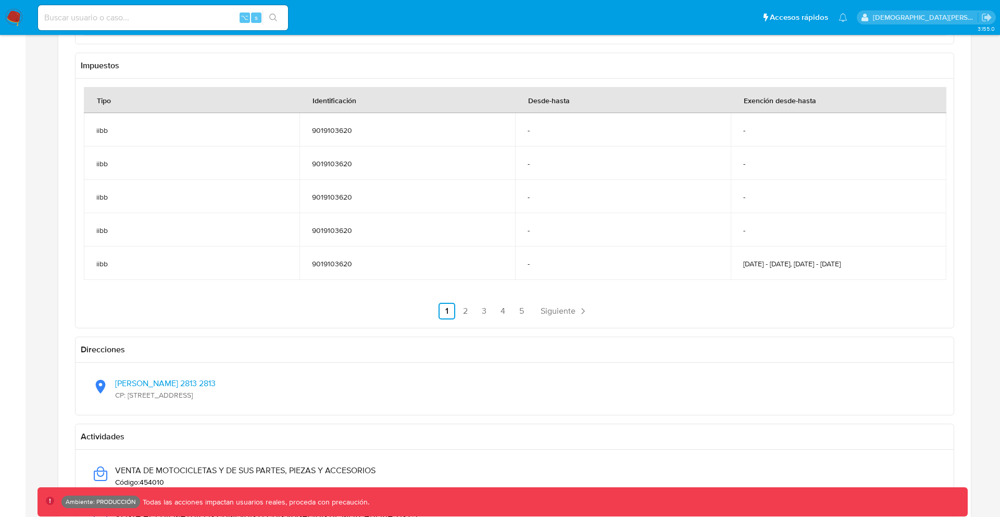
scroll to position [647, 0]
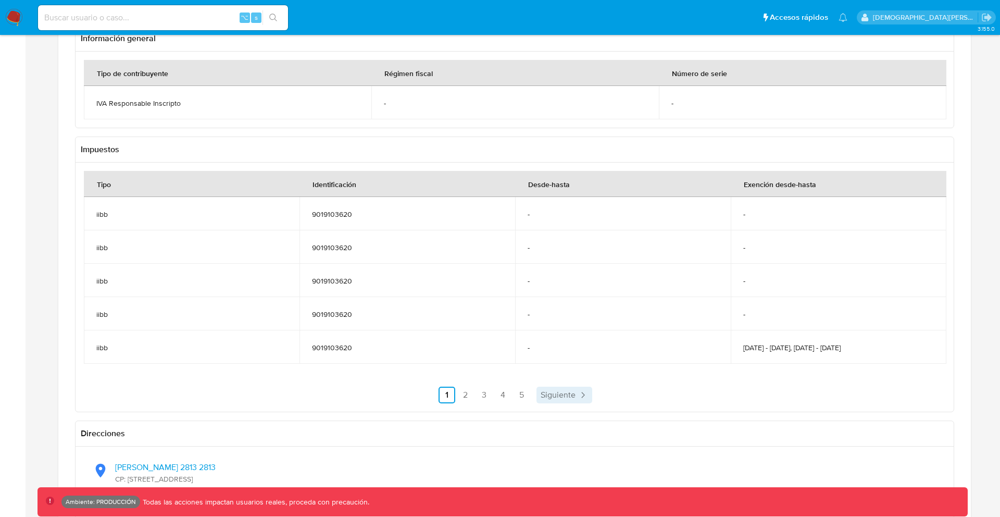
click at [544, 391] on span "Siguiente" at bounding box center [558, 395] width 35 height 8
click at [576, 381] on nav "Anterior 1 2 3 4 5 Siguiente" at bounding box center [514, 386] width 861 height 33
click at [576, 391] on span "Siguiente" at bounding box center [585, 395] width 35 height 8
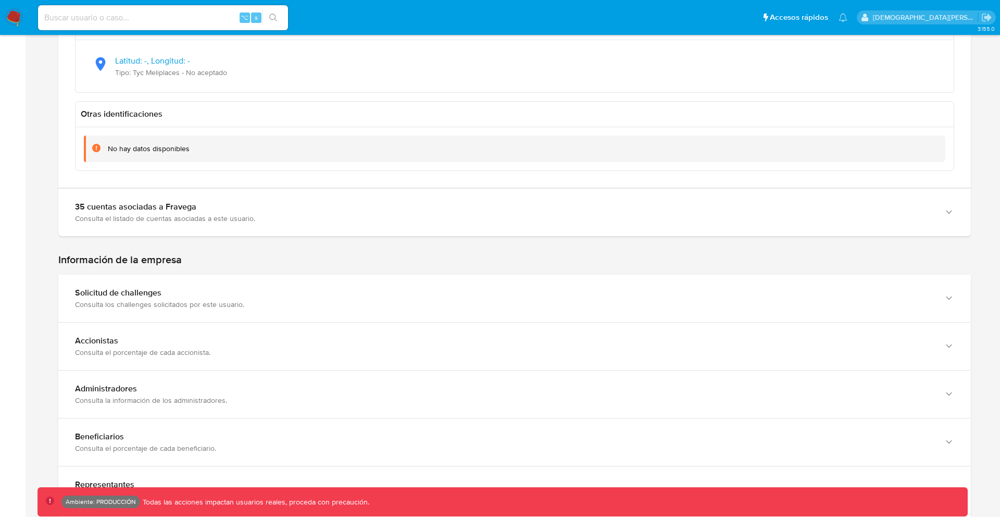
scroll to position [1454, 0]
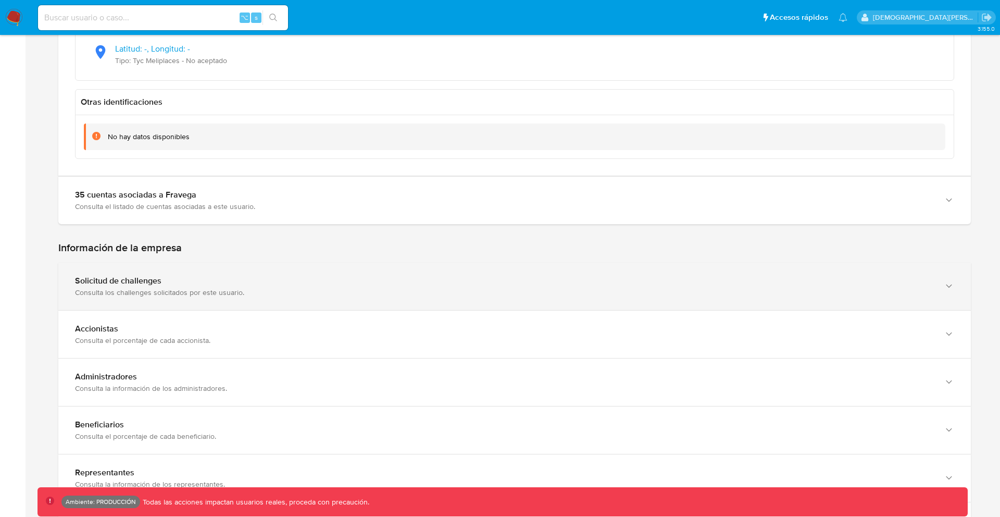
click at [390, 268] on div "Solicitud de challenges Consulta los challenges solicitados por este usuario." at bounding box center [514, 285] width 912 height 47
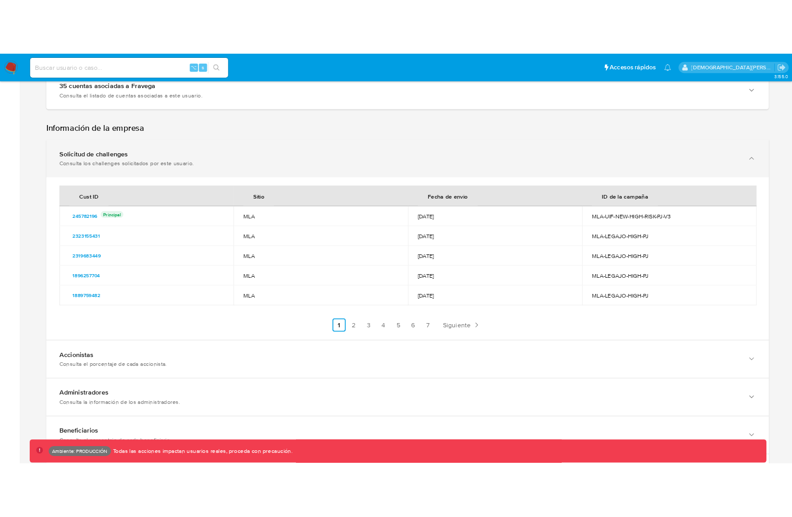
scroll to position [1645, 0]
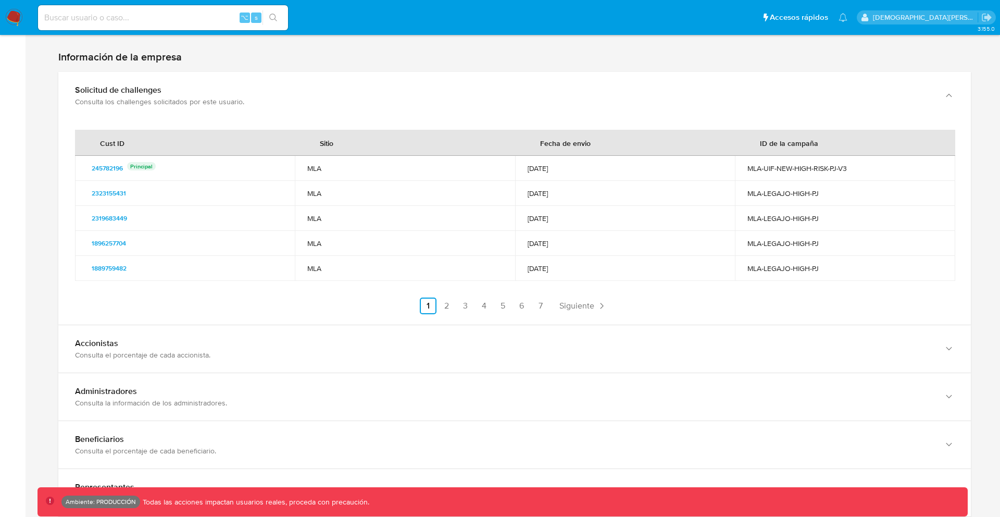
click at [145, 165] on p "Principal" at bounding box center [141, 166] width 29 height 8
drag, startPoint x: 145, startPoint y: 165, endPoint x: 131, endPoint y: 167, distance: 14.2
click at [131, 167] on p "Principal" at bounding box center [141, 166] width 29 height 8
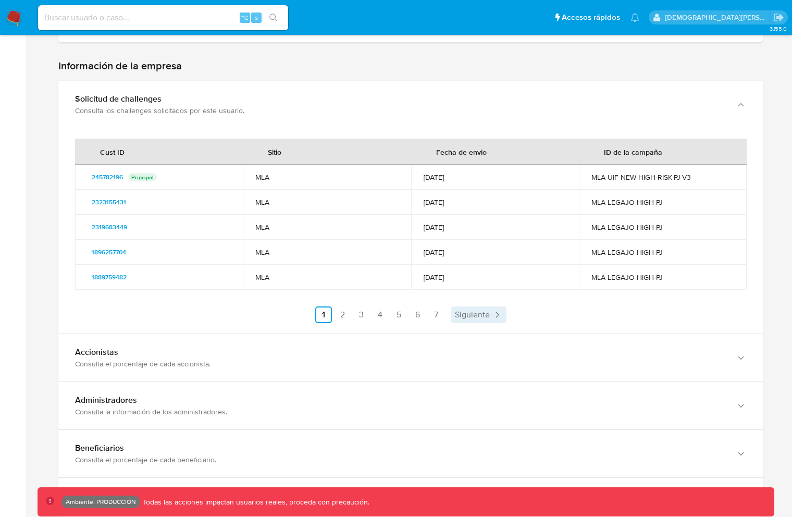
click at [471, 310] on span "Siguiente" at bounding box center [472, 314] width 35 height 8
click at [487, 310] on span "Siguiente" at bounding box center [500, 314] width 35 height 8
click at [498, 310] on span "Siguiente" at bounding box center [500, 314] width 35 height 8
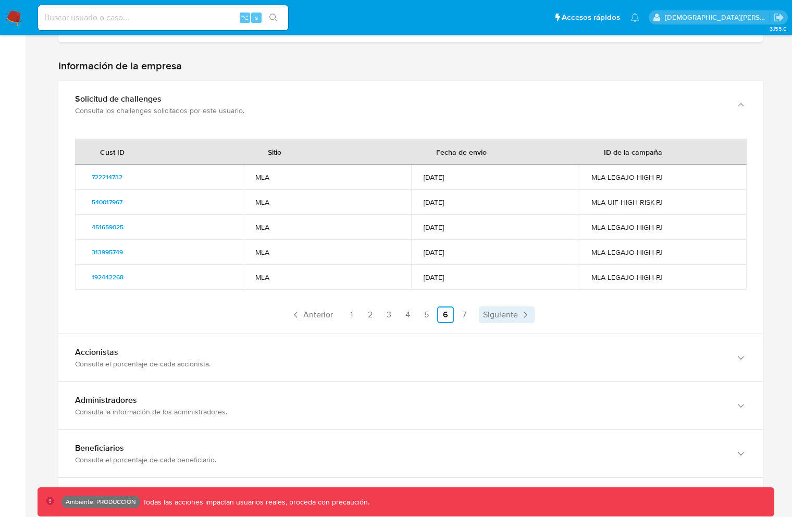
click at [498, 310] on span "Siguiente" at bounding box center [500, 314] width 35 height 8
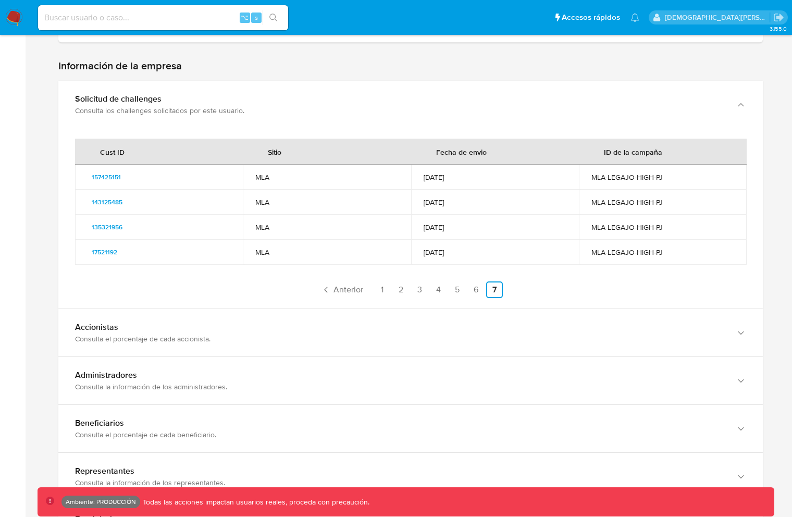
click at [498, 309] on div "Accionistas Consulta el porcentaje de cada accionista." at bounding box center [410, 332] width 704 height 47
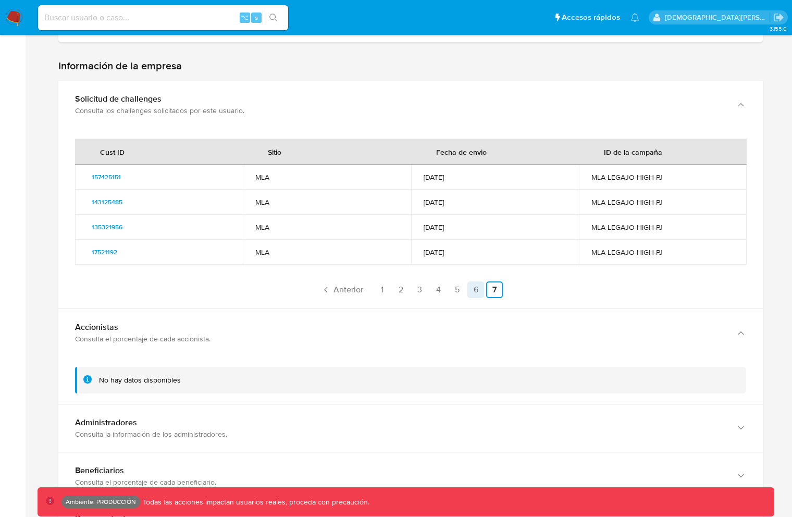
click at [469, 281] on link "6" at bounding box center [475, 289] width 17 height 17
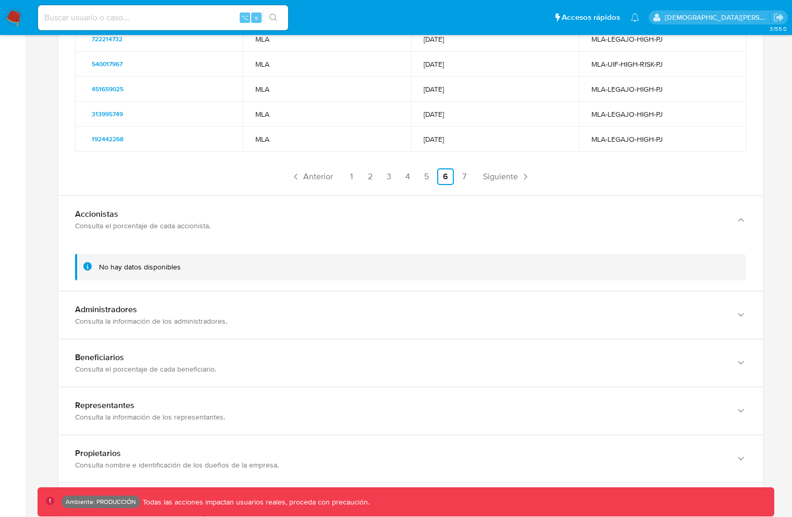
scroll to position [1999, 0]
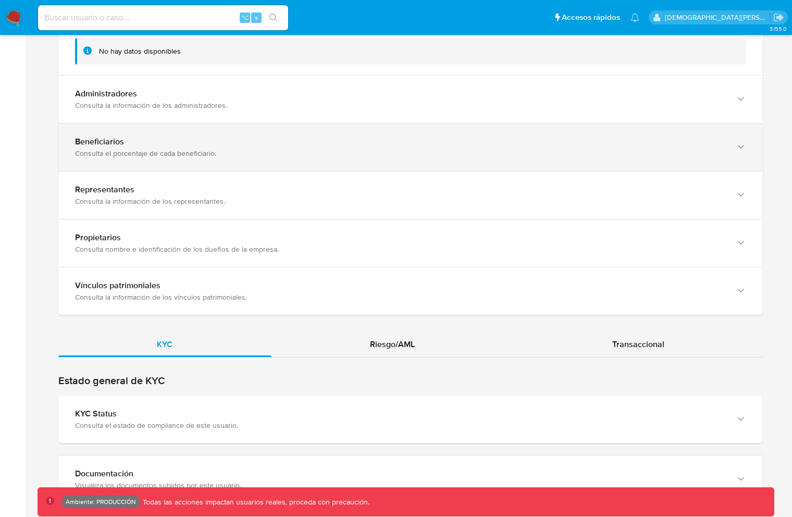
click at [402, 136] on div "Beneficiarios" at bounding box center [400, 141] width 650 height 10
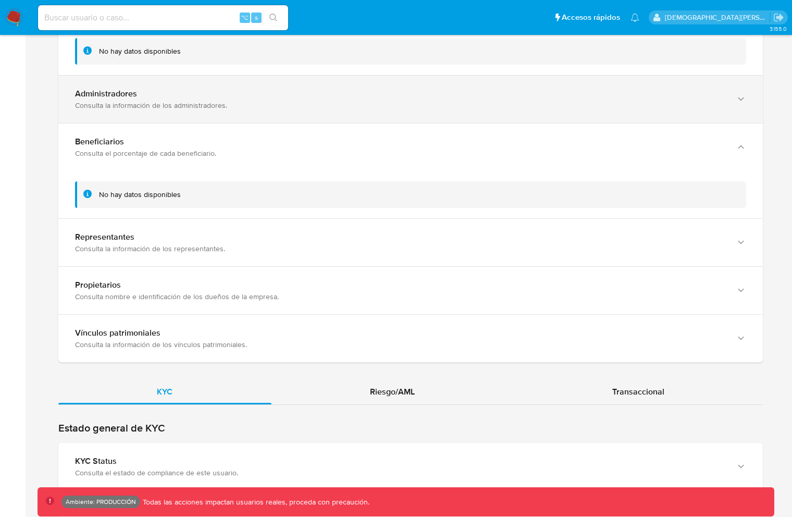
click at [379, 101] on div "Consulta la información de los administradores." at bounding box center [400, 105] width 650 height 9
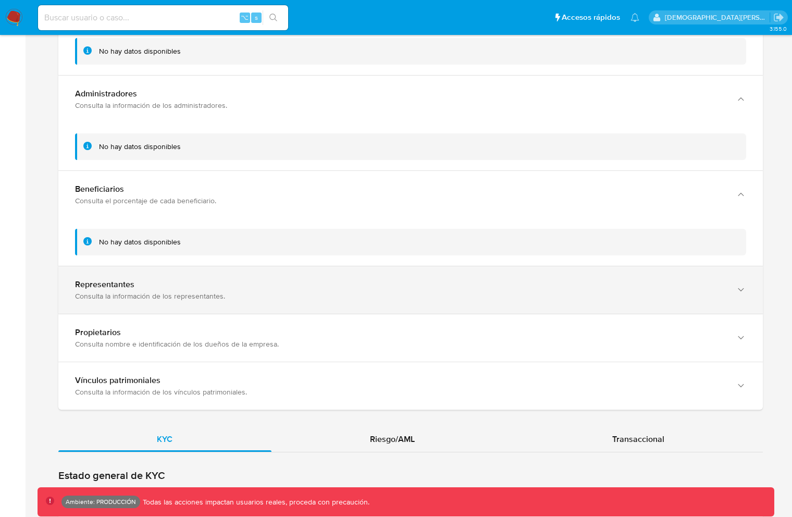
click at [331, 291] on div "Consulta la información de los representantes." at bounding box center [400, 295] width 650 height 9
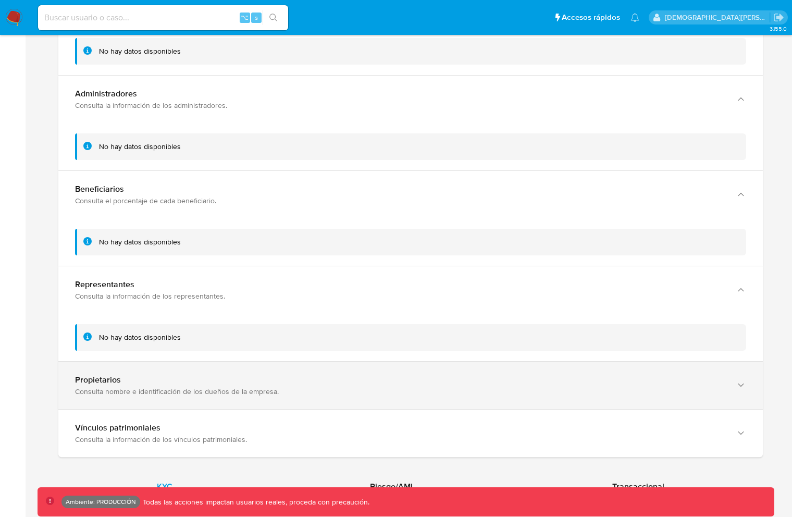
click at [315, 374] on div "Propietarios" at bounding box center [400, 379] width 650 height 10
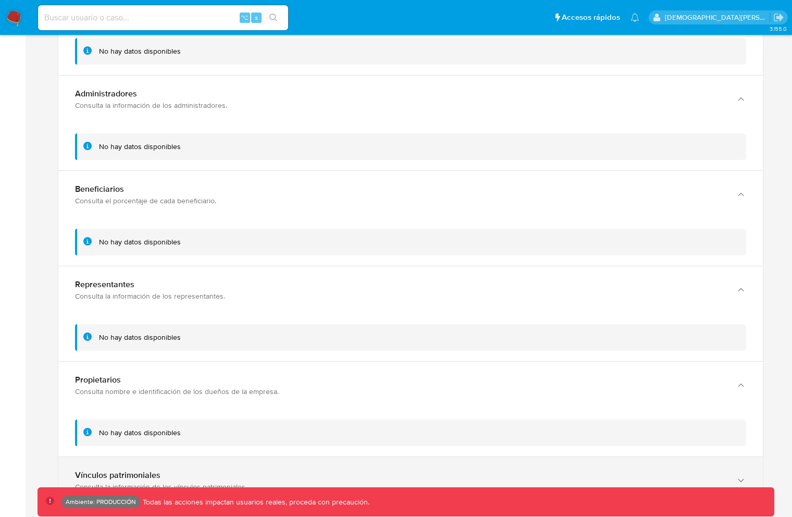
click at [284, 457] on div "Vínculos patrimoniales Consulta la información de los vínculos patrimoniales." at bounding box center [410, 480] width 704 height 47
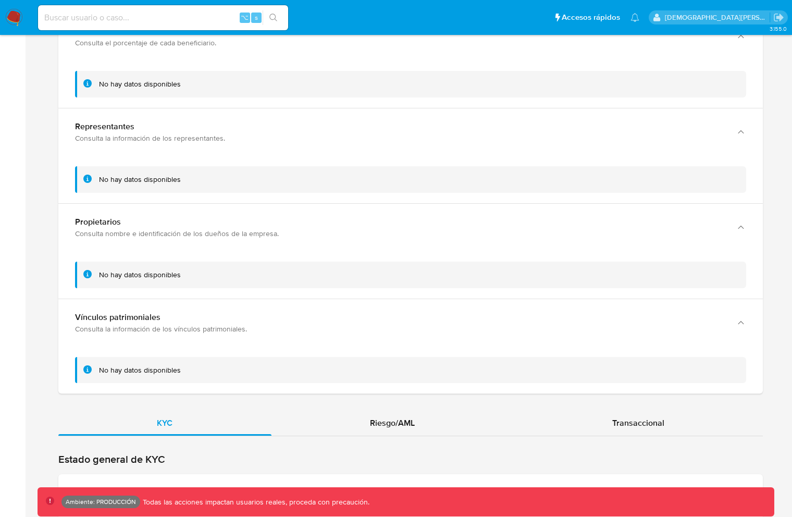
scroll to position [2389, 0]
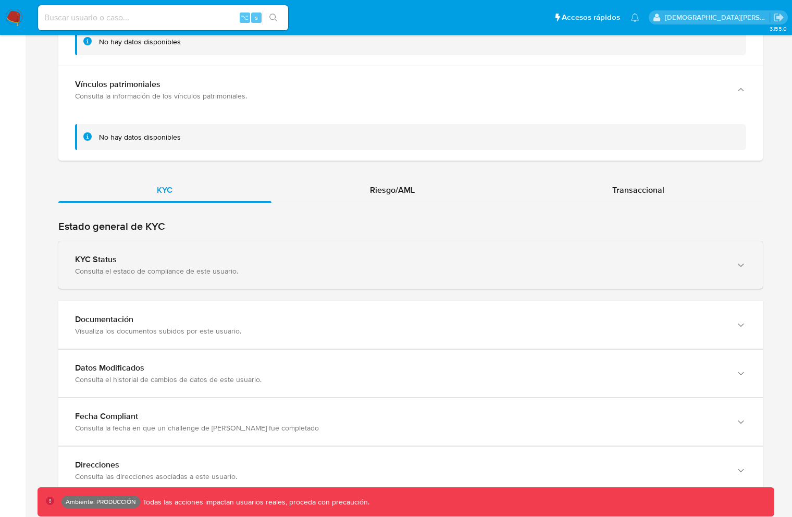
click at [268, 266] on div "Consulta el estado de compliance de este usuario." at bounding box center [400, 270] width 650 height 9
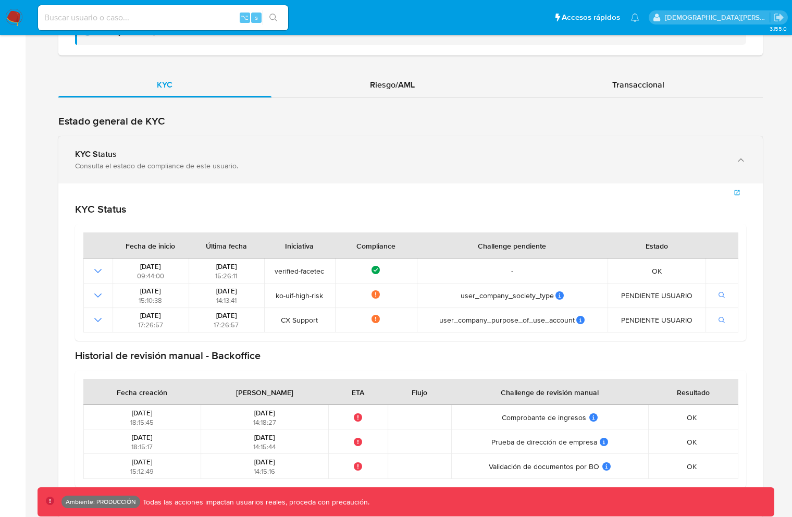
scroll to position [2702, 0]
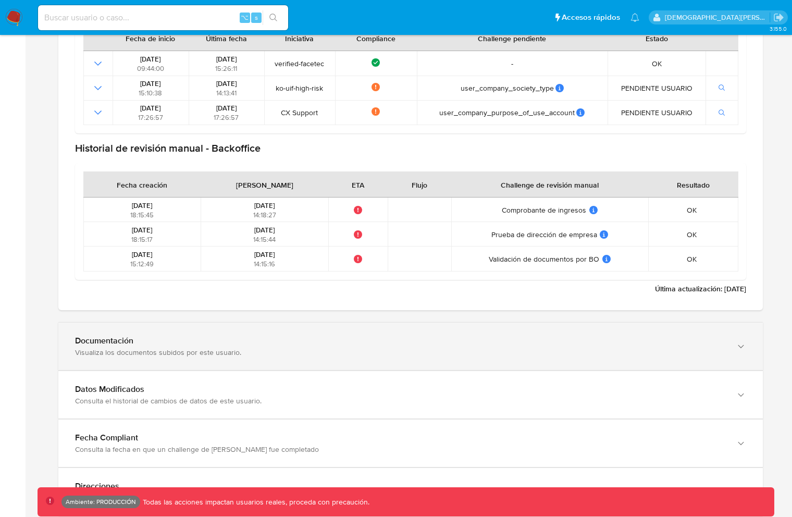
click at [258, 347] on div "Visualiza los documentos subidos por este usuario." at bounding box center [400, 351] width 650 height 9
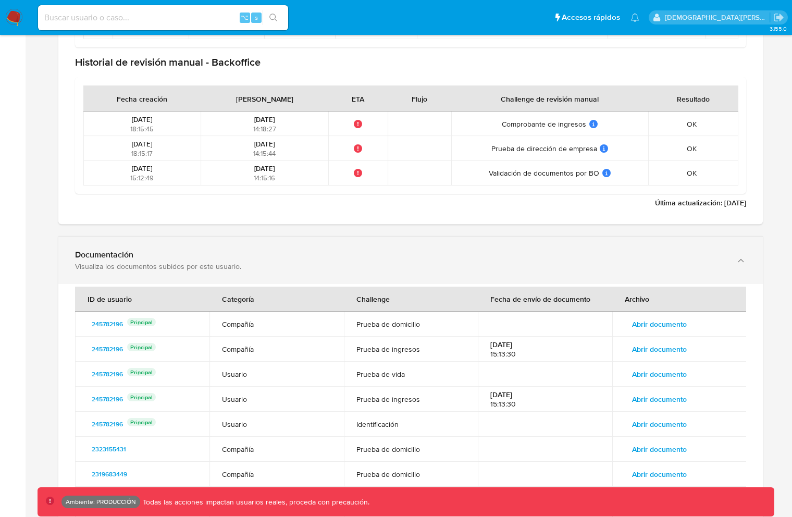
scroll to position [2946, 0]
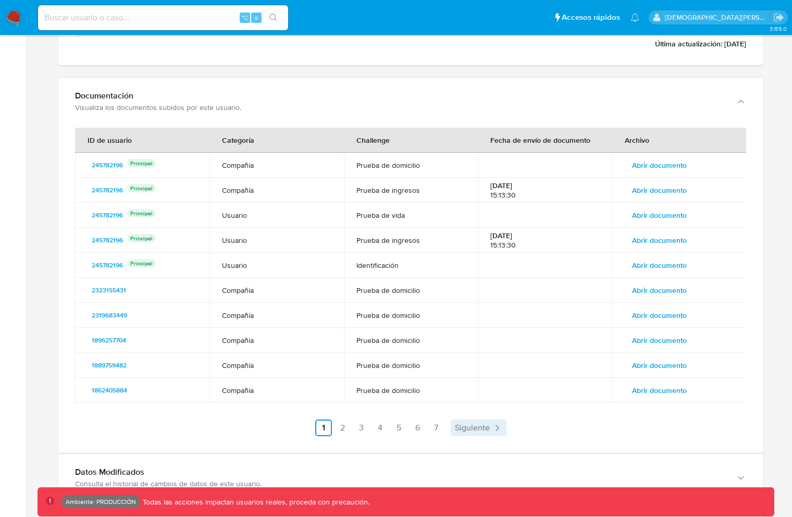
click at [467, 423] on span "Siguiente" at bounding box center [472, 427] width 35 height 8
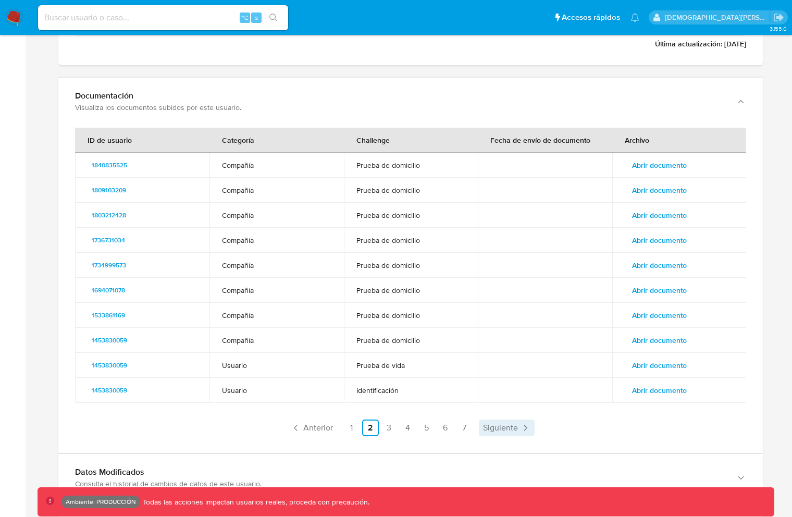
click at [498, 423] on span "Siguiente" at bounding box center [500, 427] width 35 height 8
click at [521, 422] on icon "Paginación" at bounding box center [525, 427] width 10 height 10
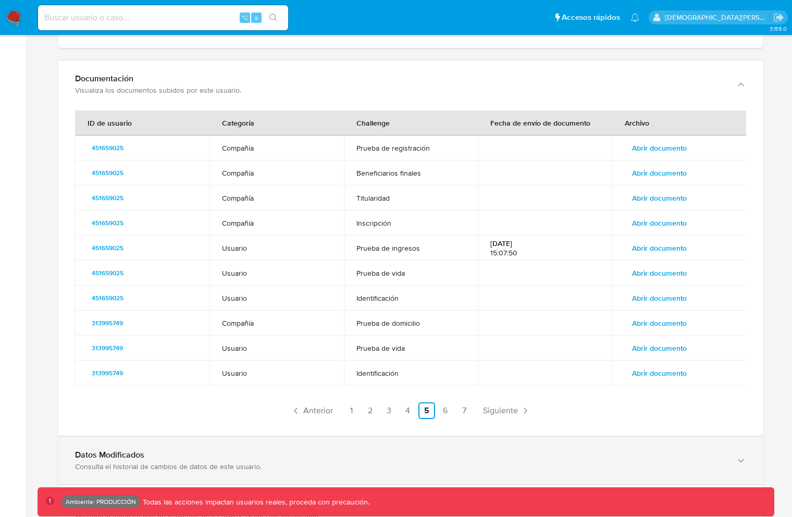
scroll to position [3050, 0]
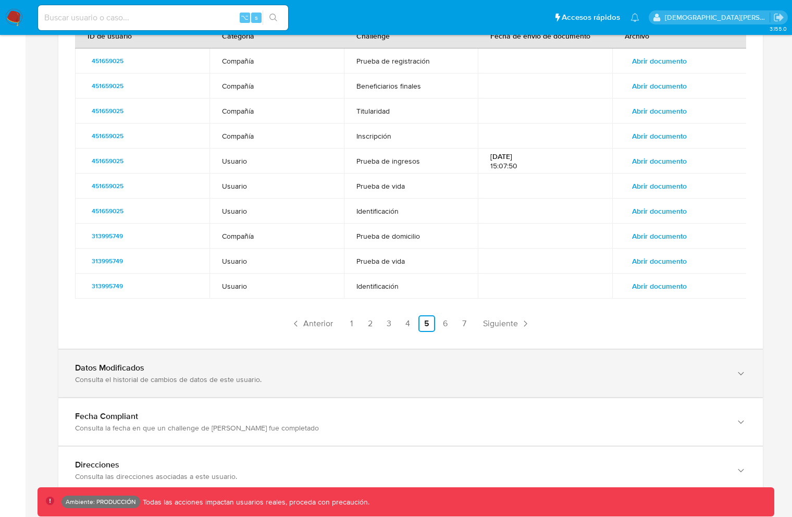
click at [371, 363] on div "Datos Modificados" at bounding box center [400, 367] width 650 height 10
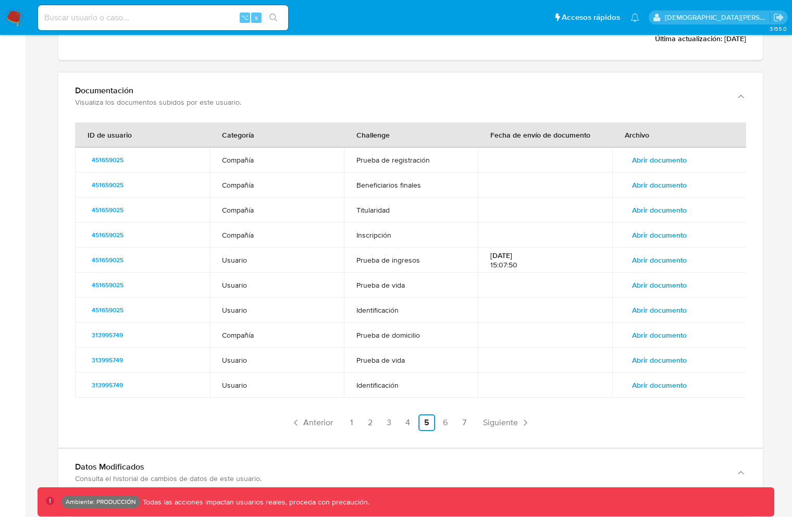
scroll to position [2942, 0]
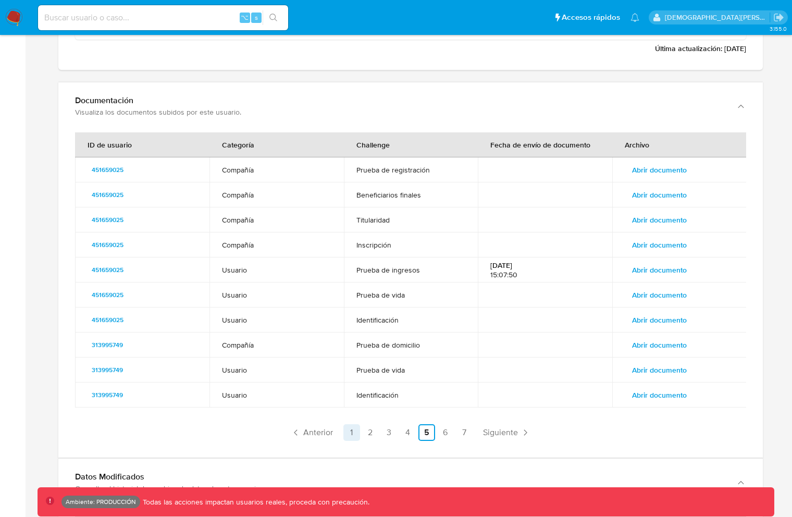
click at [355, 424] on link "1" at bounding box center [351, 432] width 17 height 17
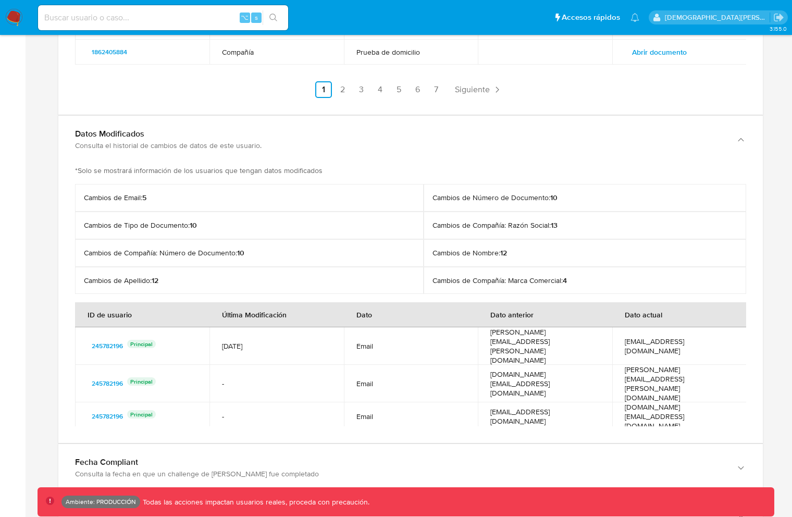
scroll to position [3279, 0]
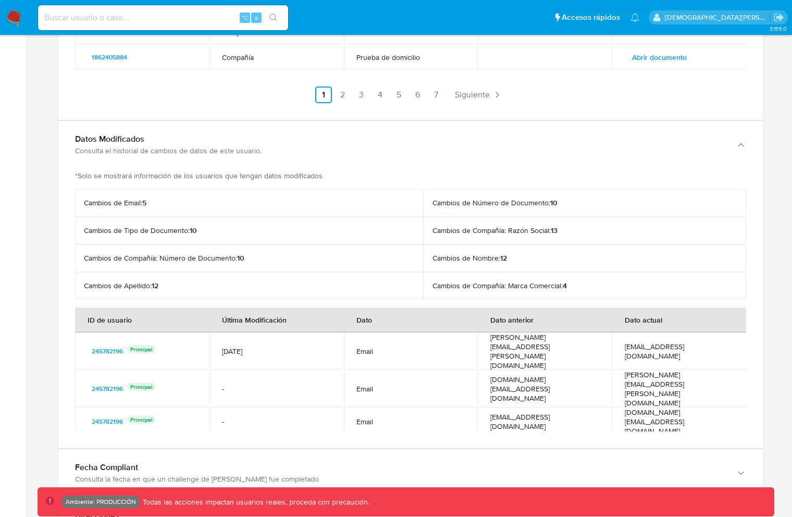
click at [152, 177] on div "*Solo se mostrará información de los usuarios que tengan datos modificados Camb…" at bounding box center [410, 407] width 671 height 473
click at [152, 171] on p "*Solo se mostrará información de los usuarios que tengan datos modificados" at bounding box center [410, 176] width 671 height 10
click at [157, 177] on div "*Solo se mostrará información de los usuarios que tengan datos modificados Camb…" at bounding box center [410, 407] width 671 height 473
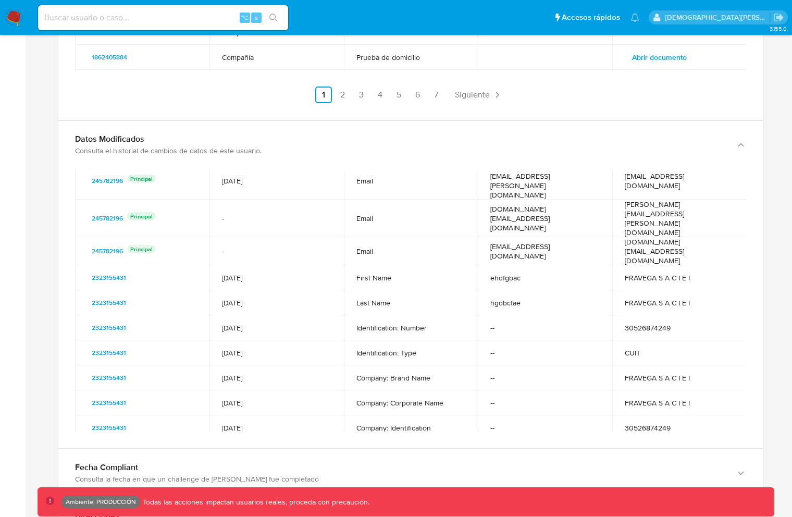
scroll to position [184, 0]
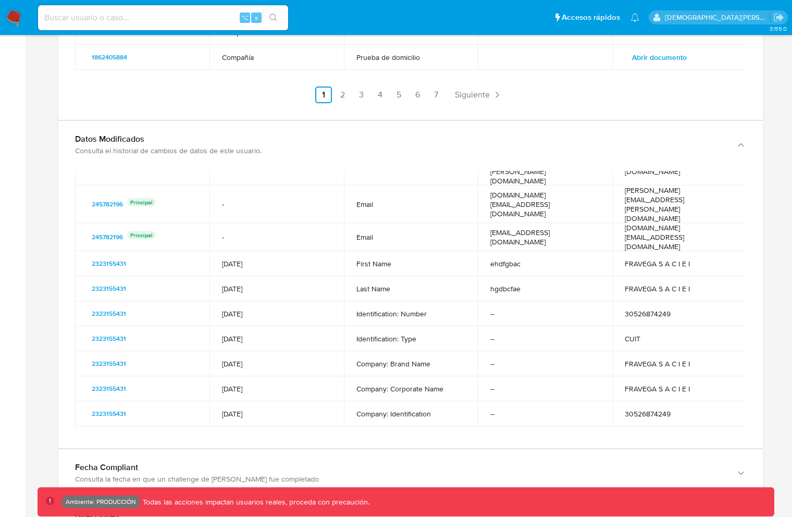
click at [467, 447] on span "Siguiente" at bounding box center [481, 451] width 35 height 8
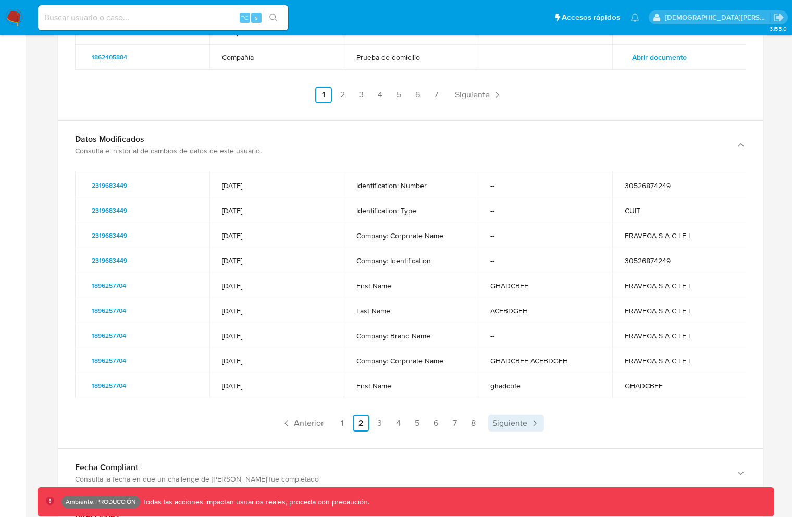
click at [499, 419] on span "Siguiente" at bounding box center [509, 423] width 35 height 8
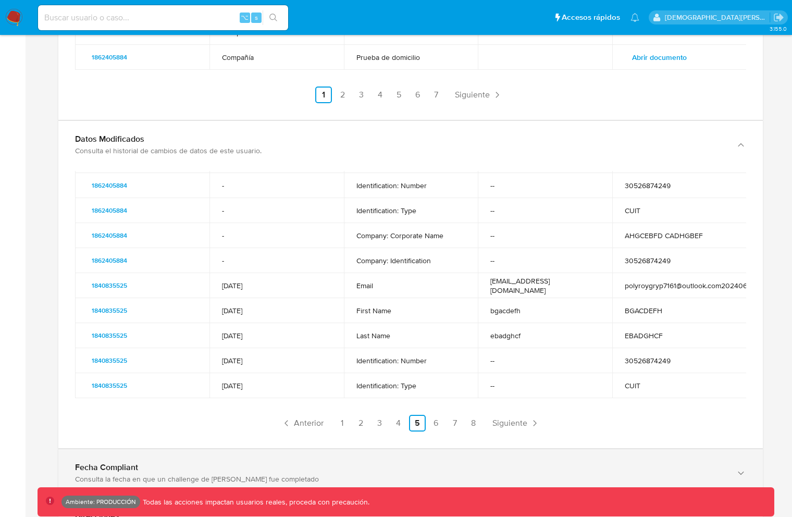
scroll to position [3330, 0]
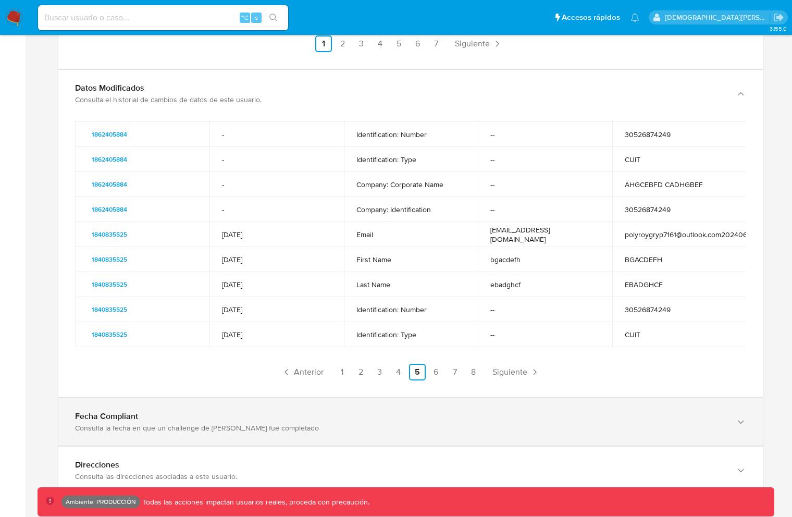
click at [477, 117] on div "Fecha Compliant Consulta la fecha en que un challenge de kyc fue completado" at bounding box center [410, 93] width 704 height 47
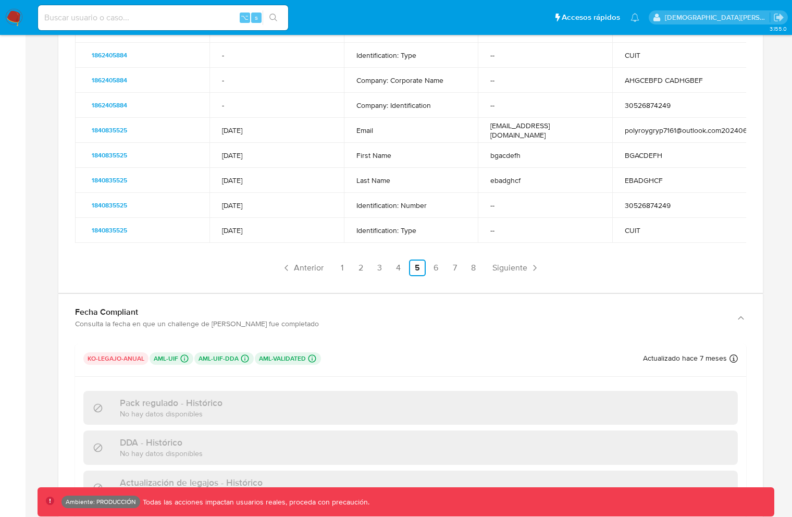
scroll to position [3524, 0]
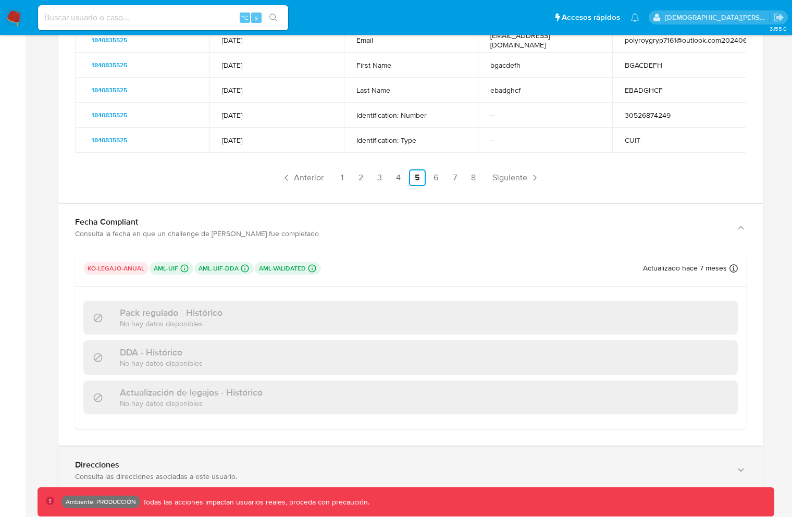
click at [256, 459] on div "Direcciones" at bounding box center [400, 464] width 650 height 10
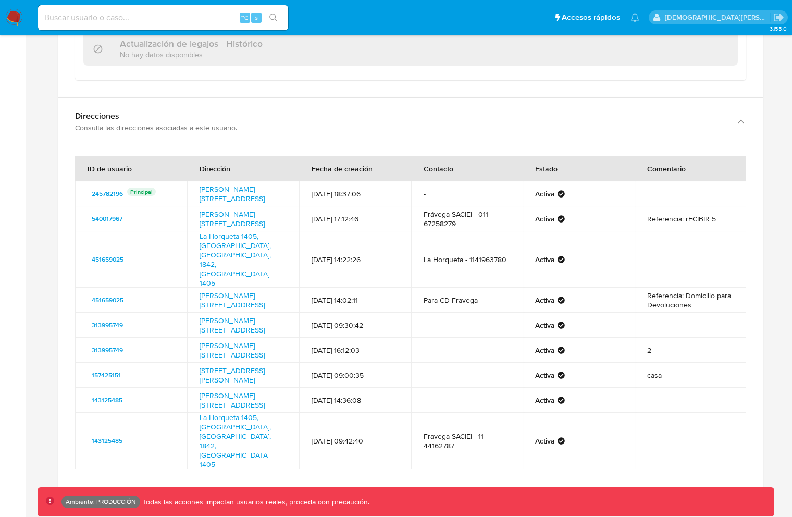
scroll to position [46, 0]
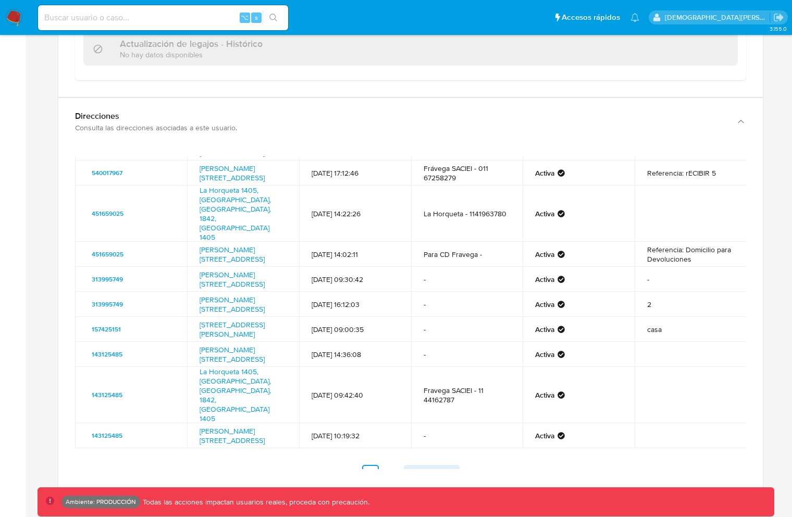
click at [428, 469] on span "Siguiente" at bounding box center [425, 473] width 35 height 8
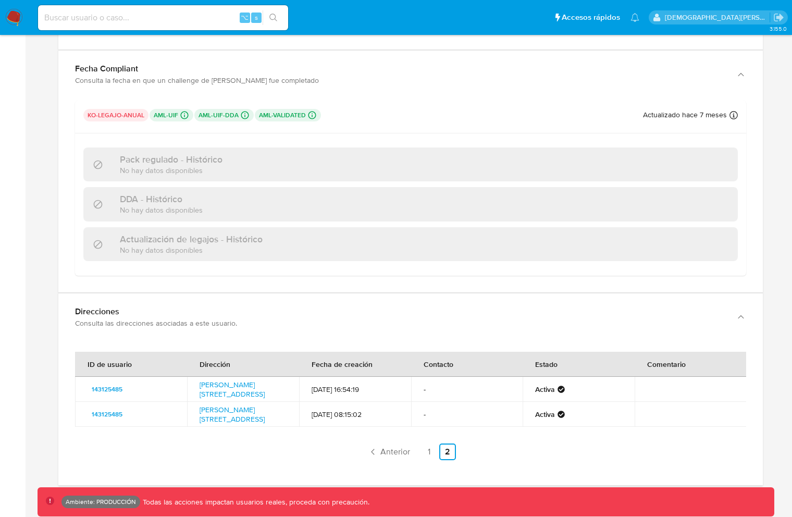
scroll to position [3675, 0]
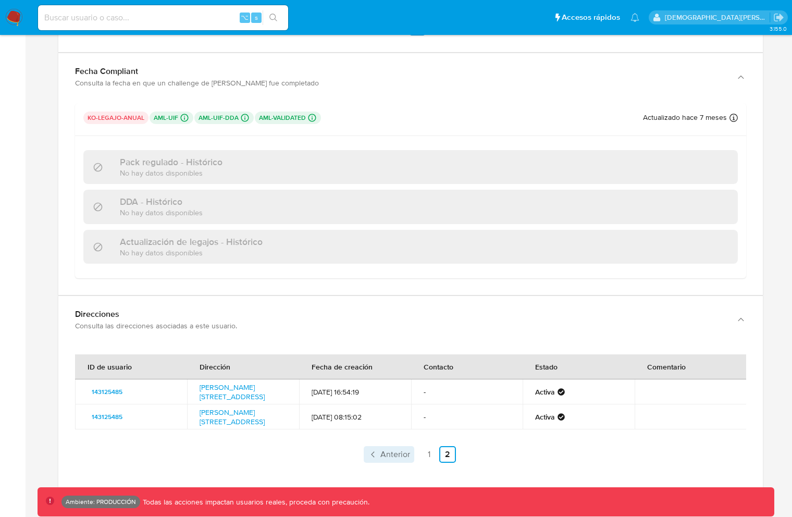
click at [400, 450] on span "Anterior" at bounding box center [395, 454] width 30 height 8
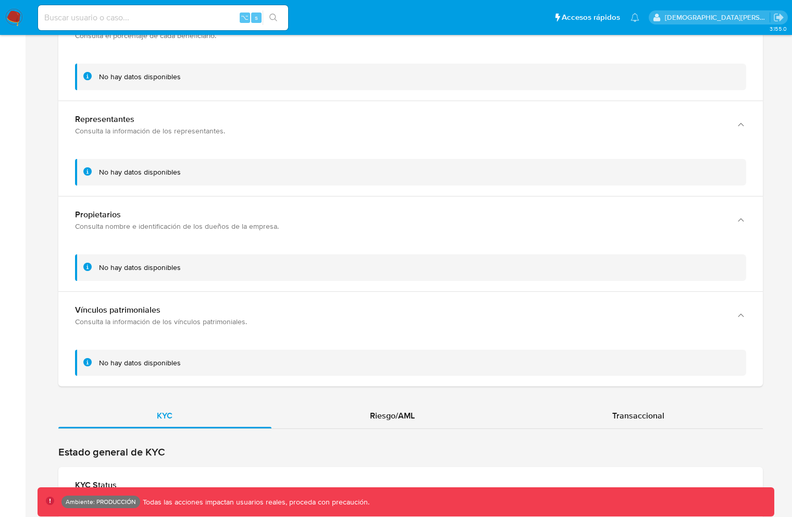
scroll to position [2264, 0]
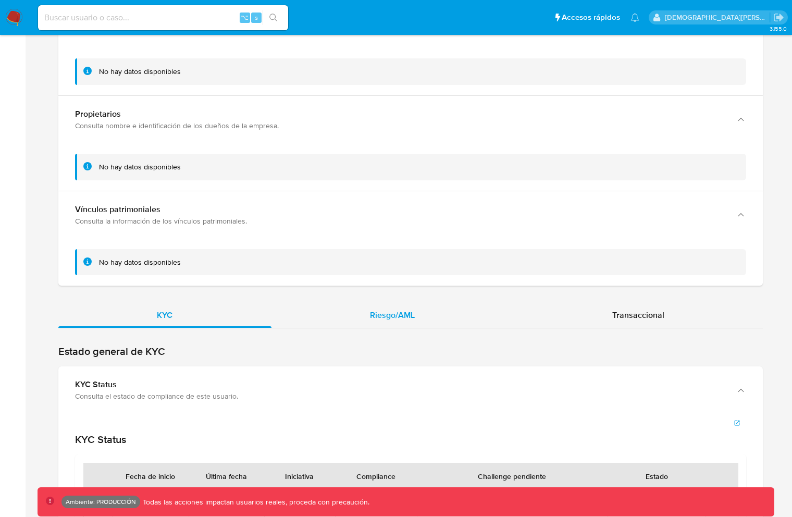
click at [392, 313] on div "Riesgo/AML" at bounding box center [392, 315] width 242 height 25
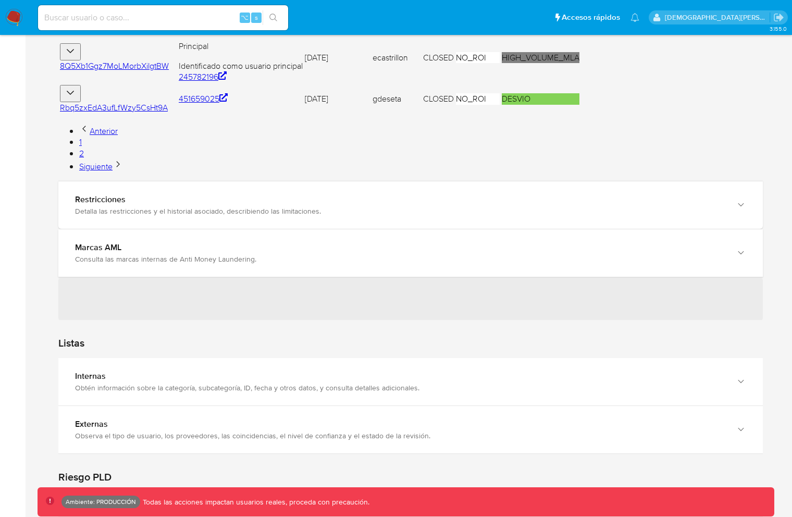
scroll to position [2740, 0]
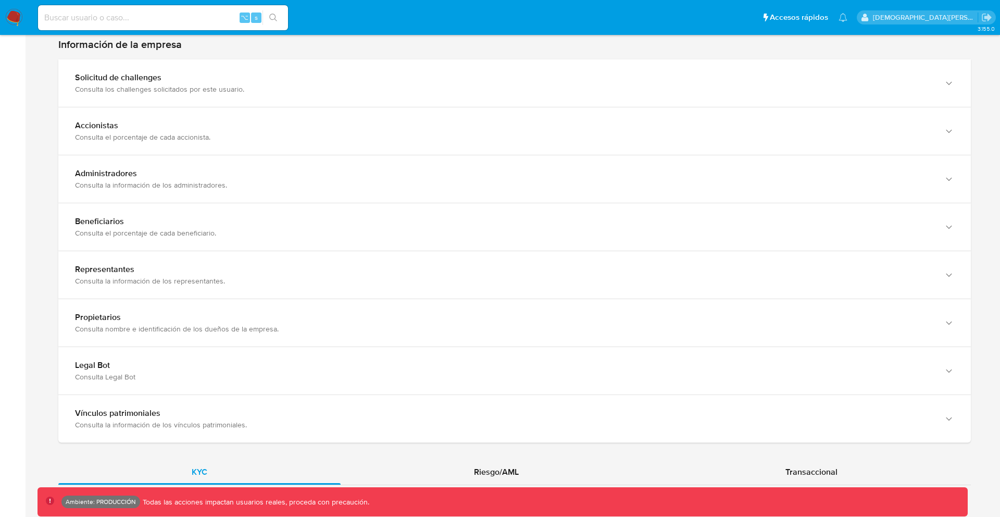
scroll to position [673, 0]
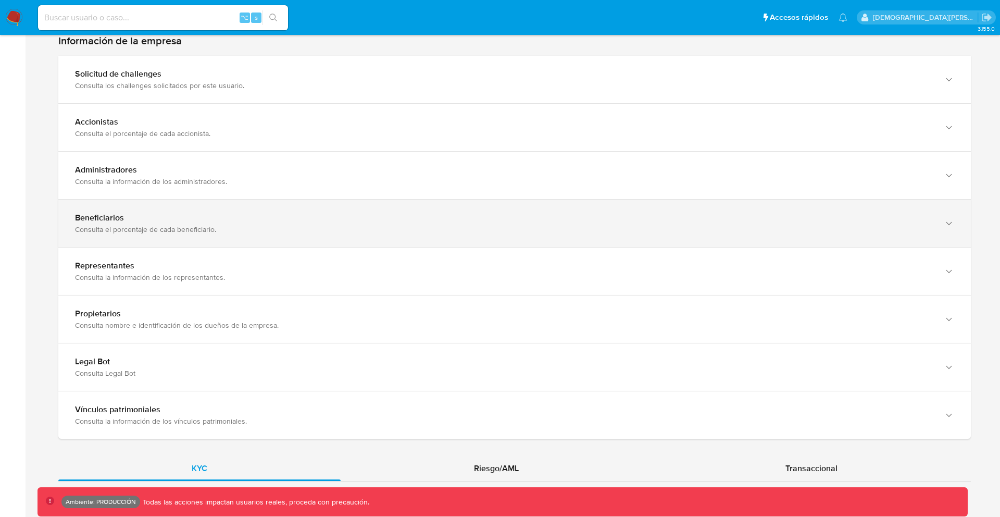
click at [304, 203] on div "Beneficiarios Consulta el porcentaje de cada beneficiario." at bounding box center [514, 222] width 912 height 47
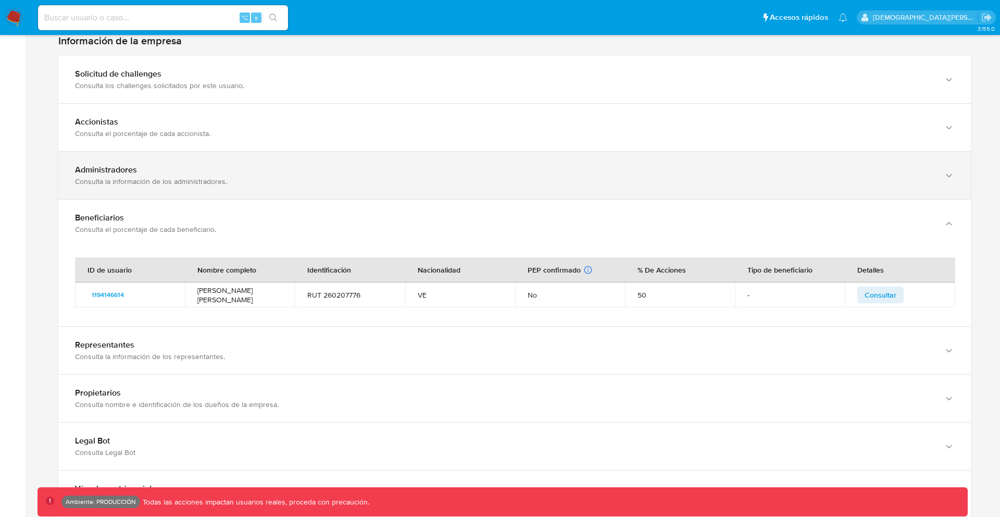
click at [290, 171] on div "Administradores" at bounding box center [504, 170] width 858 height 10
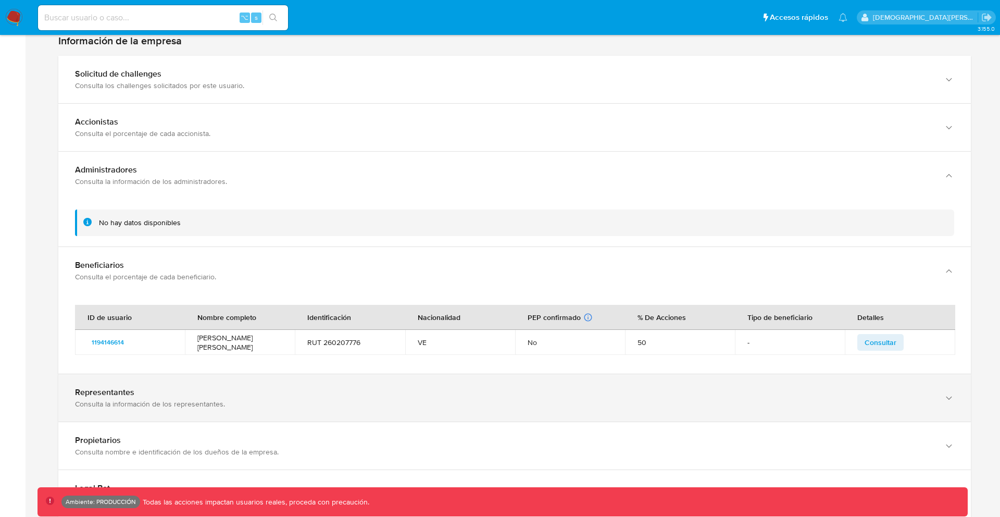
click at [233, 387] on div "Representantes" at bounding box center [504, 392] width 858 height 10
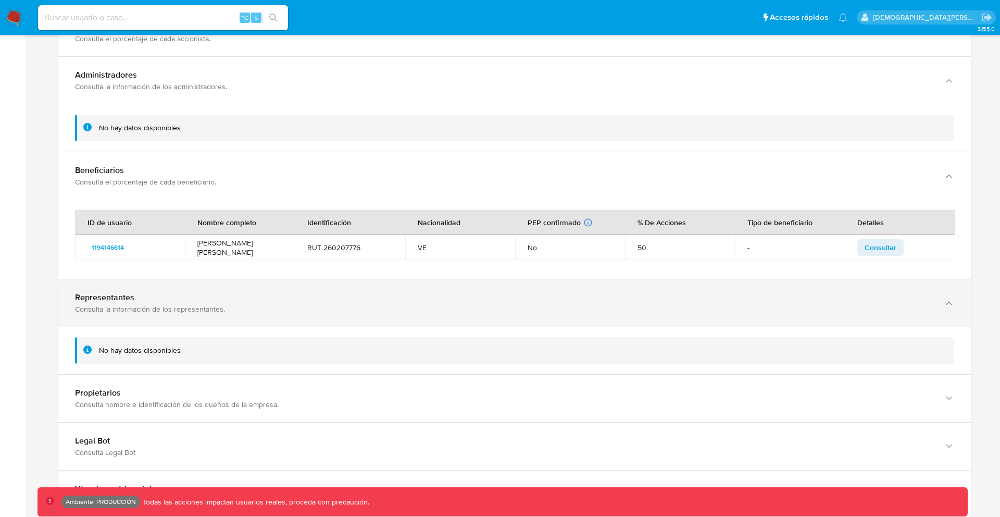
scroll to position [811, 0]
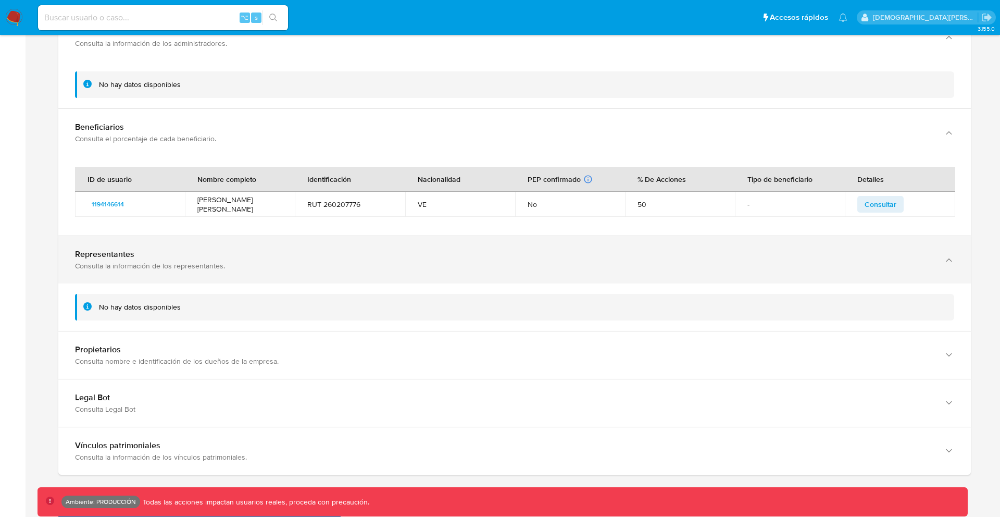
click at [233, 387] on div "Legal Bot Consulta Legal Bot" at bounding box center [514, 402] width 912 height 47
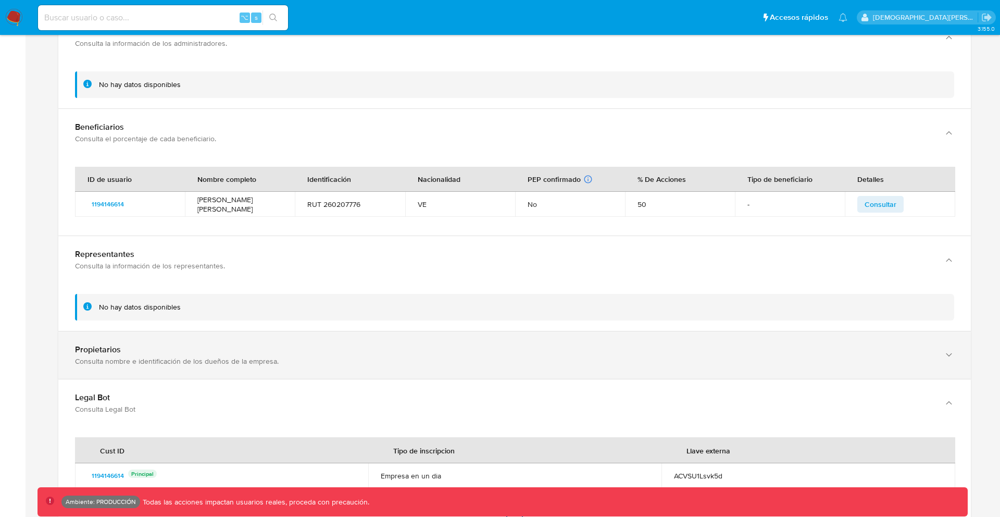
click at [223, 343] on div "Propietarios Consulta nombre e identificación de los dueños de la empresa." at bounding box center [514, 354] width 912 height 47
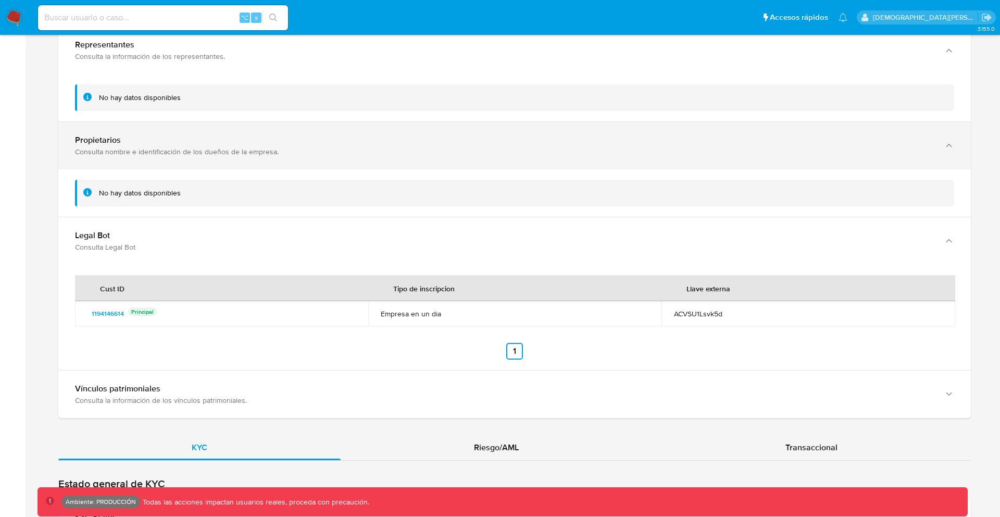
scroll to position [1100, 0]
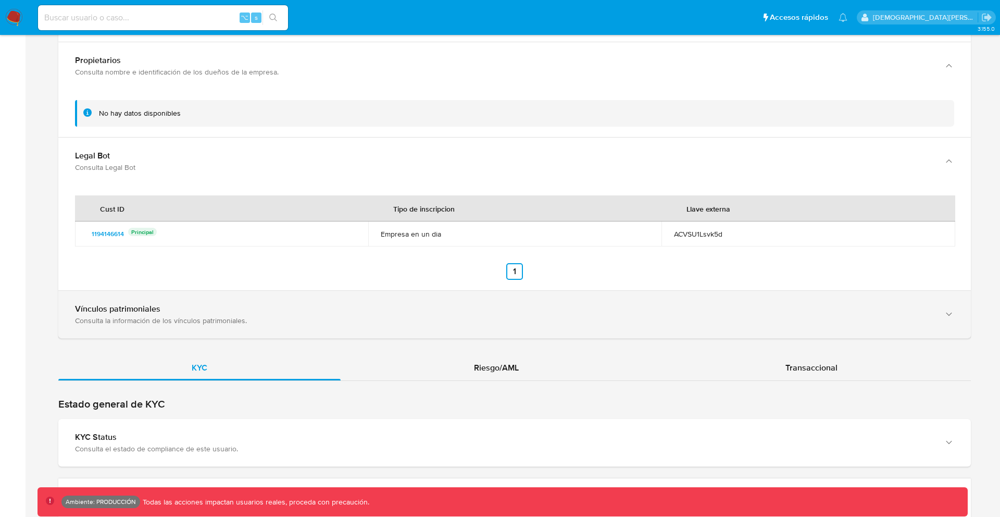
click at [220, 312] on div "Vínculos patrimoniales" at bounding box center [504, 309] width 858 height 10
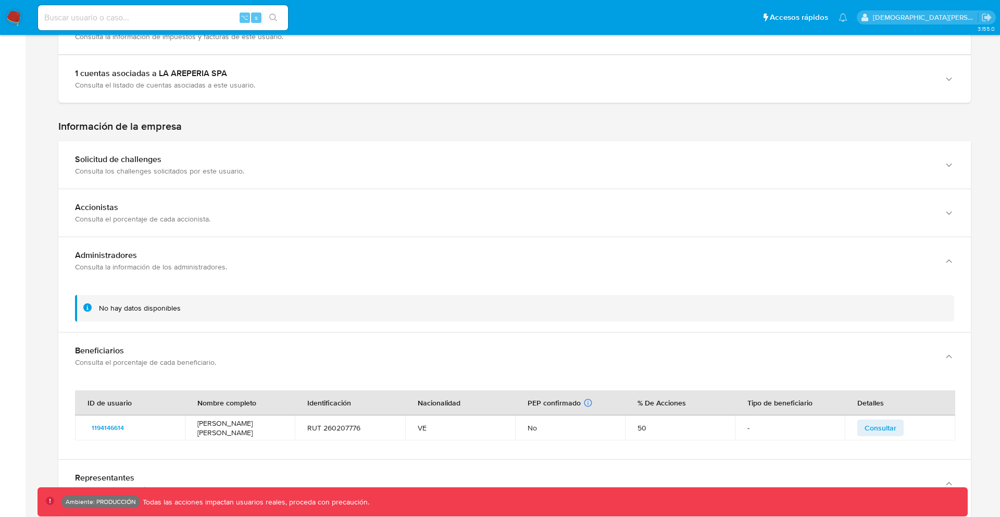
scroll to position [585, 0]
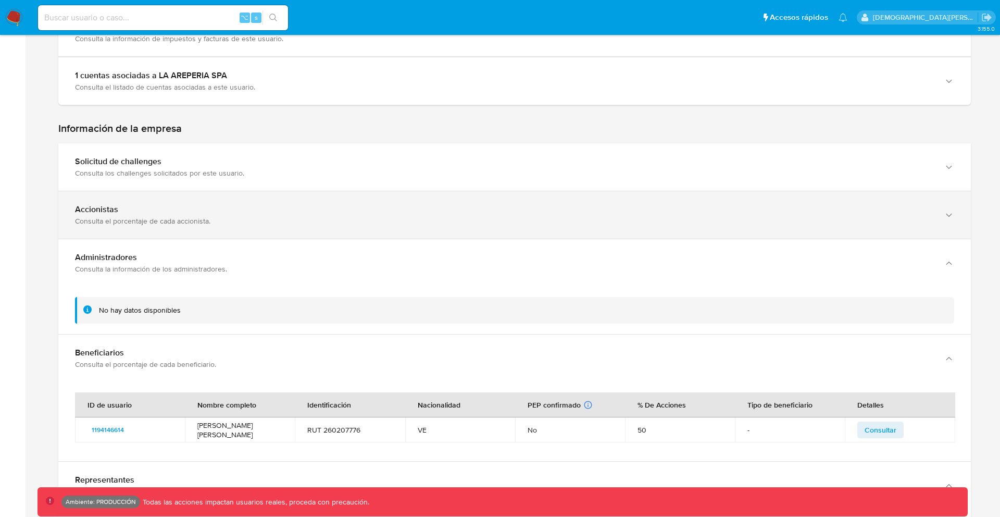
click at [139, 227] on div "Accionistas Consulta el porcentaje de cada accionista." at bounding box center [514, 214] width 912 height 47
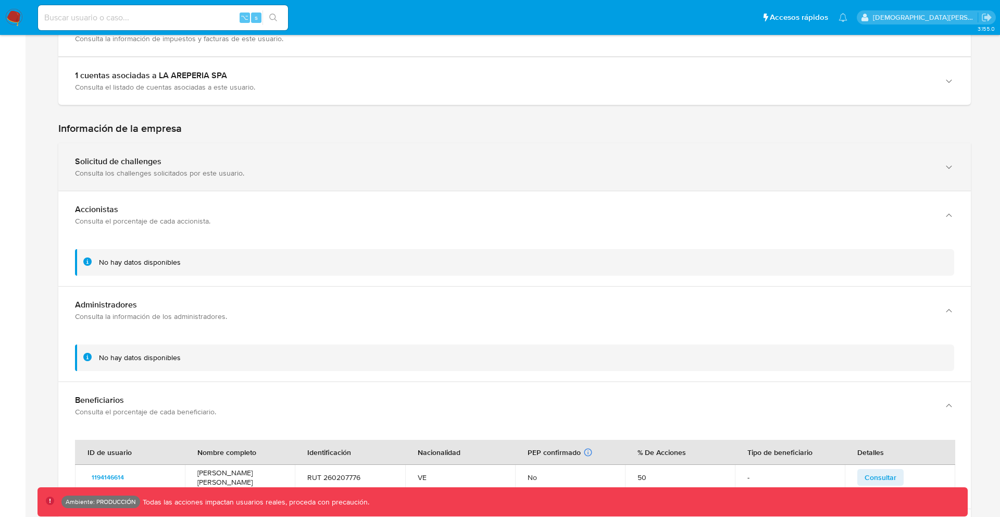
click at [129, 173] on div "Consulta los challenges solicitados por este usuario." at bounding box center [504, 172] width 858 height 9
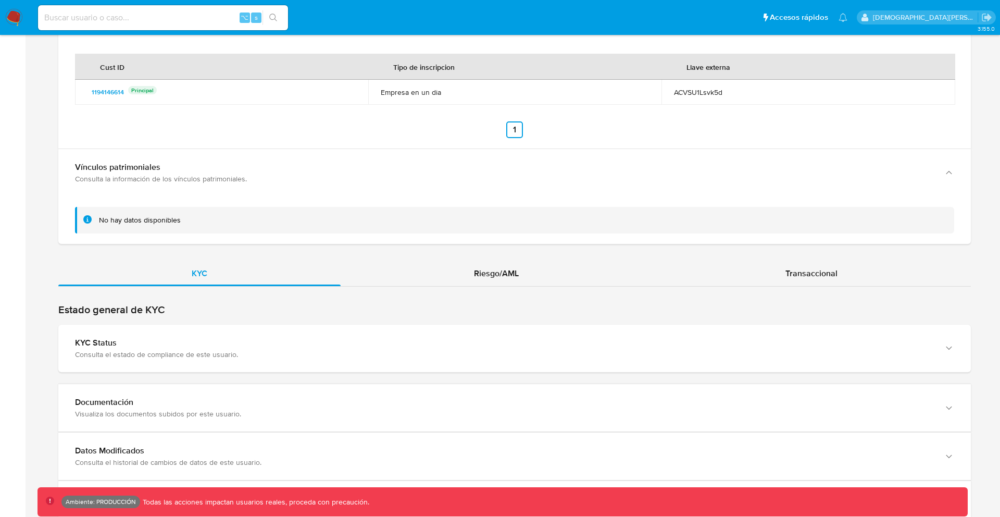
scroll to position [1486, 0]
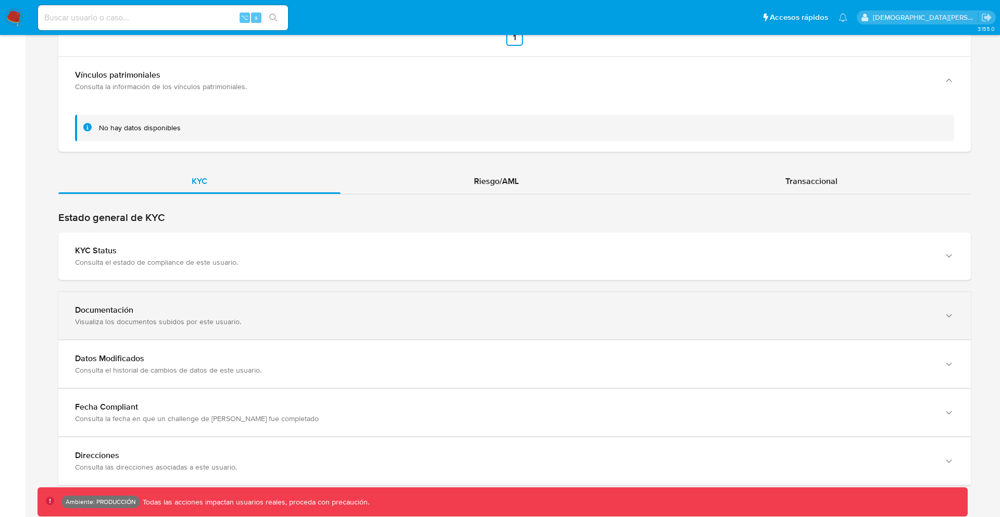
click at [171, 312] on div "Documentación" at bounding box center [504, 310] width 858 height 10
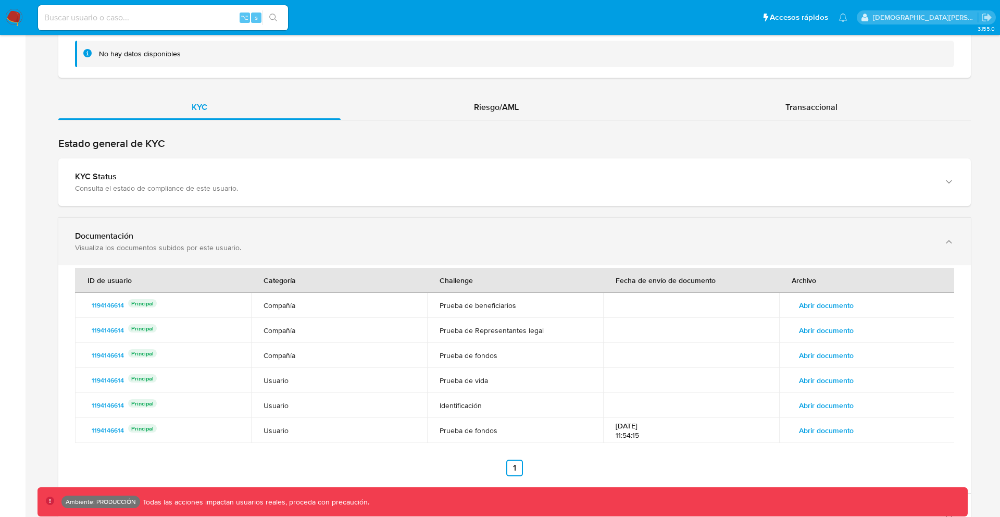
scroll to position [1714, 0]
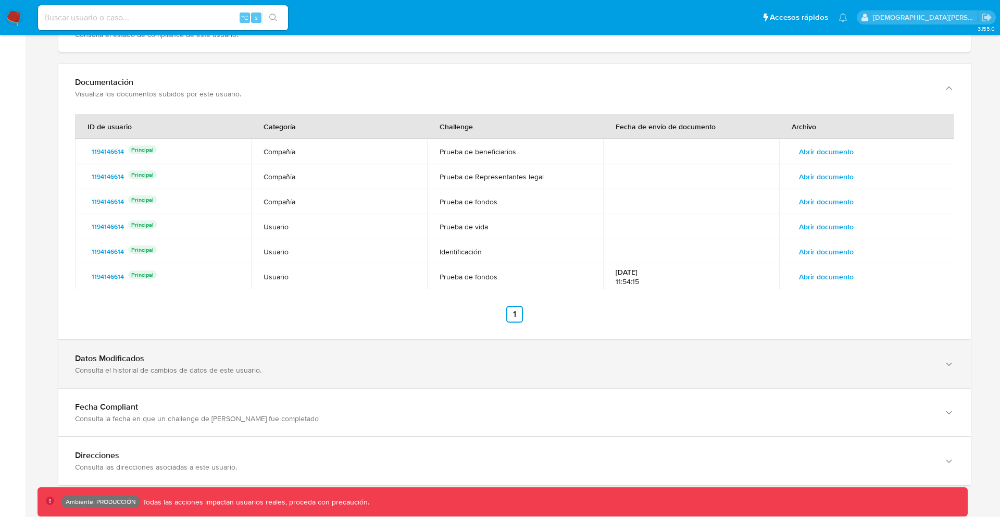
click at [384, 368] on div "Consulta el historial de cambios de datos de este usuario." at bounding box center [504, 369] width 858 height 9
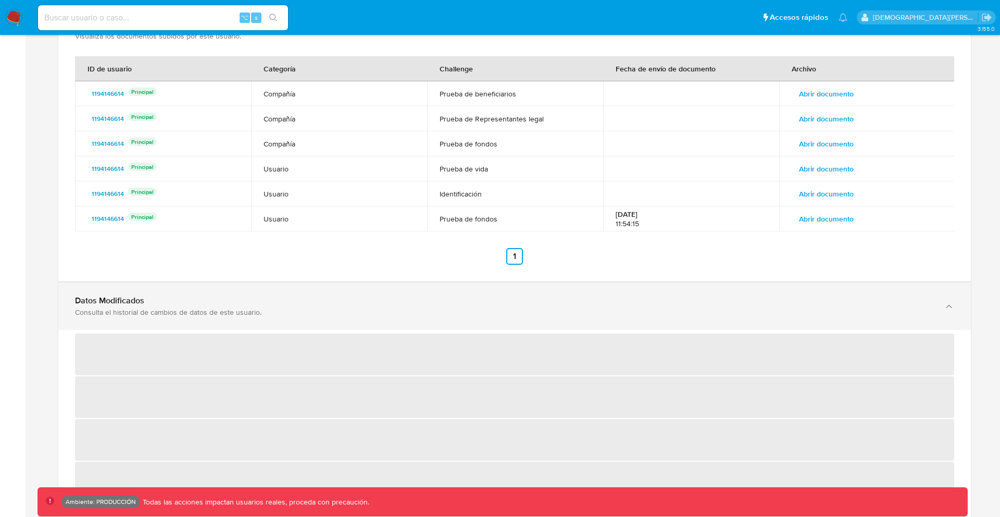
scroll to position [1904, 0]
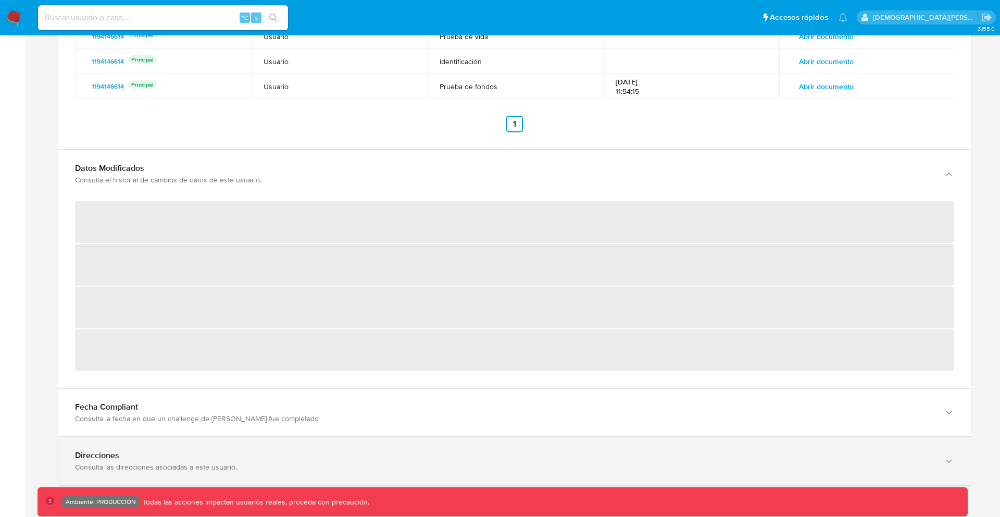
click at [330, 456] on div "Direcciones" at bounding box center [504, 455] width 858 height 10
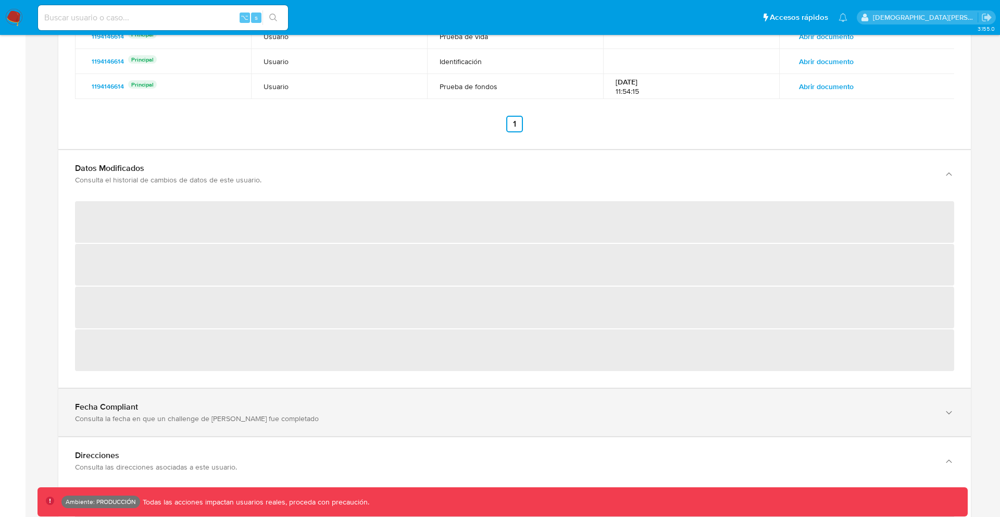
click at [335, 173] on div "Fecha Compliant" at bounding box center [504, 168] width 858 height 10
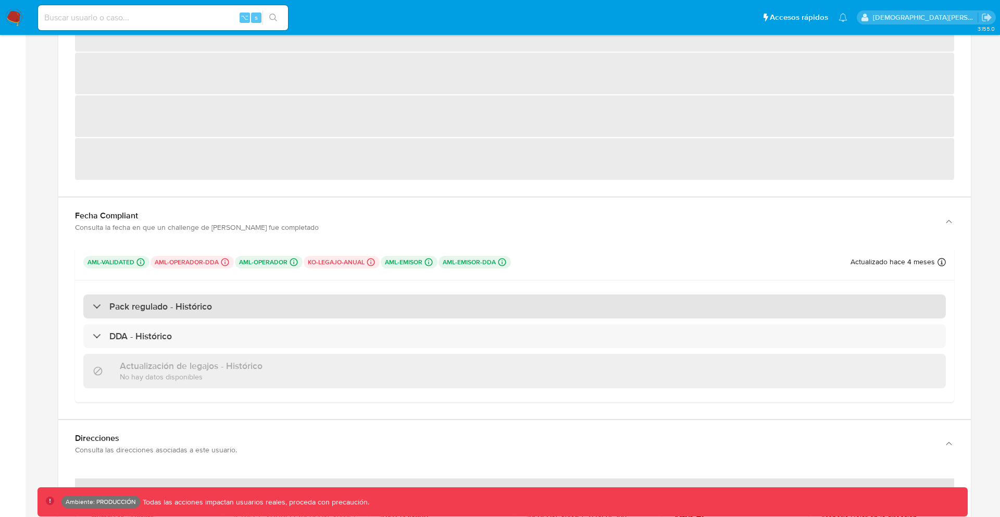
click at [246, 304] on div "Pack regulado - Histórico" at bounding box center [514, 306] width 862 height 24
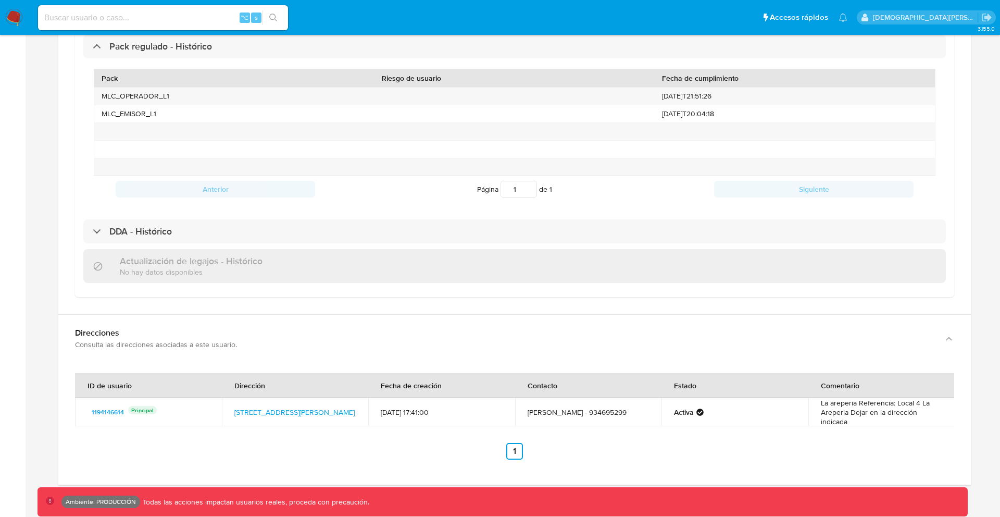
scroll to position [2211, 0]
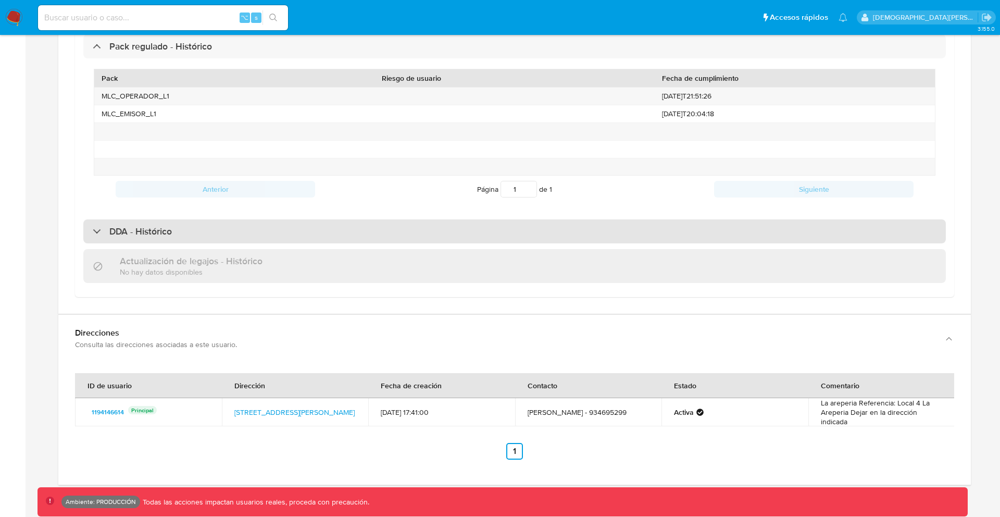
click at [200, 229] on div "DDA - Histórico" at bounding box center [514, 231] width 862 height 24
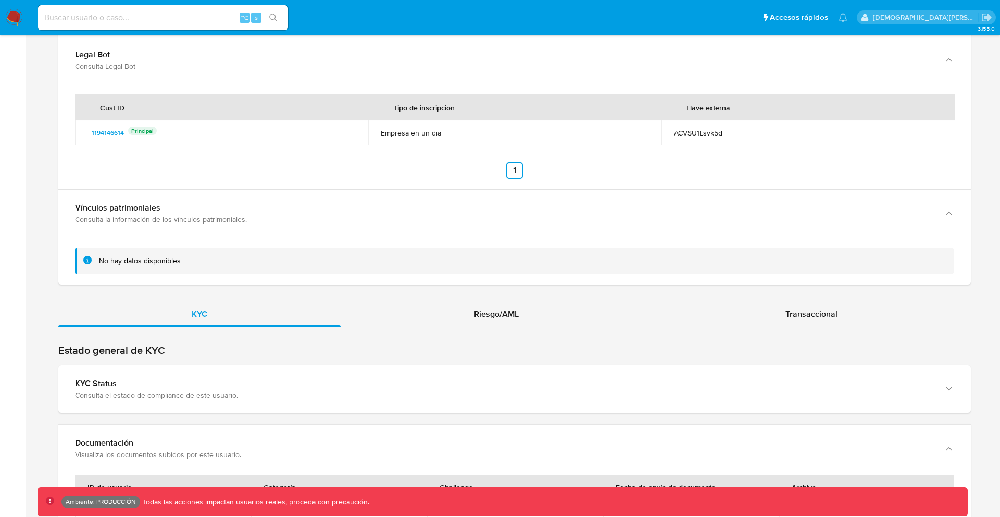
scroll to position [1413, 0]
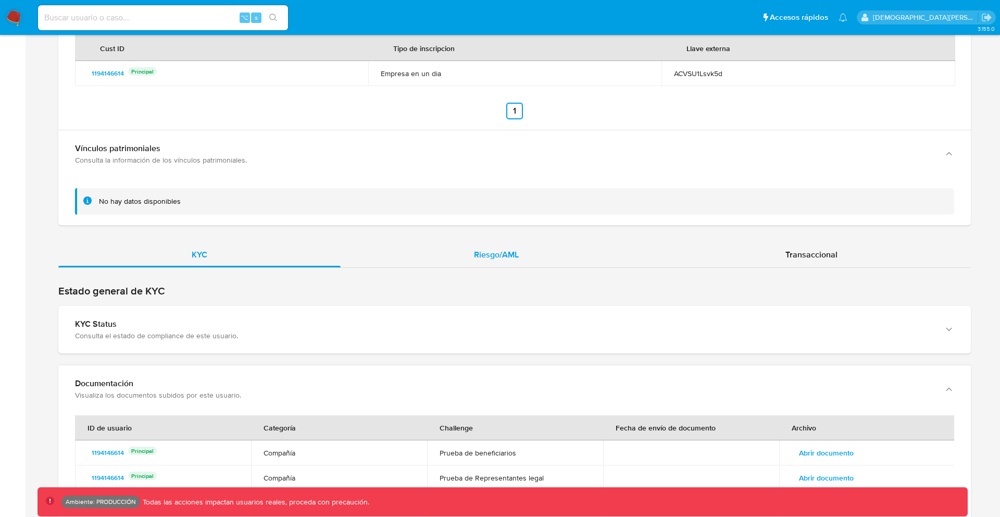
click at [487, 265] on div "Riesgo/AML" at bounding box center [496, 254] width 311 height 25
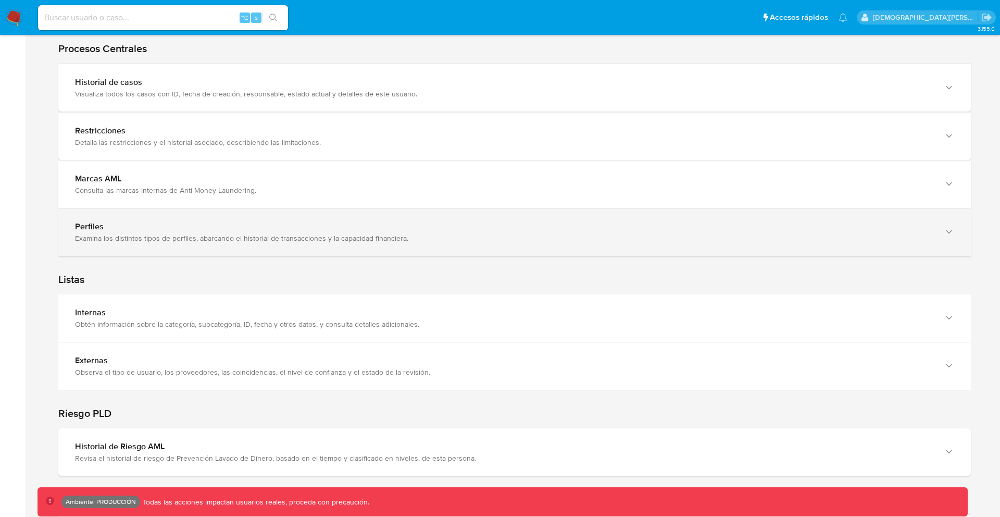
scroll to position [1655, 0]
click at [343, 253] on div "Perfiles Examina los distintos tipos de perfiles, abarcando el historial de tra…" at bounding box center [514, 231] width 912 height 47
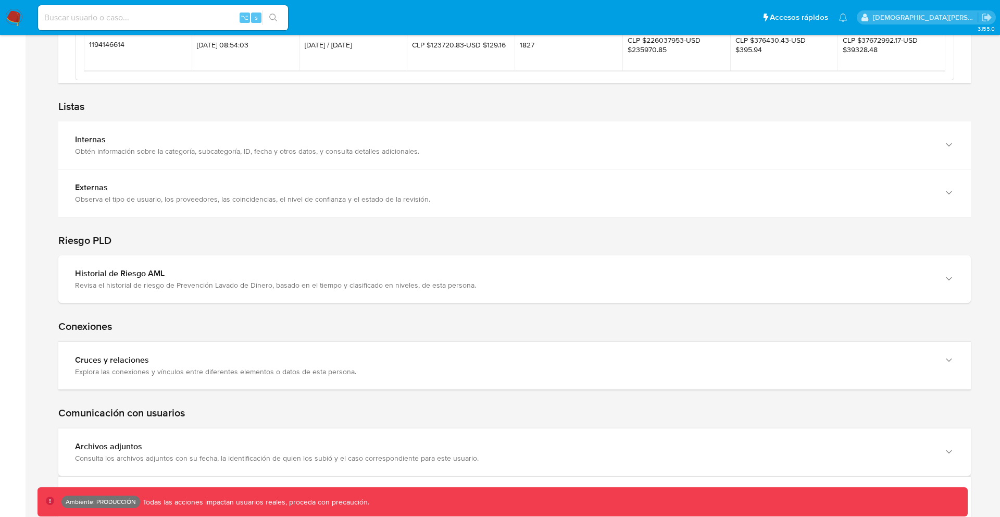
scroll to position [2412, 0]
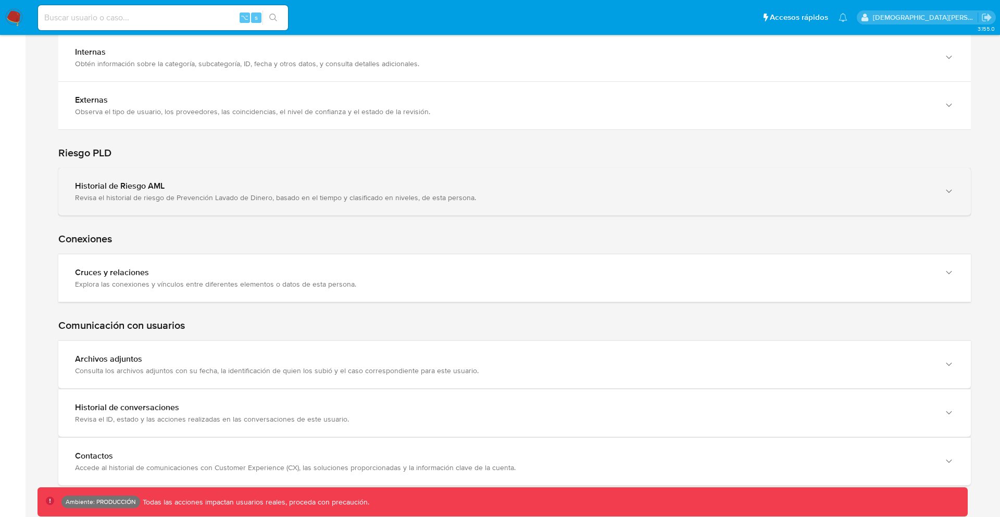
click at [307, 198] on div "Revisa el historial de riesgo de Prevención Lavado de Dinero, basado en el tiem…" at bounding box center [504, 197] width 858 height 9
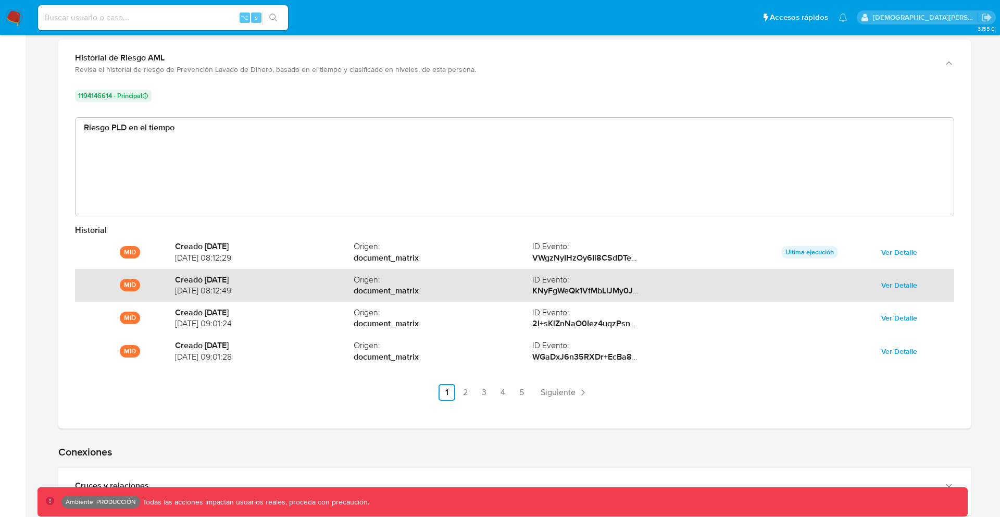
scroll to position [2493, 0]
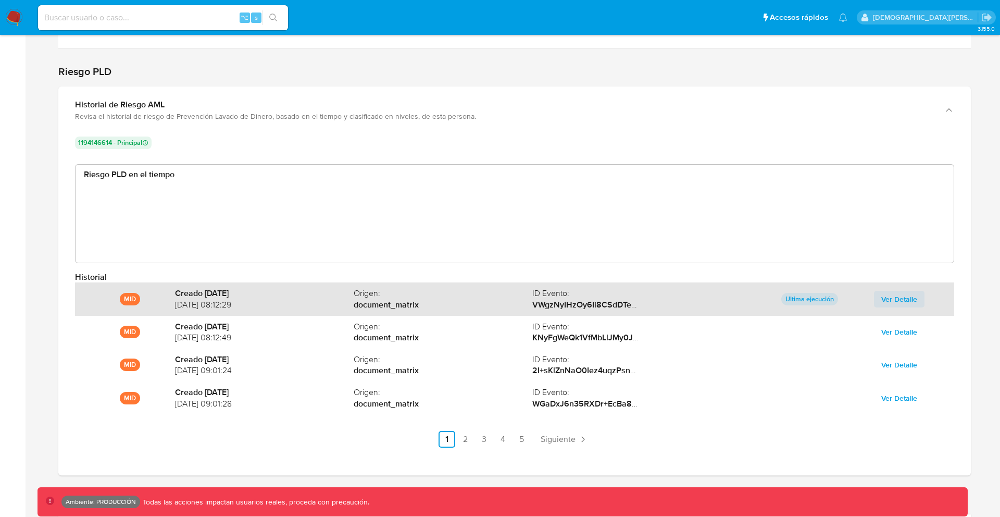
click at [907, 296] on span "Ver Detalle" at bounding box center [899, 299] width 36 height 15
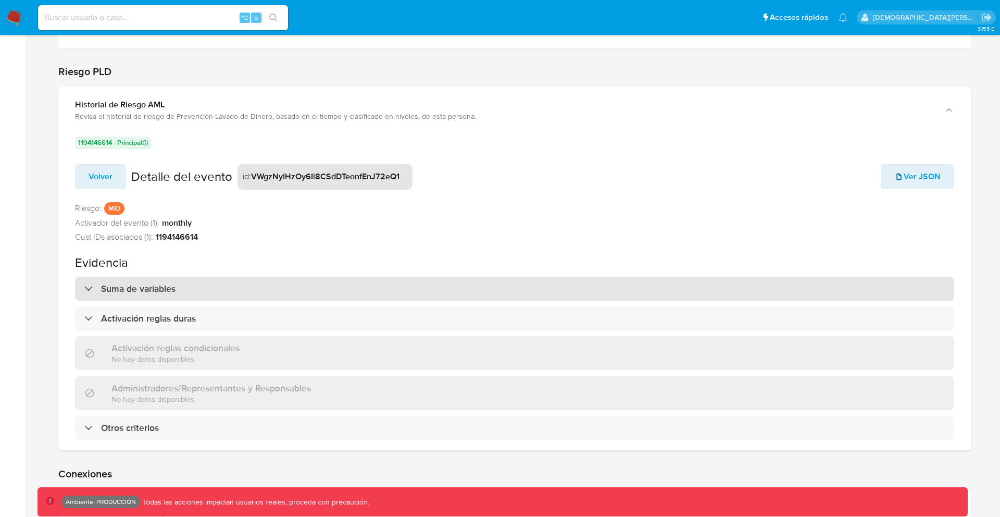
click at [466, 282] on div "Suma de variables" at bounding box center [514, 289] width 879 height 24
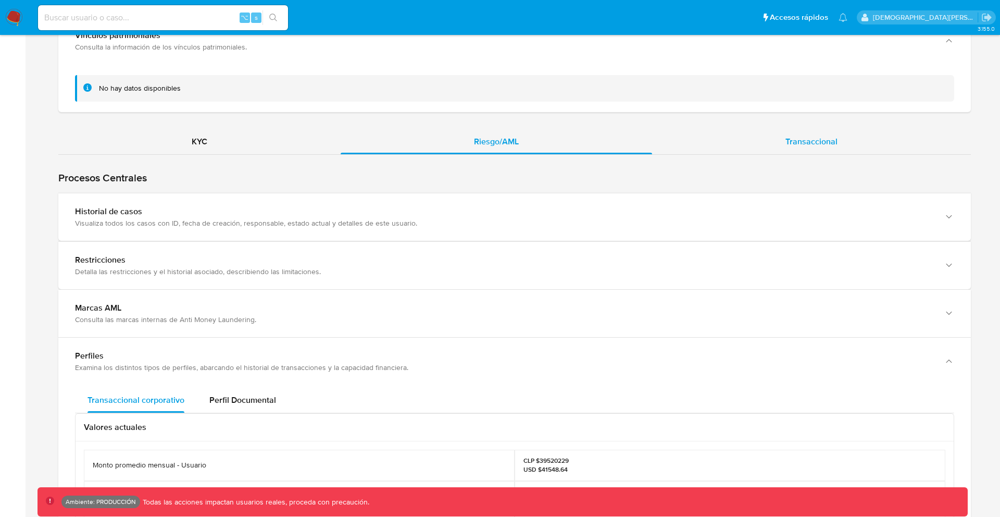
scroll to position [1509, 0]
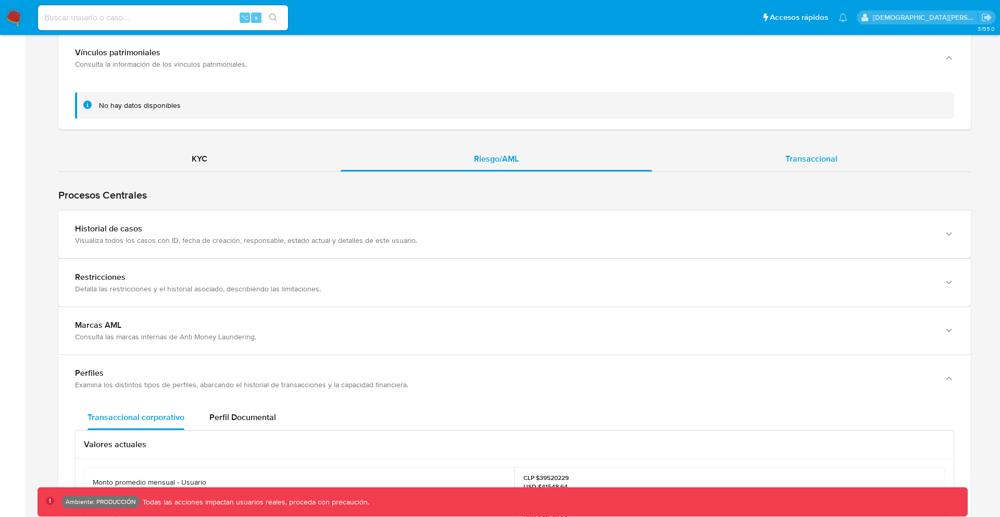
click at [803, 155] on span "Transaccional" at bounding box center [811, 159] width 52 height 12
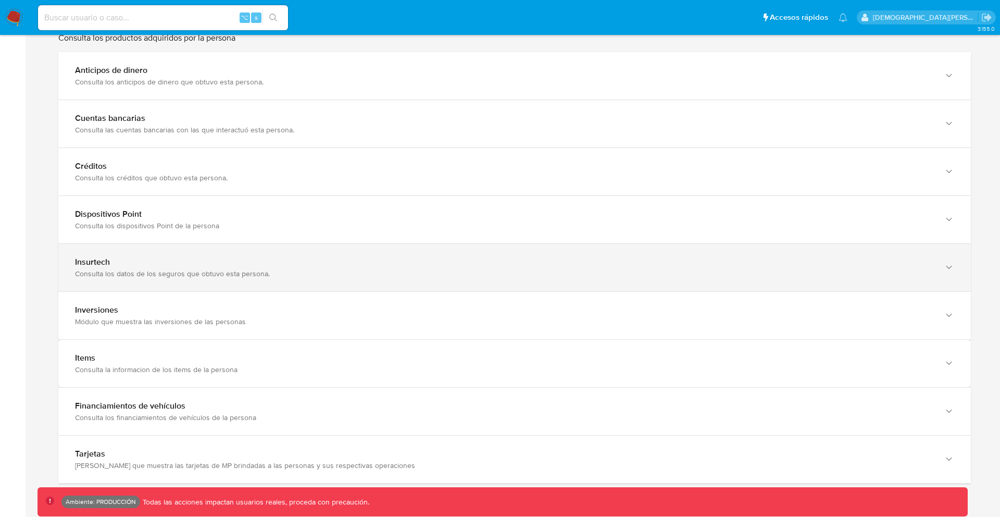
scroll to position [1976, 0]
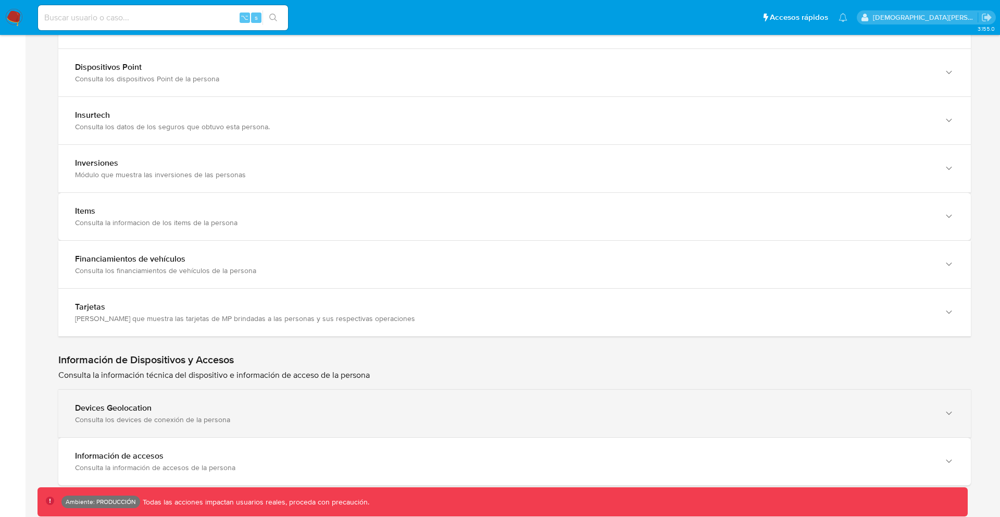
click at [264, 417] on div "Consulta los devices de conexión de la persona" at bounding box center [504, 419] width 858 height 9
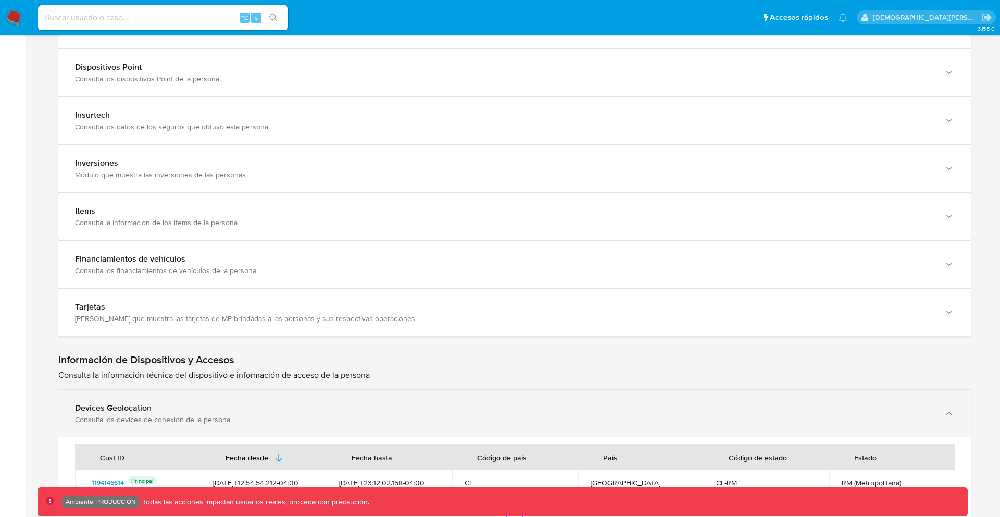
scroll to position [2084, 0]
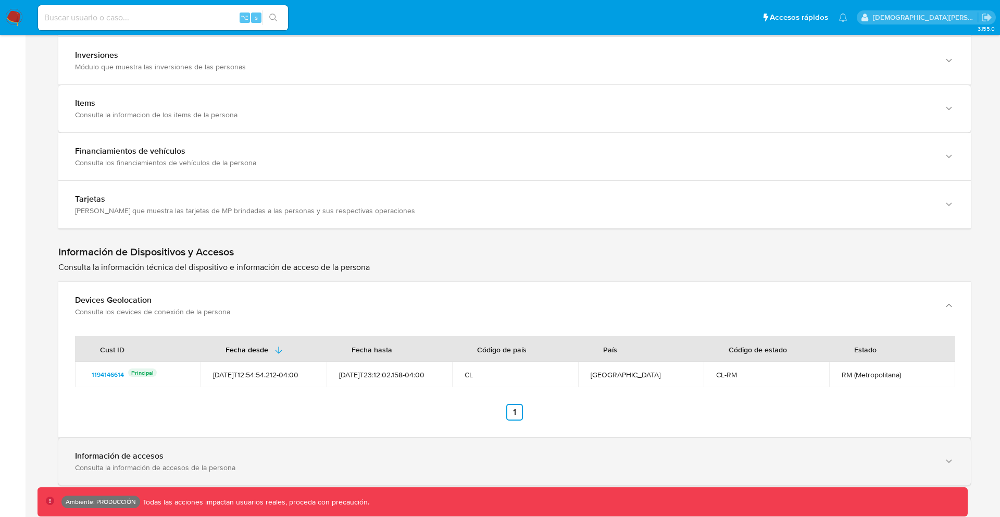
click at [253, 461] on div "Información de accesos Consulta la información de accesos de la persona" at bounding box center [504, 460] width 858 height 21
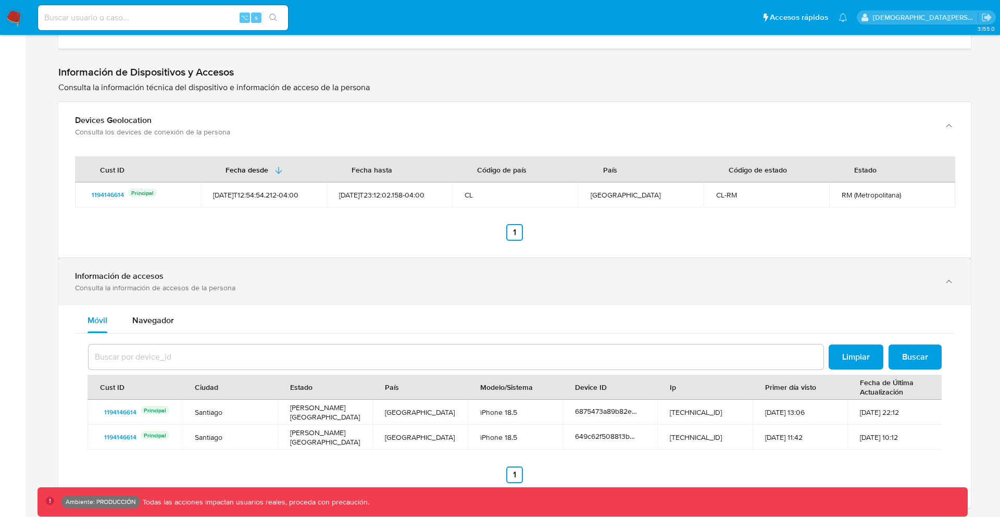
scroll to position [2287, 0]
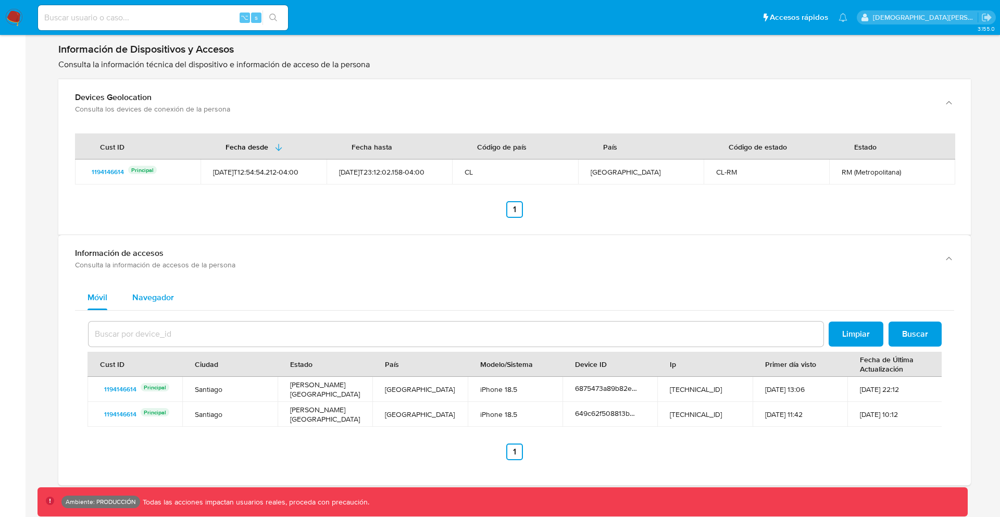
click at [158, 293] on span "Navegador" at bounding box center [153, 297] width 42 height 12
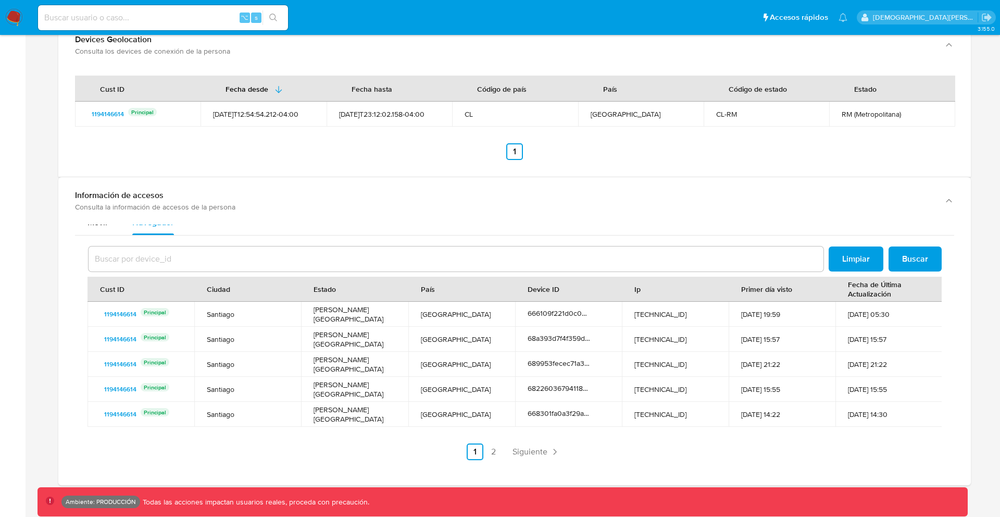
scroll to position [0, 0]
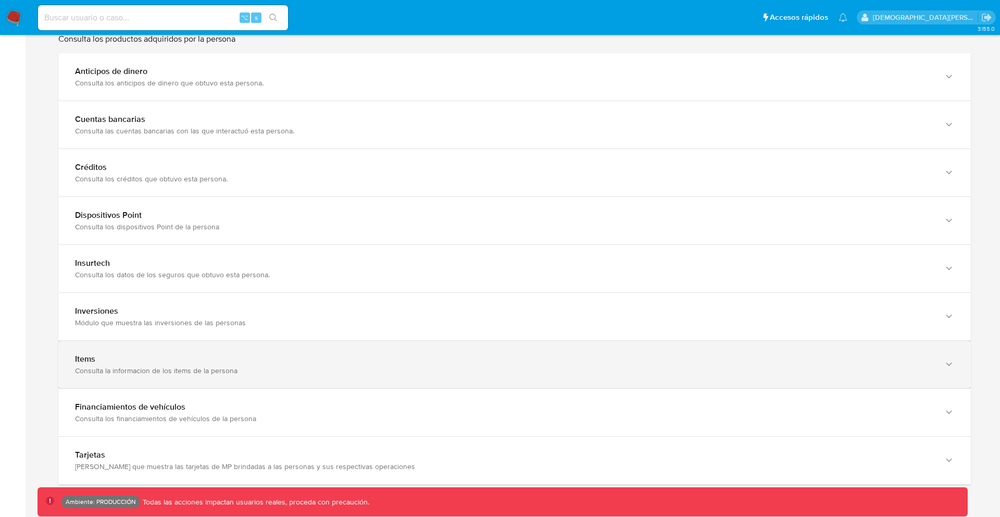
click at [212, 362] on div "Items" at bounding box center [504, 359] width 858 height 10
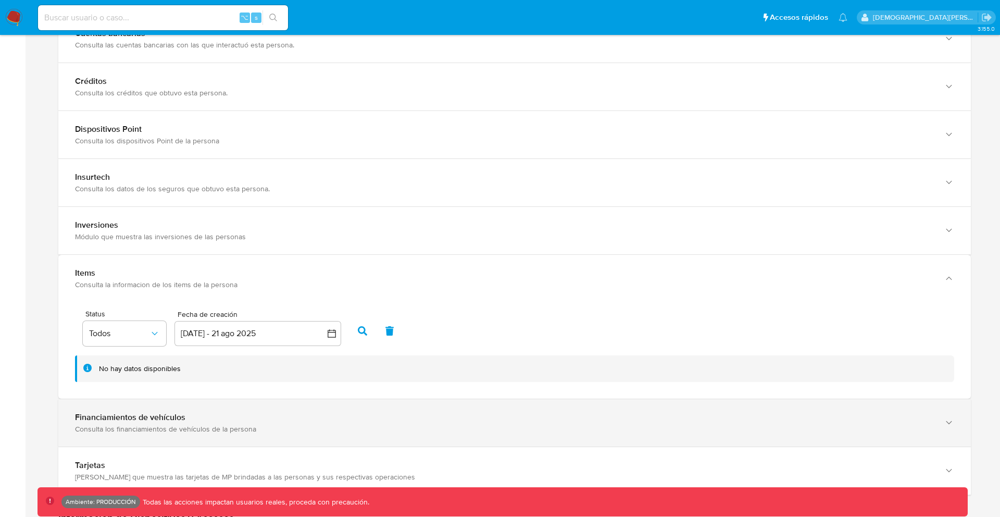
click at [193, 416] on div "Financiamientos de vehículos" at bounding box center [504, 417] width 858 height 10
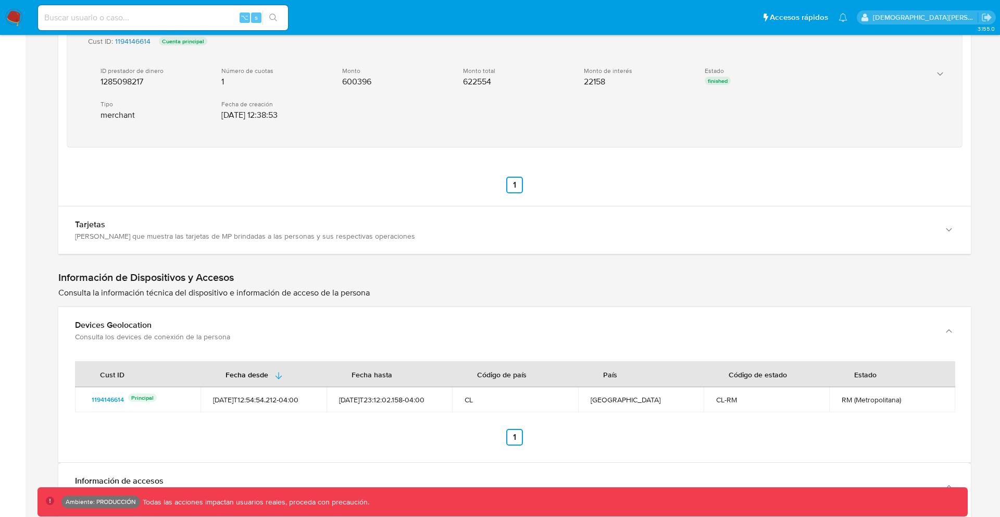
scroll to position [2910, 0]
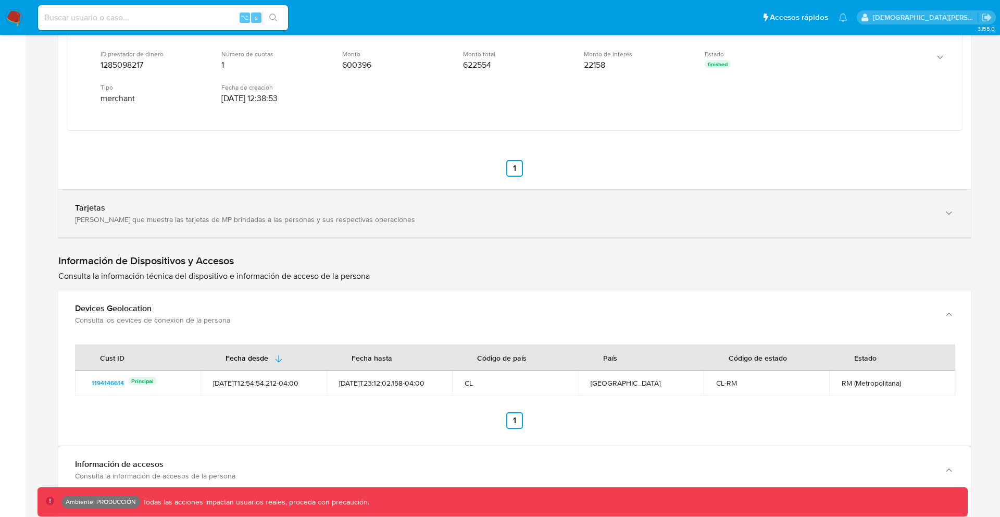
click at [187, 219] on div "Módulo que muestra las tarjetas de MP brindadas a las personas y sus respectiva…" at bounding box center [504, 219] width 858 height 9
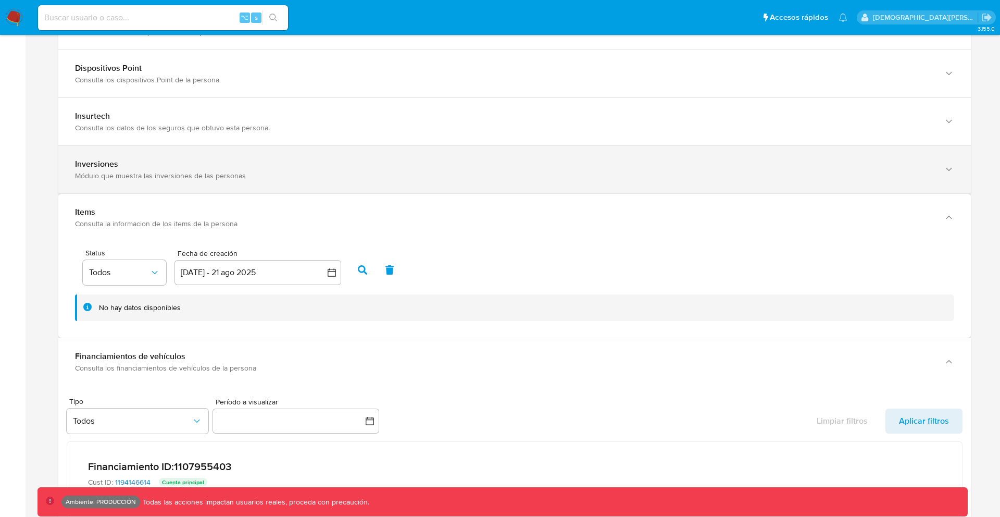
click at [180, 171] on div "Módulo que muestra las inversiones de las personas" at bounding box center [504, 175] width 858 height 9
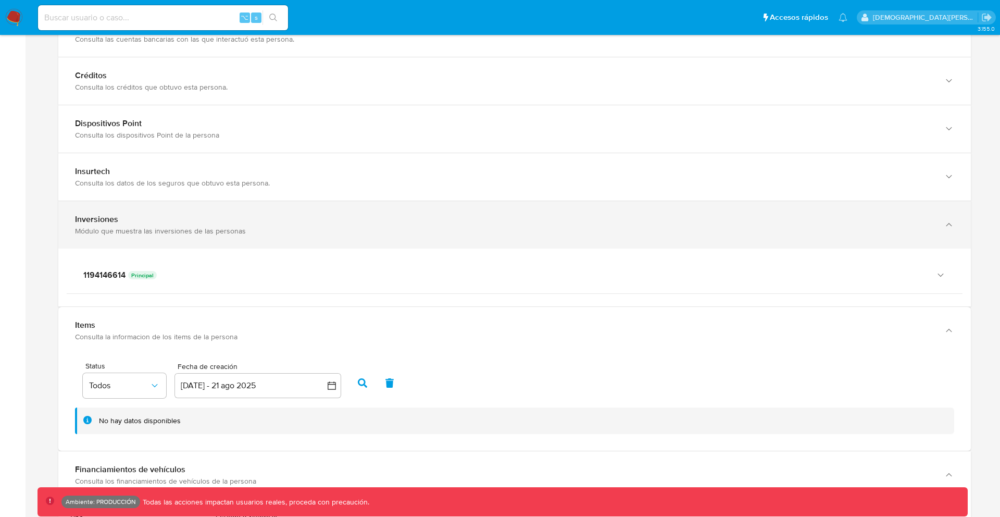
scroll to position [1836, 0]
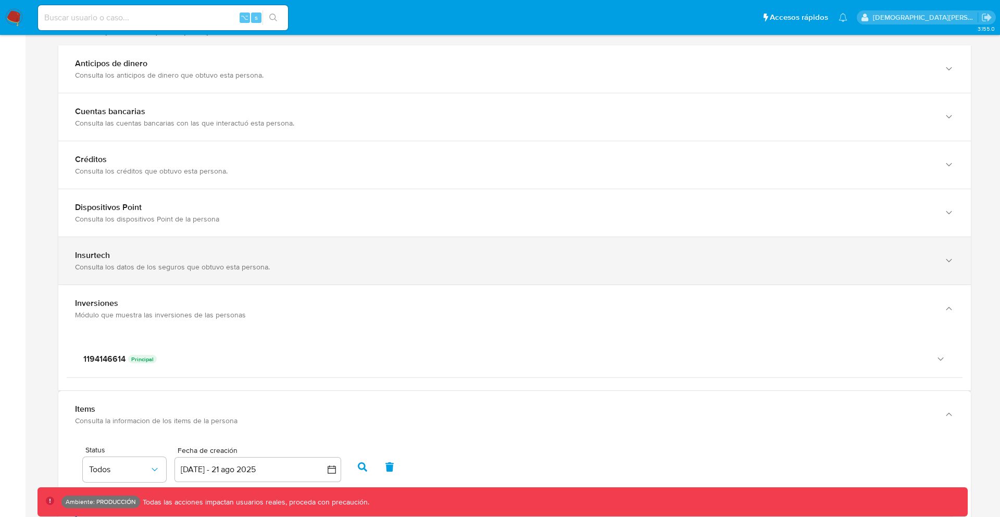
click at [160, 269] on div "Consulta los datos de los seguros que obtuvo esta persona." at bounding box center [504, 266] width 858 height 9
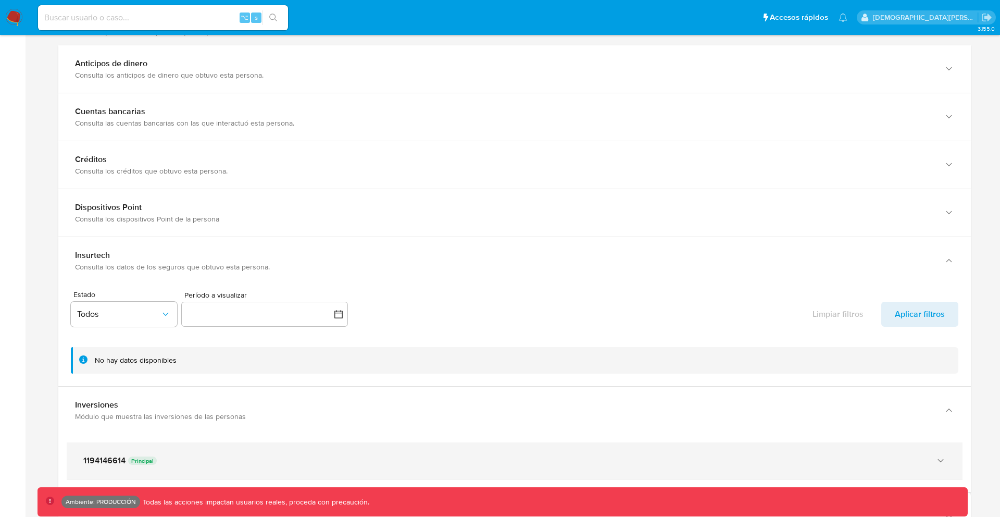
click at [139, 448] on div "1194146614 Principal" at bounding box center [515, 460] width 896 height 36
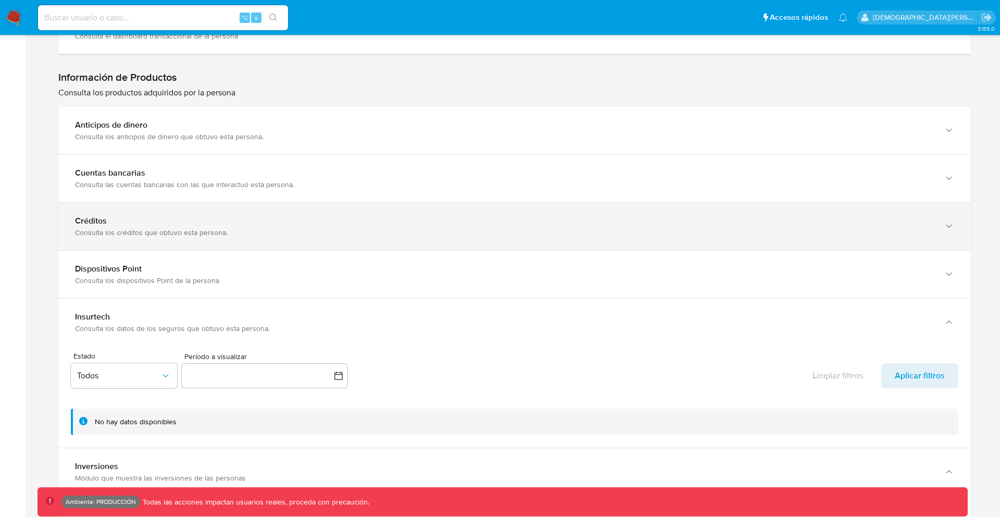
click at [145, 232] on div "Consulta los créditos que obtuvo esta persona." at bounding box center [504, 232] width 858 height 9
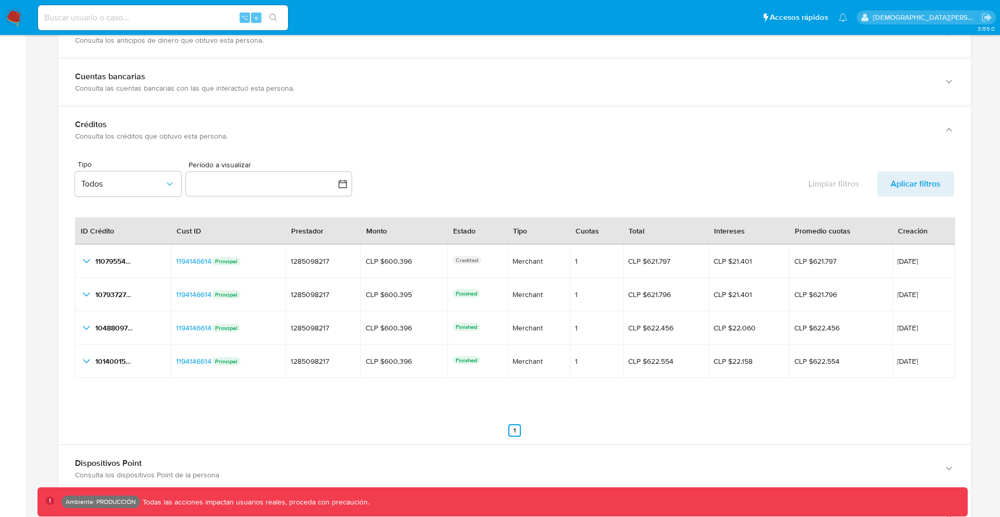
scroll to position [2181, 0]
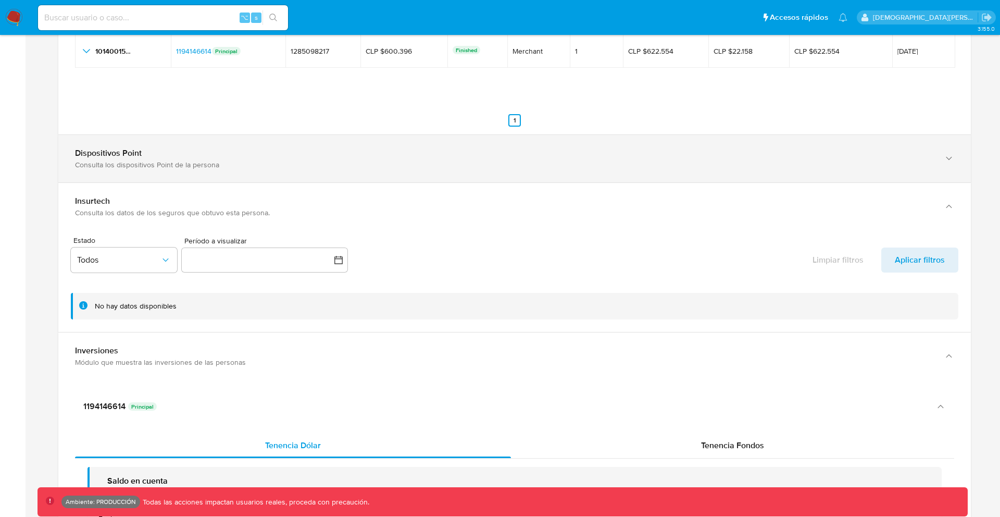
click at [162, 171] on div "Dispositivos Point Consulta los dispositivos Point de la persona" at bounding box center [514, 158] width 912 height 47
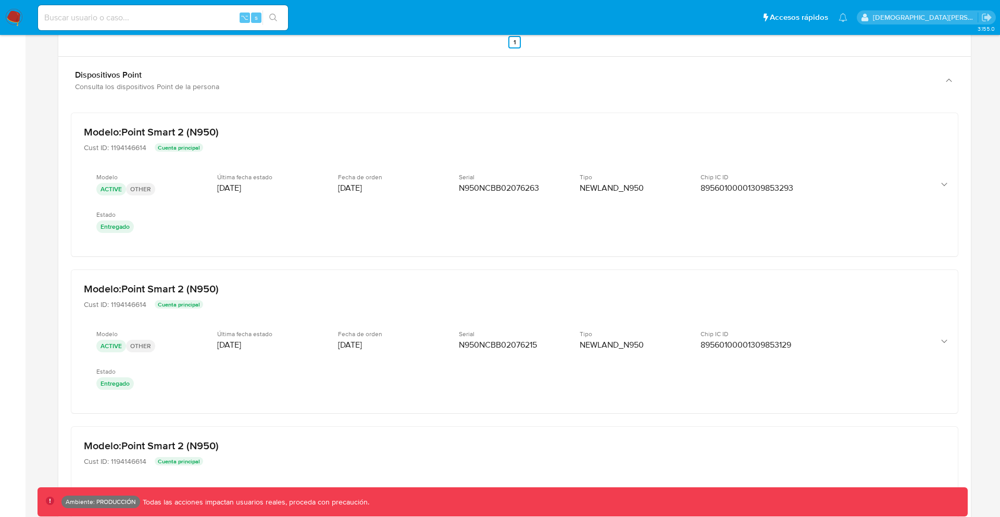
scroll to position [2137, 0]
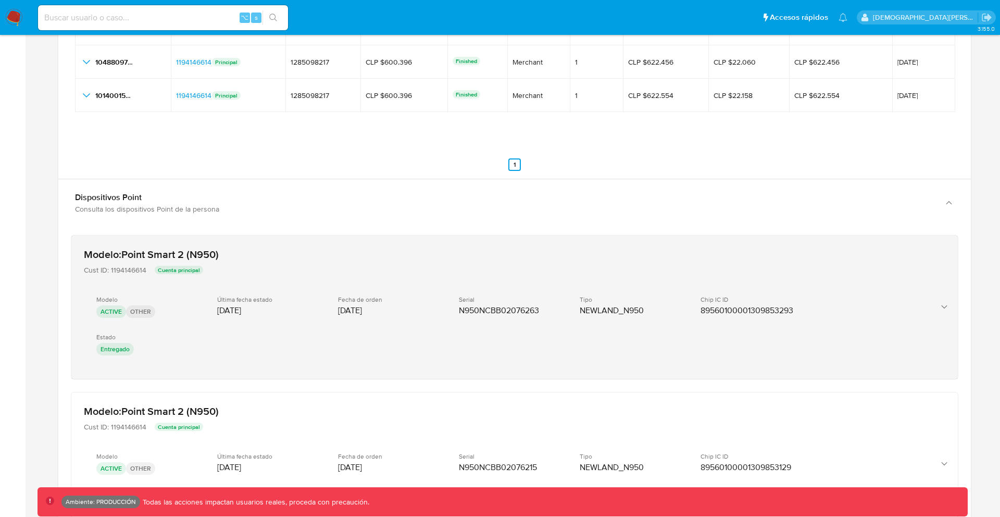
click at [800, 294] on div "Modelo ACTIVE OTHER Última fecha estado 21/04/2025 Fecha de orden 17/04/2025 Se…" at bounding box center [504, 326] width 840 height 79
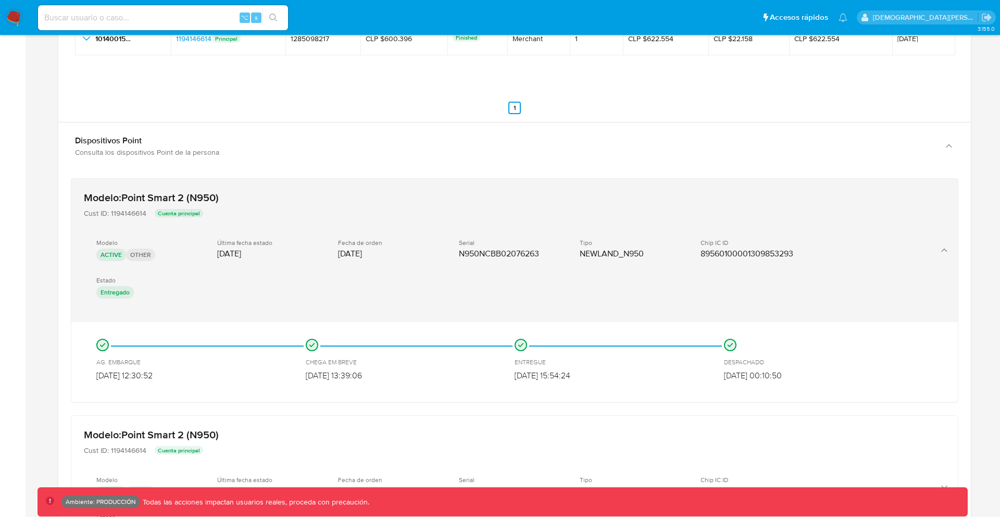
scroll to position [2276, 0]
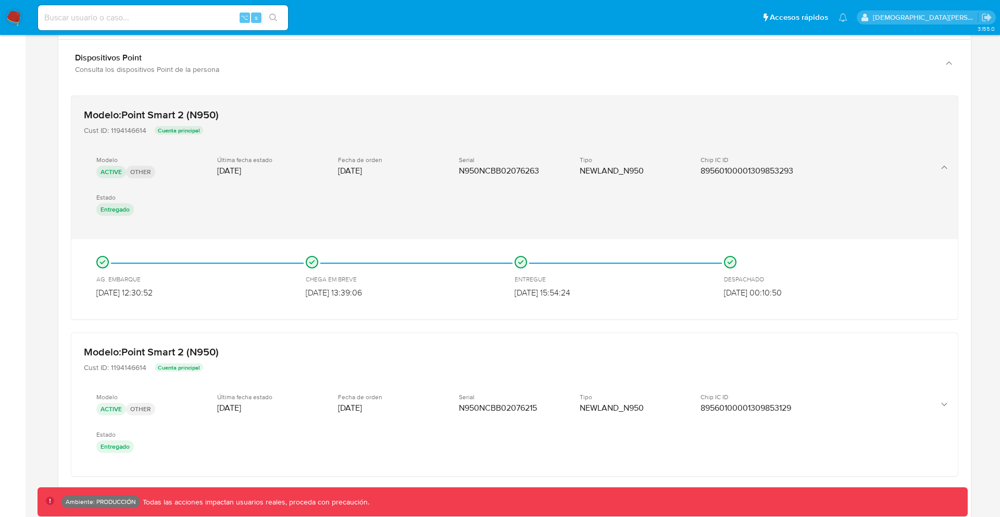
click at [292, 171] on div "Última fecha estado 21/04/2025" at bounding box center [269, 166] width 104 height 20
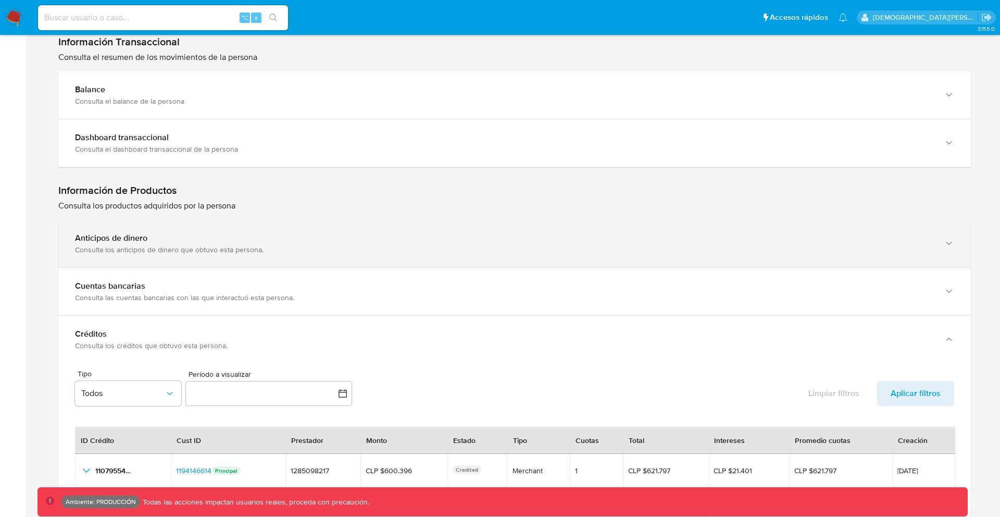
click at [249, 234] on div "Anticipos de dinero" at bounding box center [504, 238] width 858 height 10
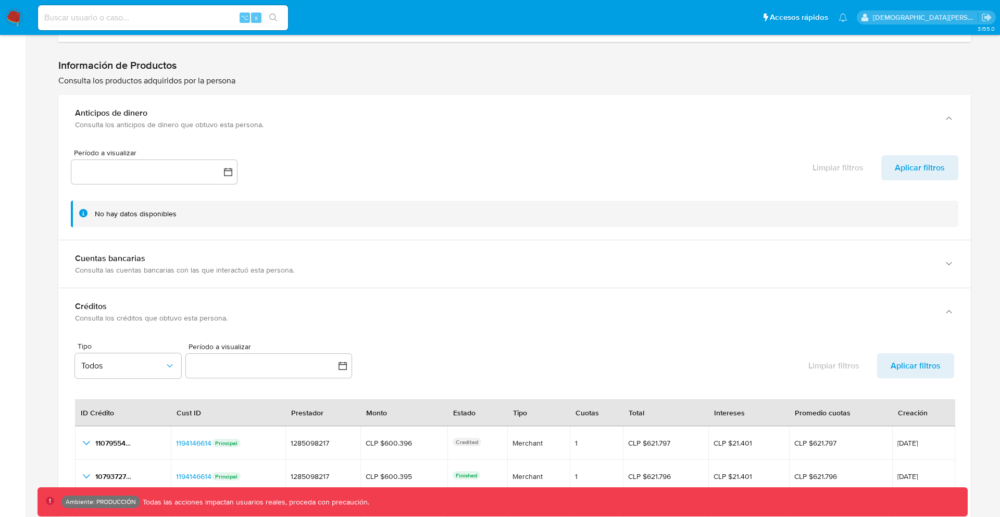
scroll to position [1819, 0]
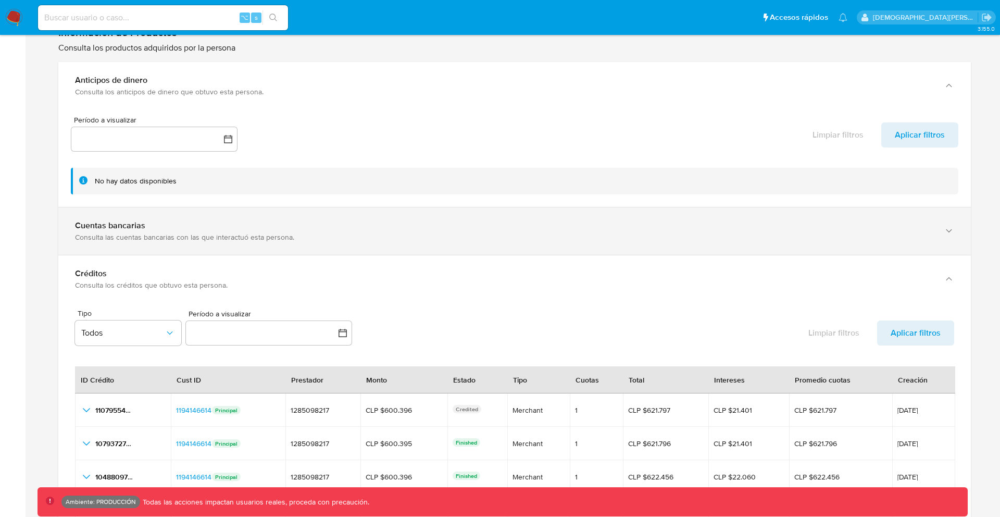
click at [240, 242] on div "Cuentas bancarias Consulta las cuentas bancarias con las que interactuó esta pe…" at bounding box center [514, 230] width 912 height 47
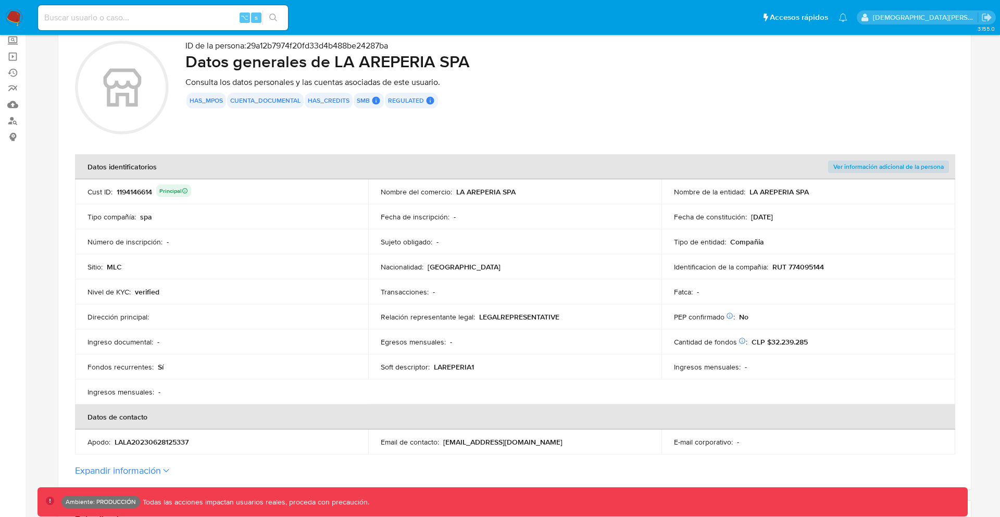
scroll to position [0, 0]
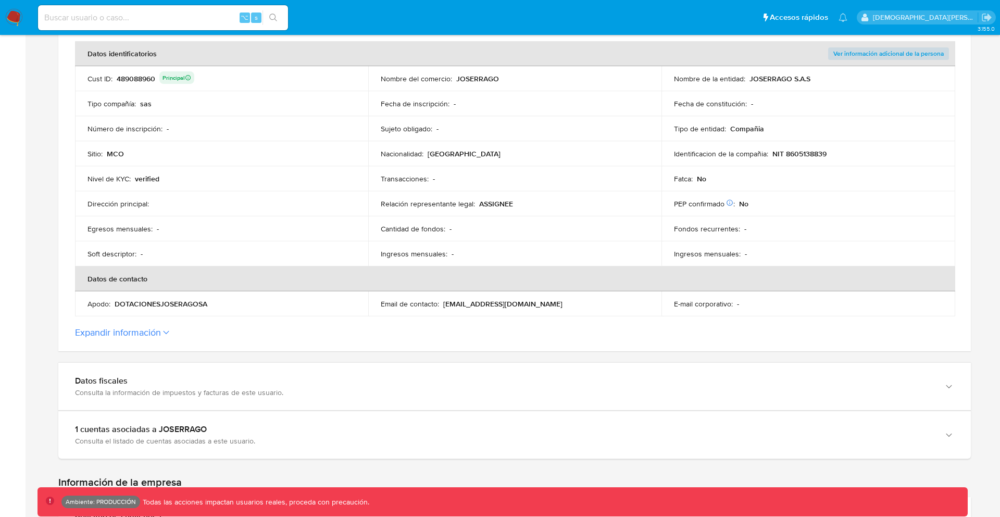
scroll to position [194, 0]
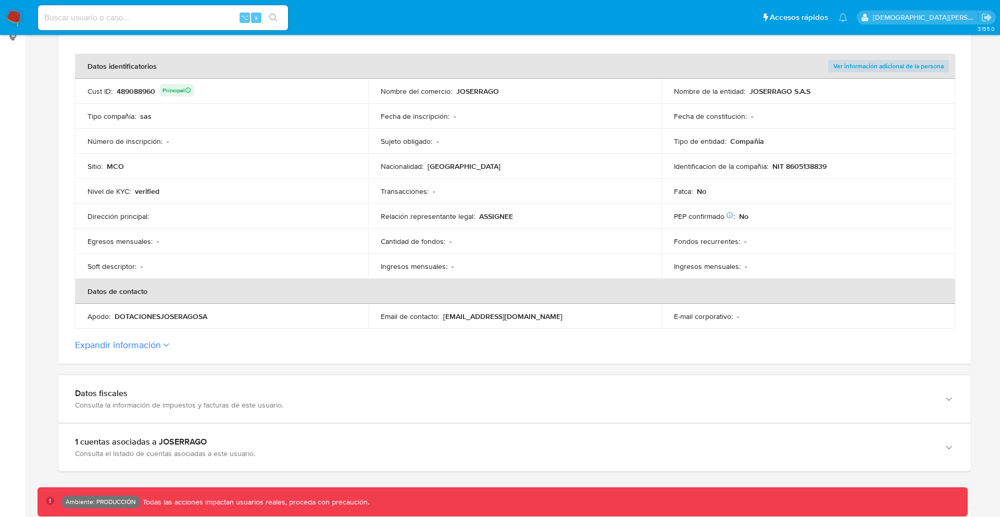
click at [908, 68] on span "Ver información adicional de la persona" at bounding box center [888, 66] width 110 height 10
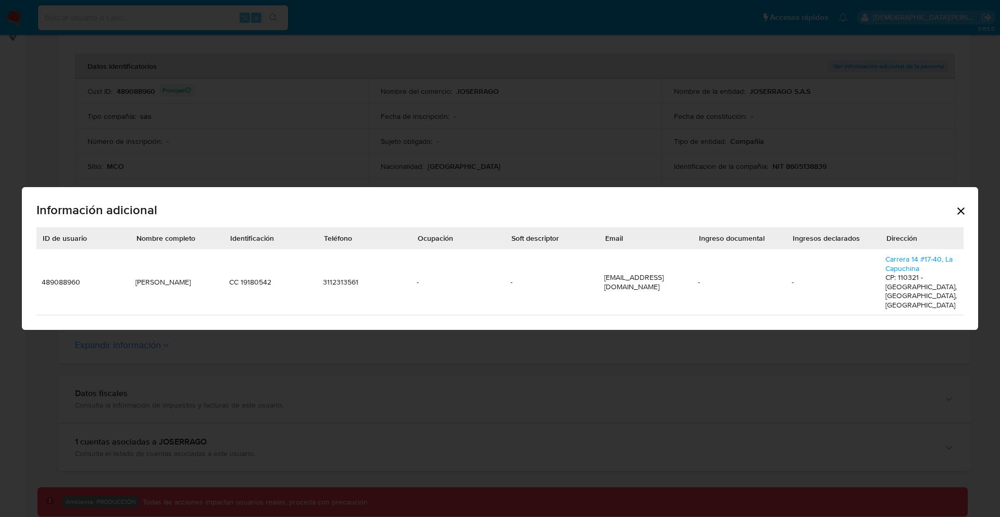
scroll to position [0, 220]
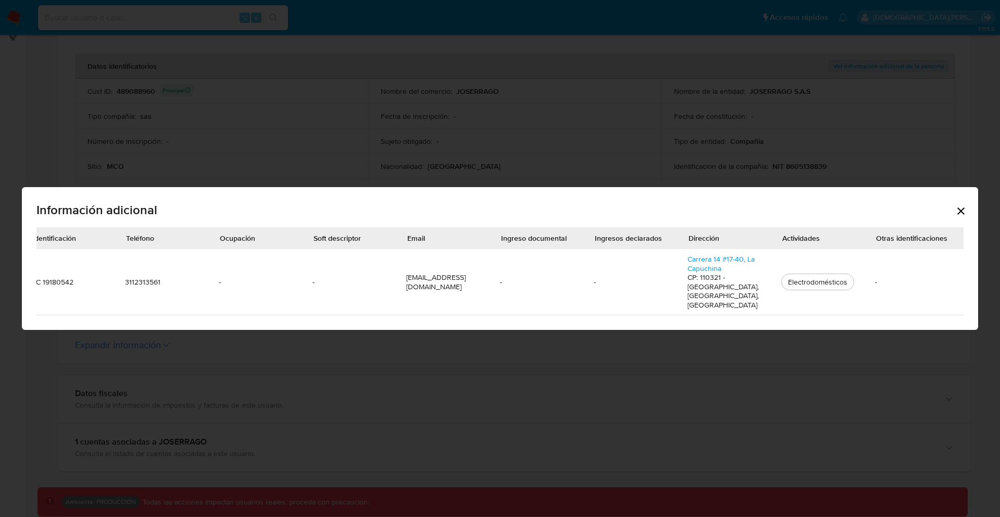
click at [276, 146] on div "Información adicional ID de usuario Nombre completo Identificación Teléfono Ocu…" at bounding box center [500, 258] width 1000 height 517
click at [825, 280] on div "Electrodomésticos" at bounding box center [818, 281] width 68 height 9
click at [964, 217] on icon "Cerrar" at bounding box center [961, 211] width 12 height 12
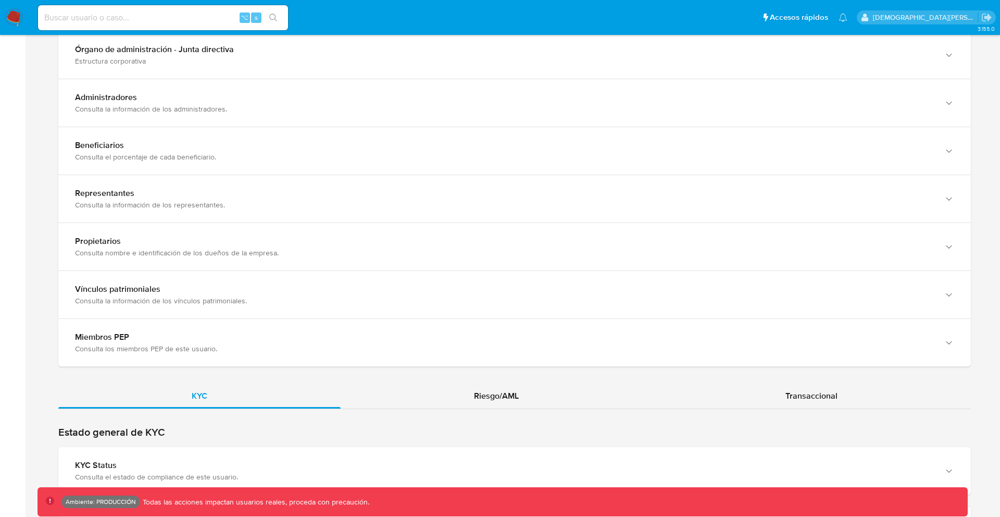
scroll to position [983, 0]
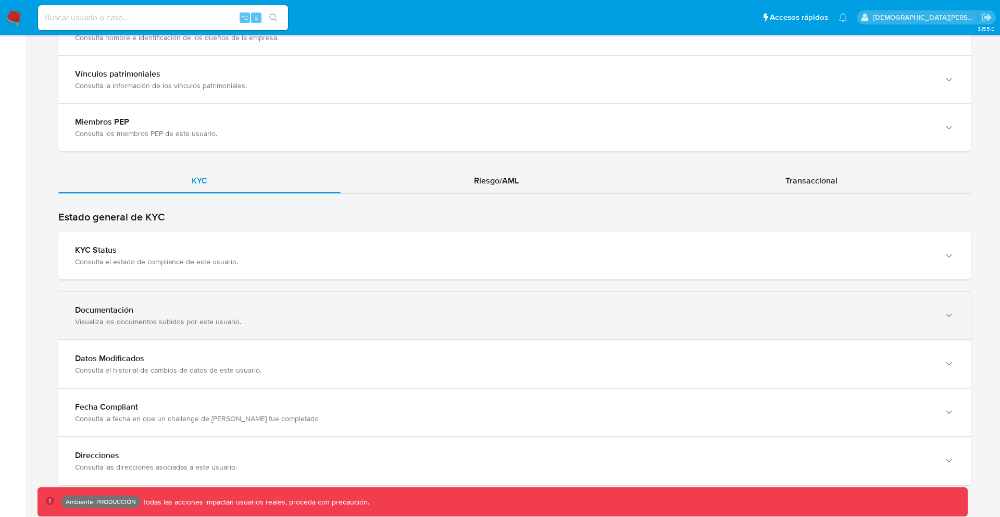
click at [705, 302] on div "Documentación Visualiza los documentos subidos por este usuario." at bounding box center [514, 315] width 912 height 47
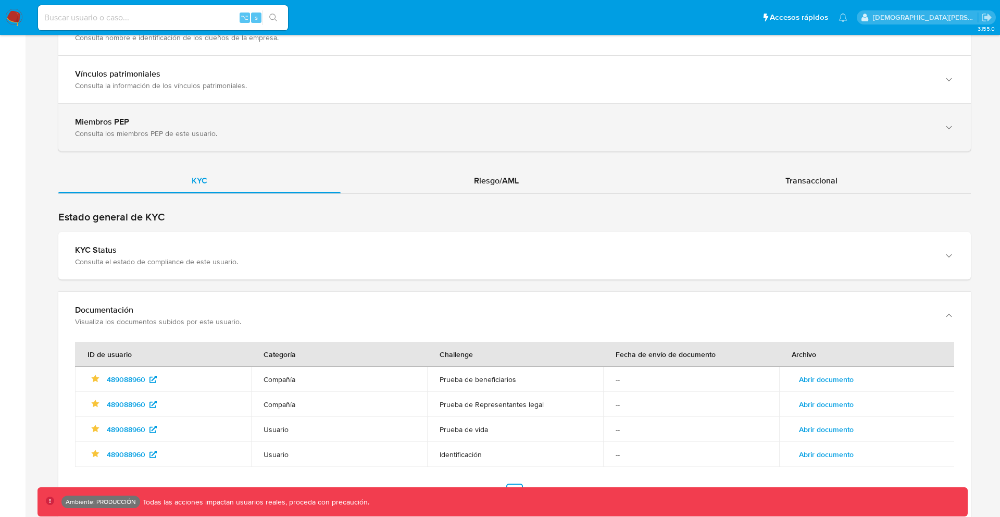
click at [462, 143] on div "Miembros PEP Consulta los miembros PEP de este usuario." at bounding box center [514, 127] width 912 height 47
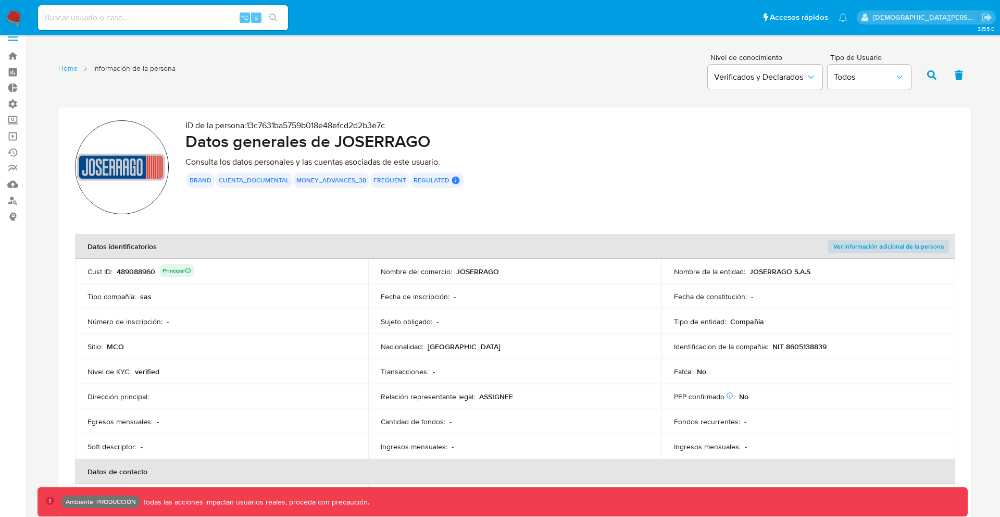
scroll to position [0, 0]
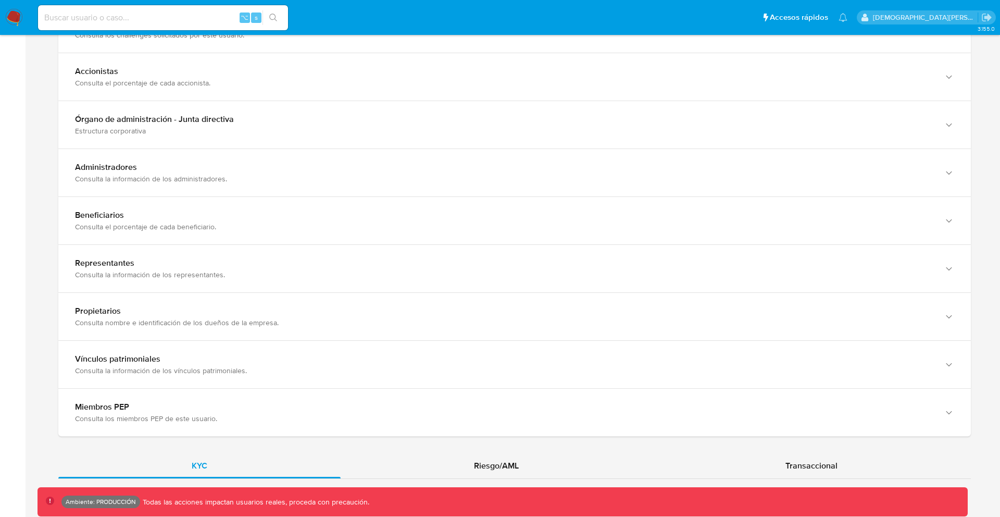
scroll to position [983, 0]
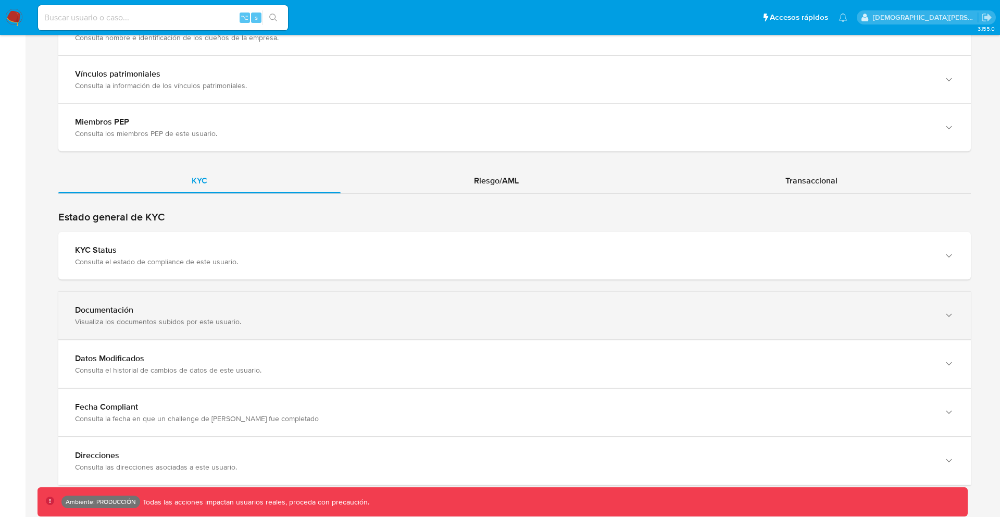
click at [310, 312] on div "Documentación" at bounding box center [504, 310] width 858 height 10
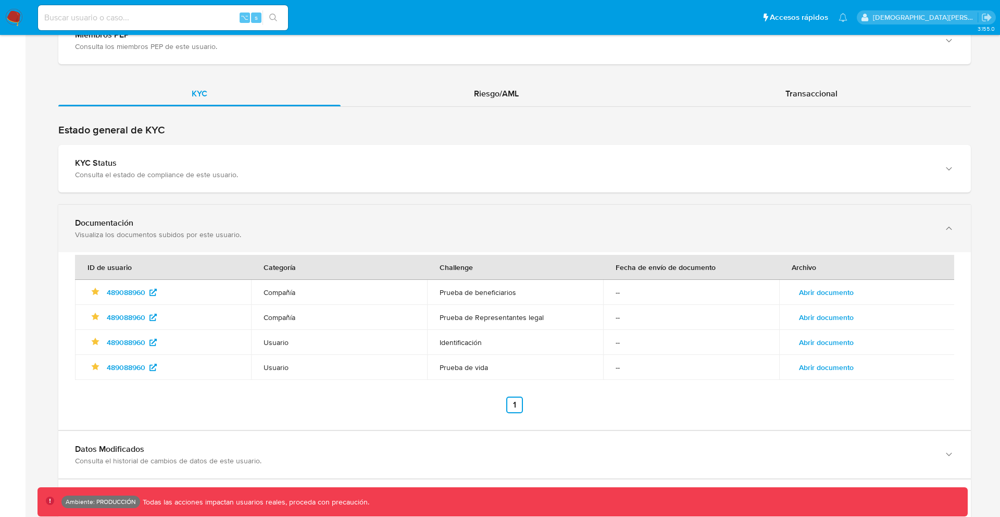
scroll to position [1101, 0]
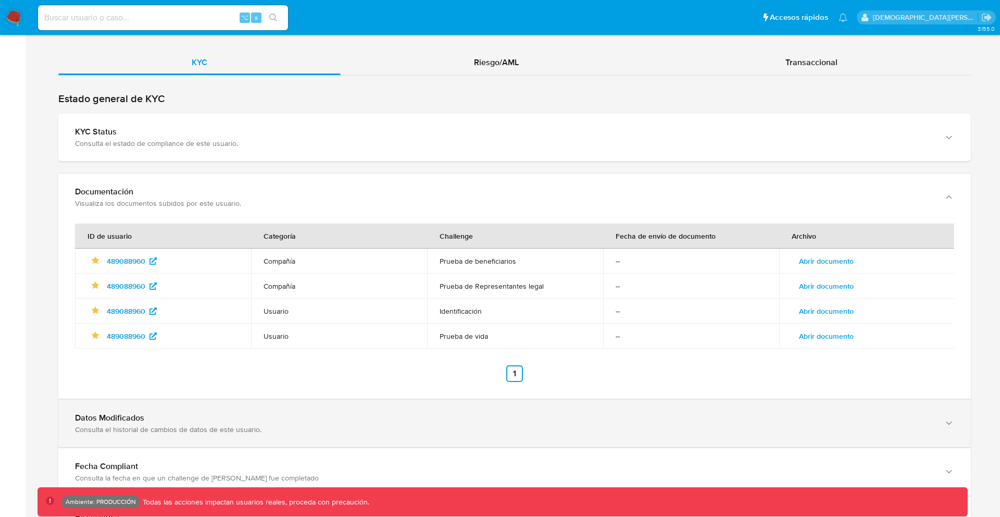
click at [308, 421] on div "Datos Modificados" at bounding box center [504, 417] width 858 height 10
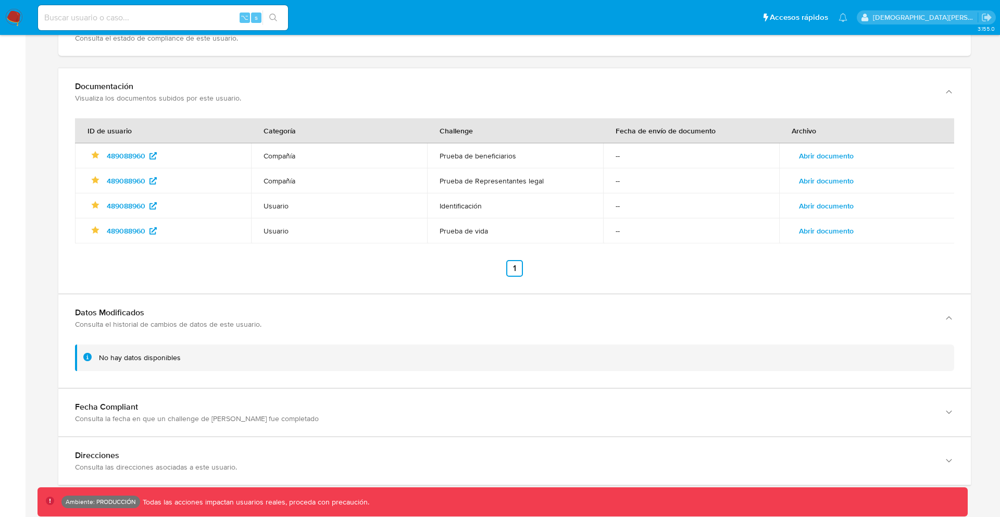
scroll to position [1207, 0]
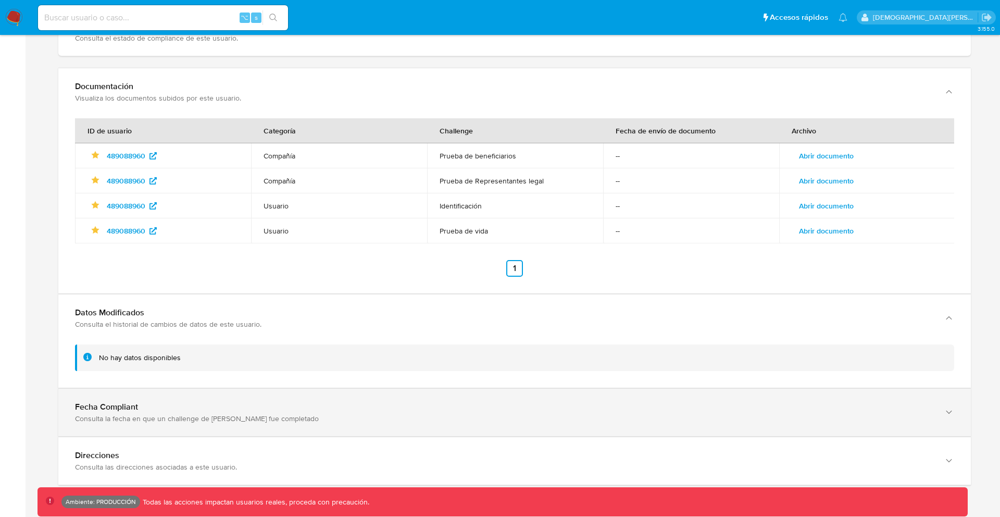
click at [275, 342] on div "Fecha Compliant Consulta la fecha en que un challenge de [PERSON_NAME] fue comp…" at bounding box center [514, 317] width 912 height 47
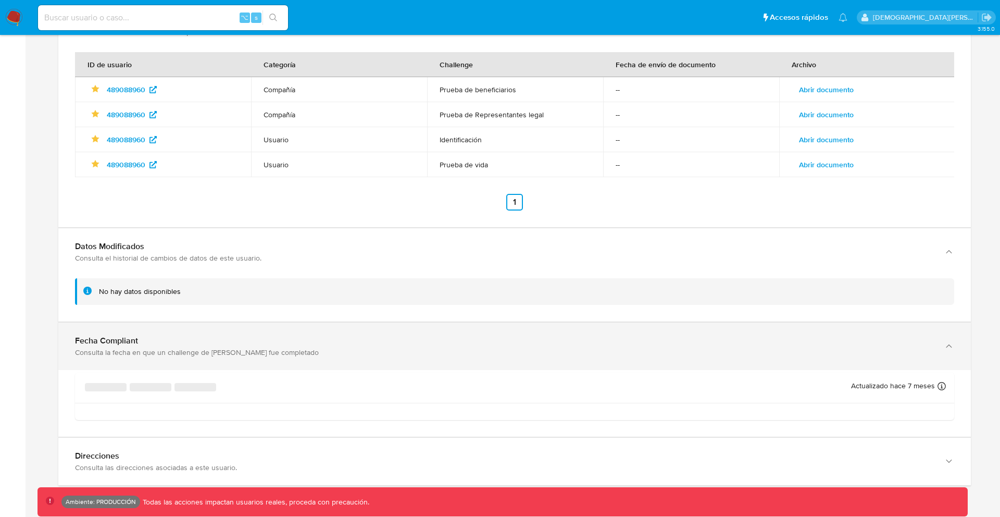
scroll to position [1275, 0]
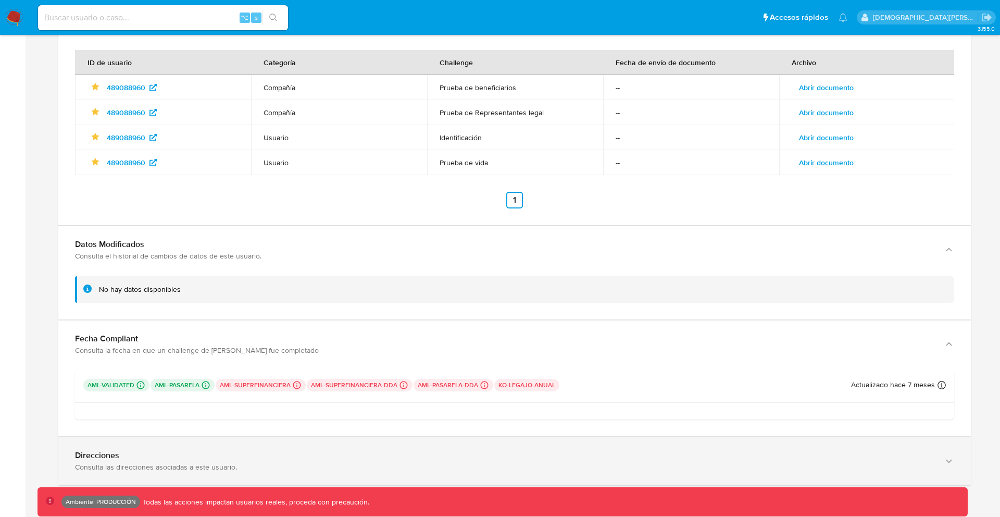
click at [269, 461] on div "Direcciones Consulta las direcciones asociadas a este usuario." at bounding box center [504, 460] width 858 height 21
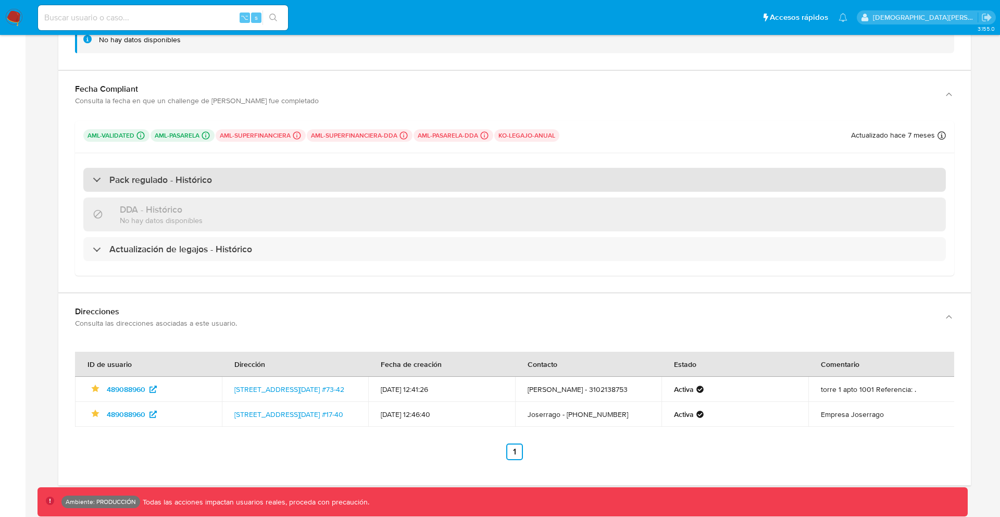
click at [341, 172] on div "Pack regulado - Histórico" at bounding box center [514, 180] width 862 height 24
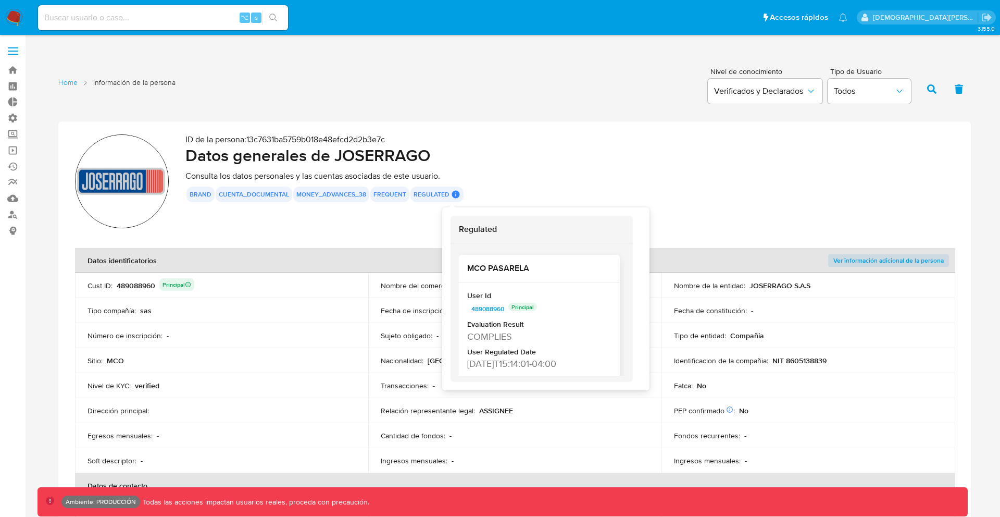
scroll to position [80, 0]
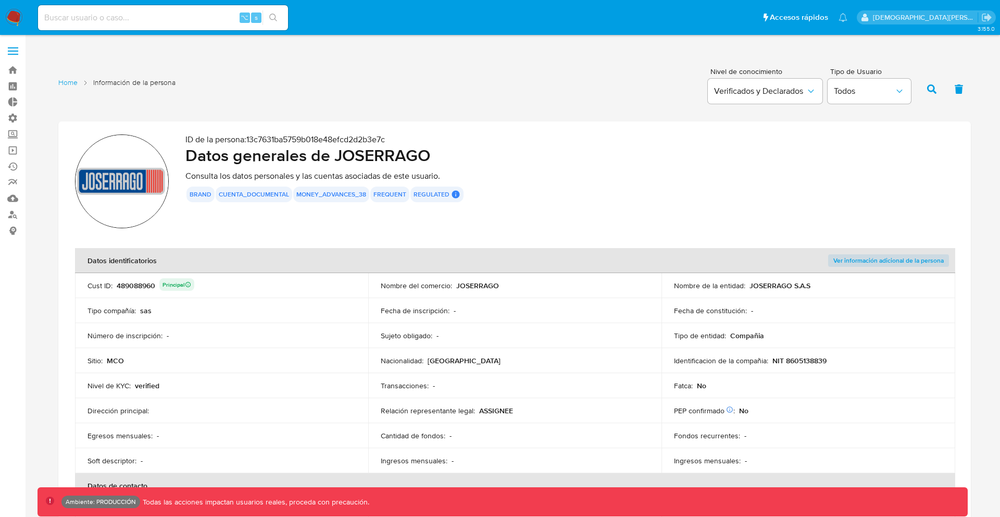
click at [380, 246] on section "ID de la persona : 13c7631ba5759b018e48efcd2d2b3e7c Datos generales de [PERSON_…" at bounding box center [514, 339] width 912 height 436
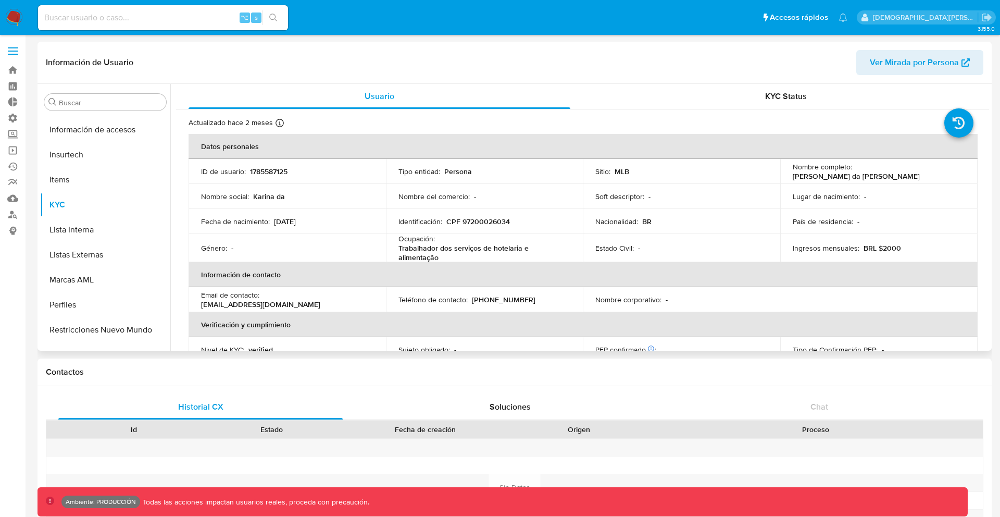
select select "10"
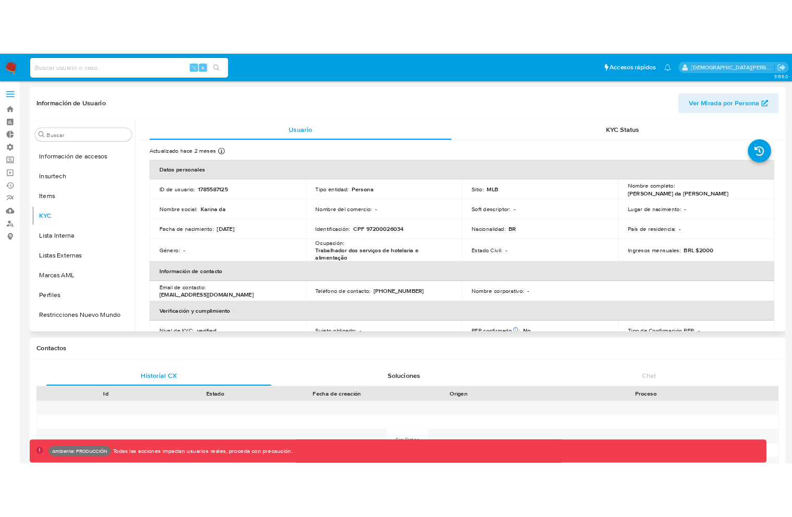
scroll to position [465, 0]
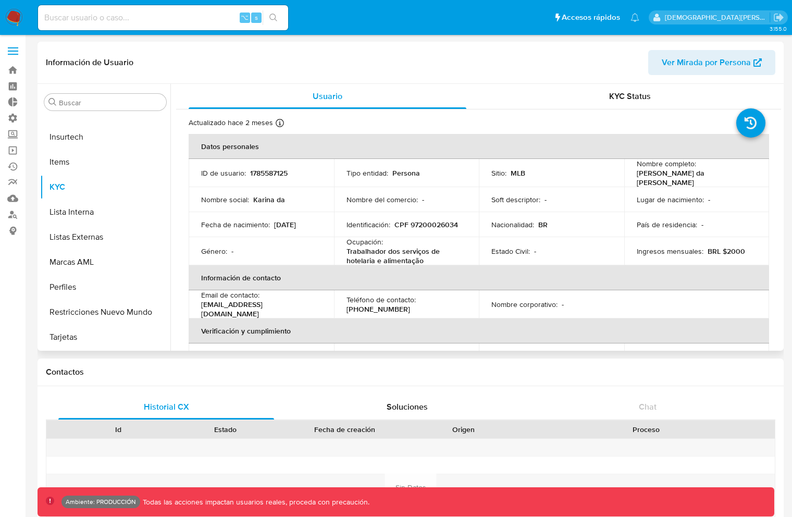
click at [193, 17] on input at bounding box center [163, 18] width 250 height 14
type input "fravega"
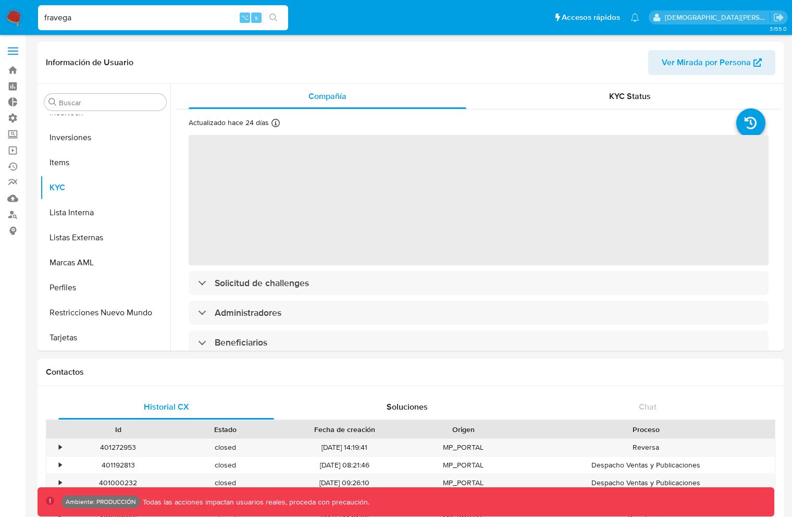
scroll to position [490, 0]
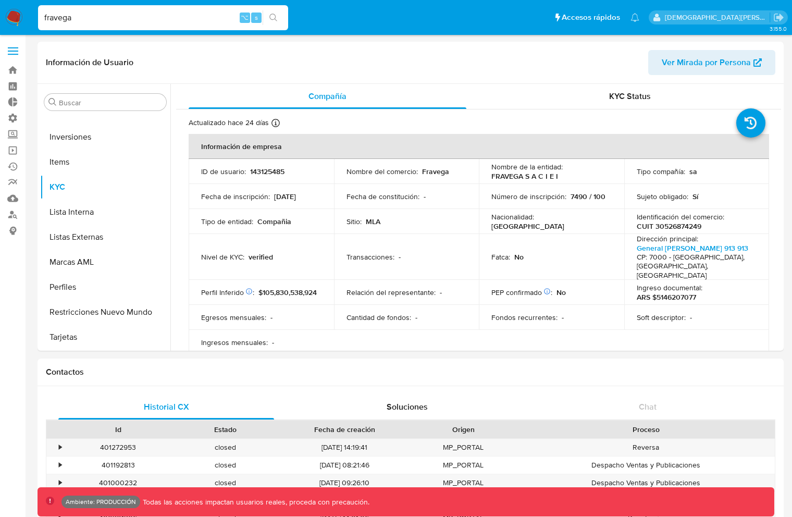
select select "10"
click at [145, 16] on input "fravega" at bounding box center [163, 18] width 250 height 14
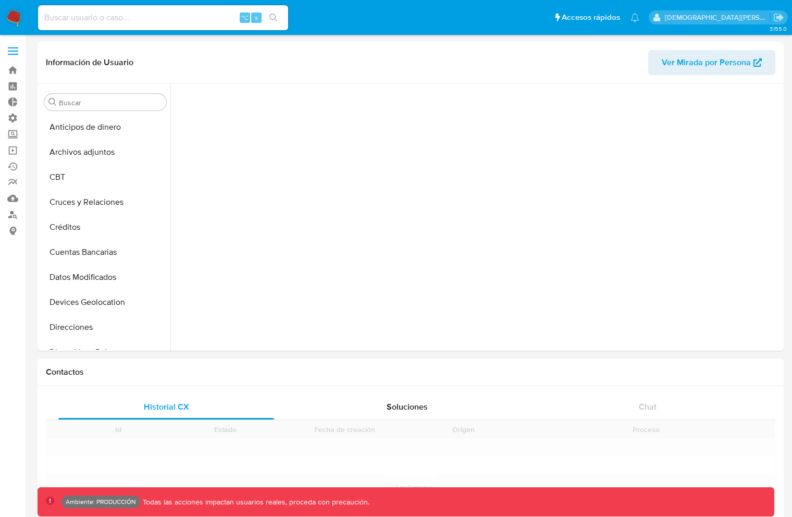
scroll to position [412, 0]
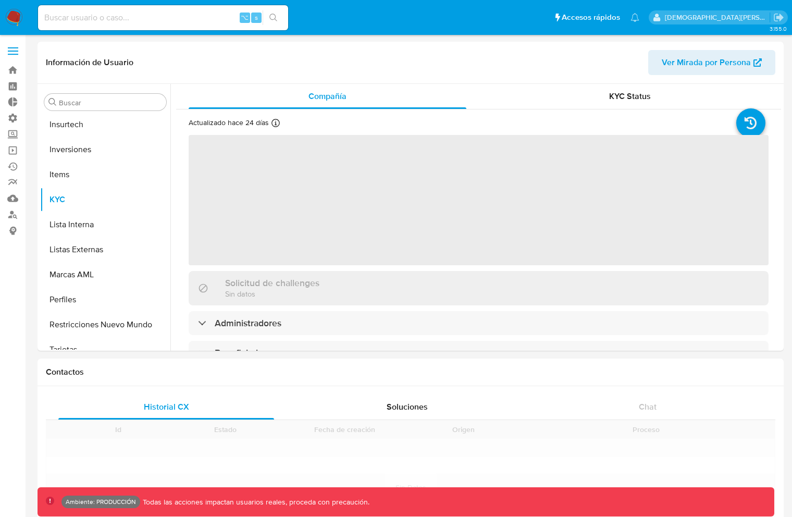
click at [153, 23] on input at bounding box center [163, 18] width 250 height 14
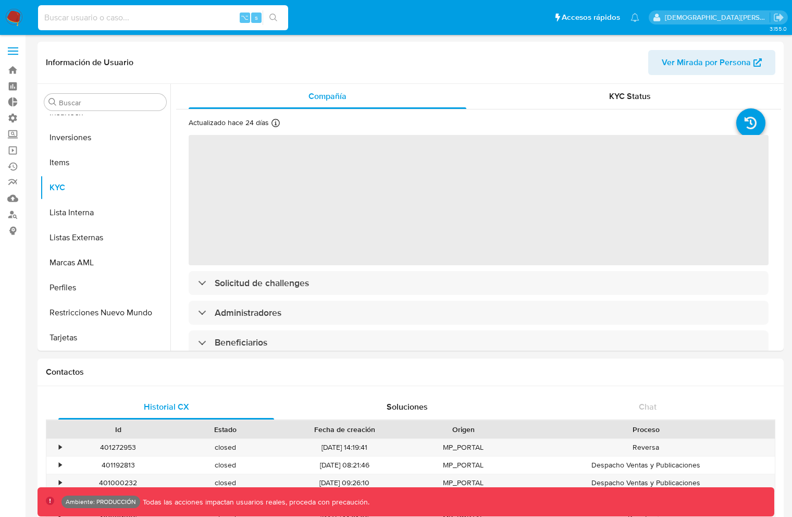
scroll to position [490, 0]
paste input "540989718"
type input "540989718"
click at [274, 14] on icon "search-icon" at bounding box center [273, 18] width 8 height 8
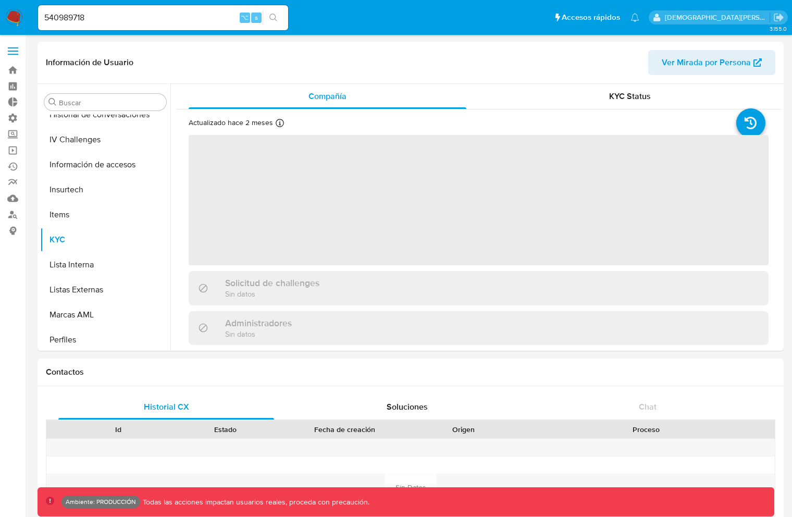
scroll to position [465, 0]
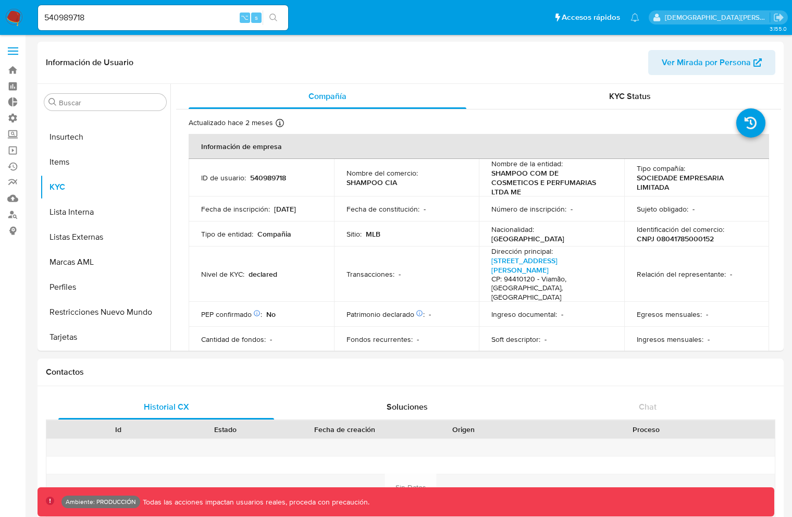
select select "10"
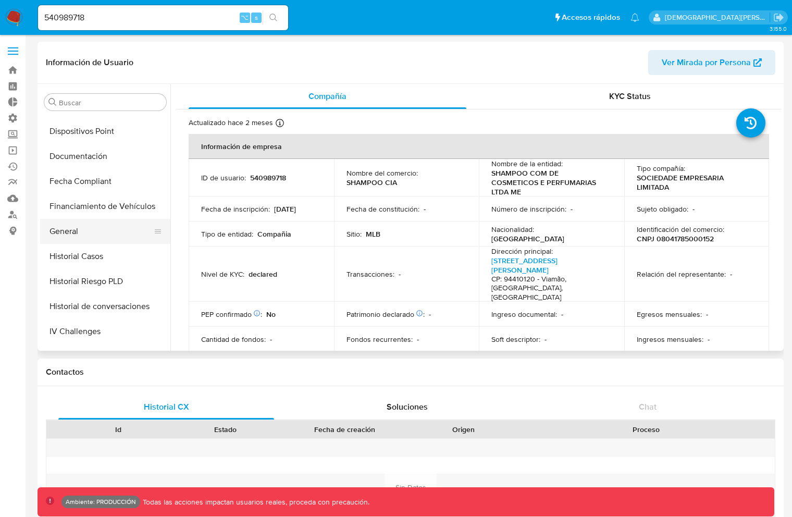
scroll to position [213, 0]
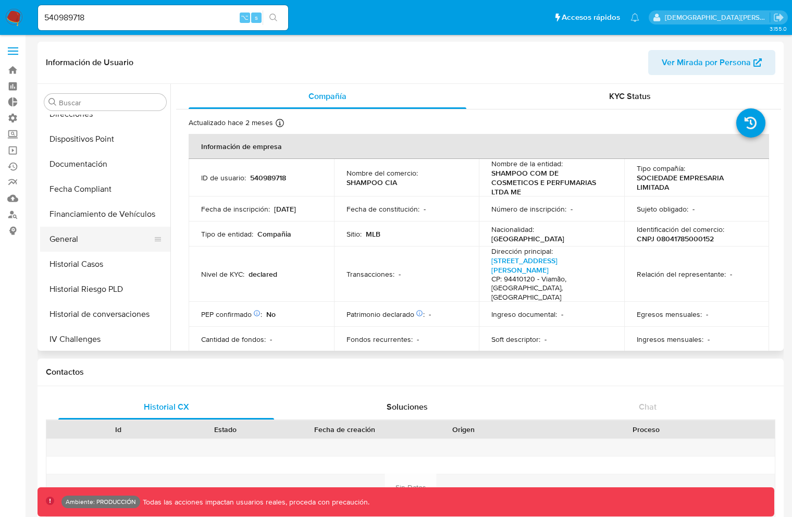
click at [90, 229] on button "General" at bounding box center [101, 239] width 122 height 25
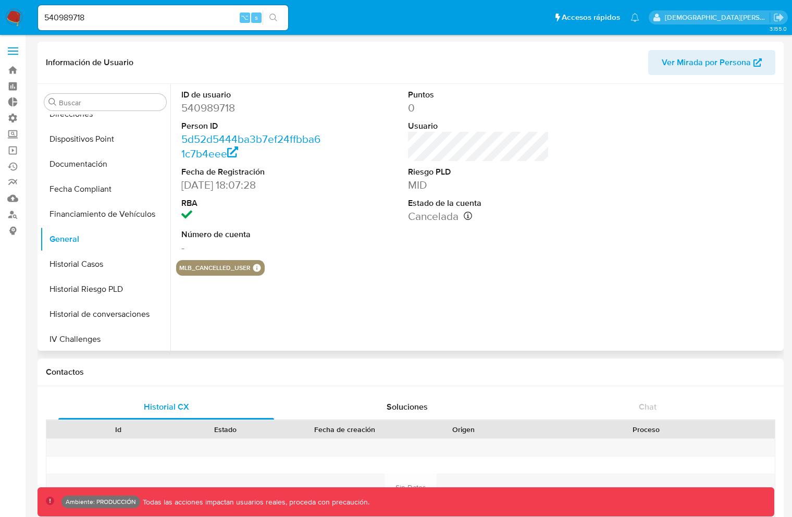
click at [184, 234] on dt "Número de cuenta" at bounding box center [251, 234] width 141 height 11
drag, startPoint x: 184, startPoint y: 234, endPoint x: 244, endPoint y: 234, distance: 59.4
click at [244, 234] on dt "Número de cuenta" at bounding box center [251, 234] width 141 height 11
copy dt "Número de cuenta"
